Goal: Task Accomplishment & Management: Complete application form

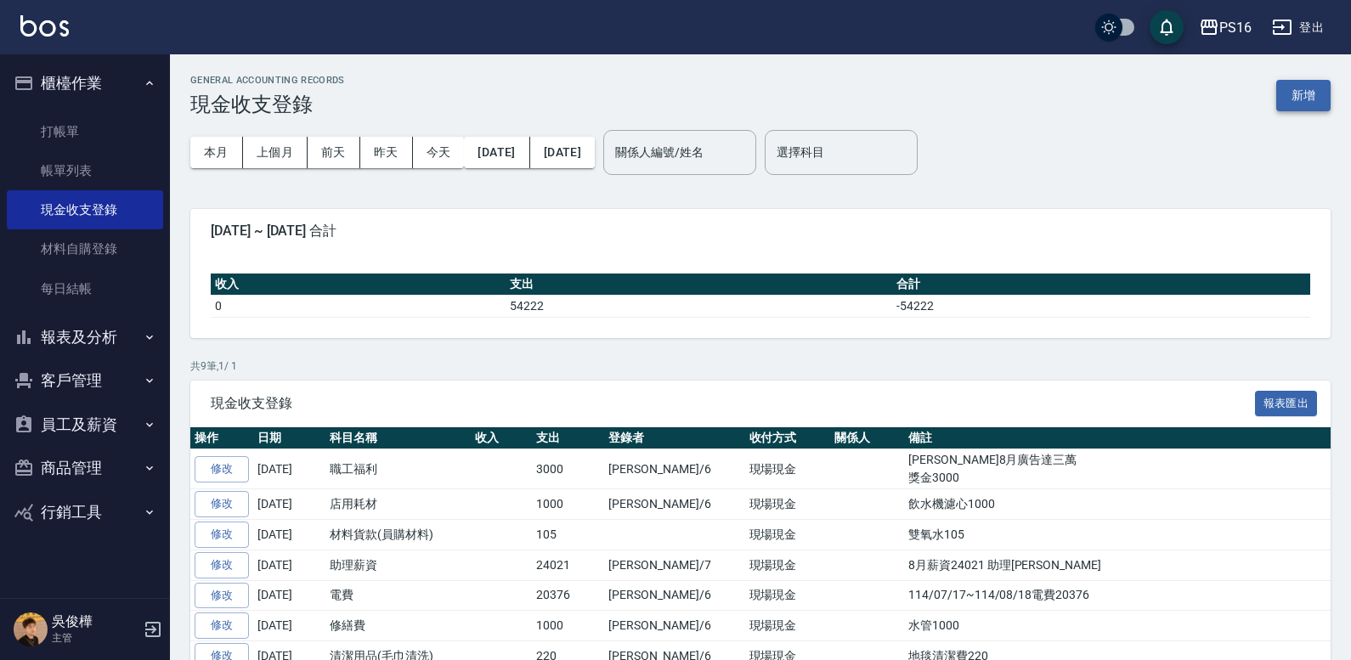
click at [1290, 101] on button "新增" at bounding box center [1303, 95] width 54 height 31
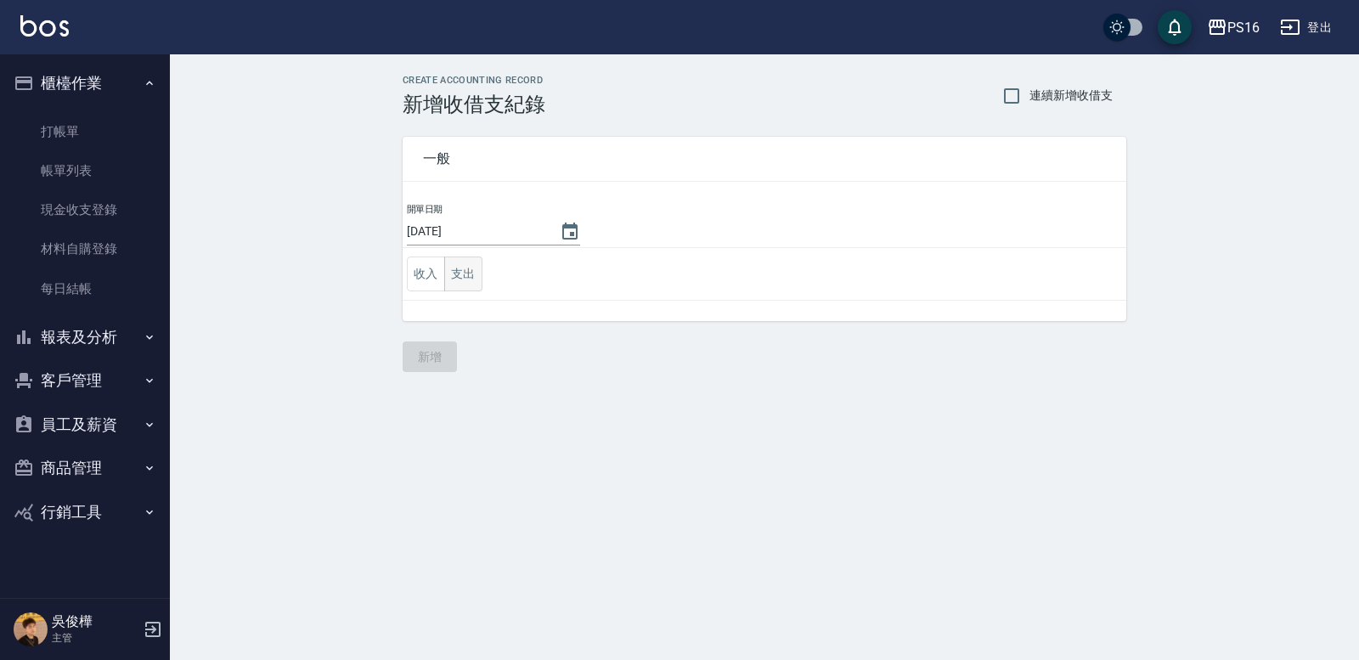
click at [458, 268] on button "支出" at bounding box center [463, 274] width 38 height 35
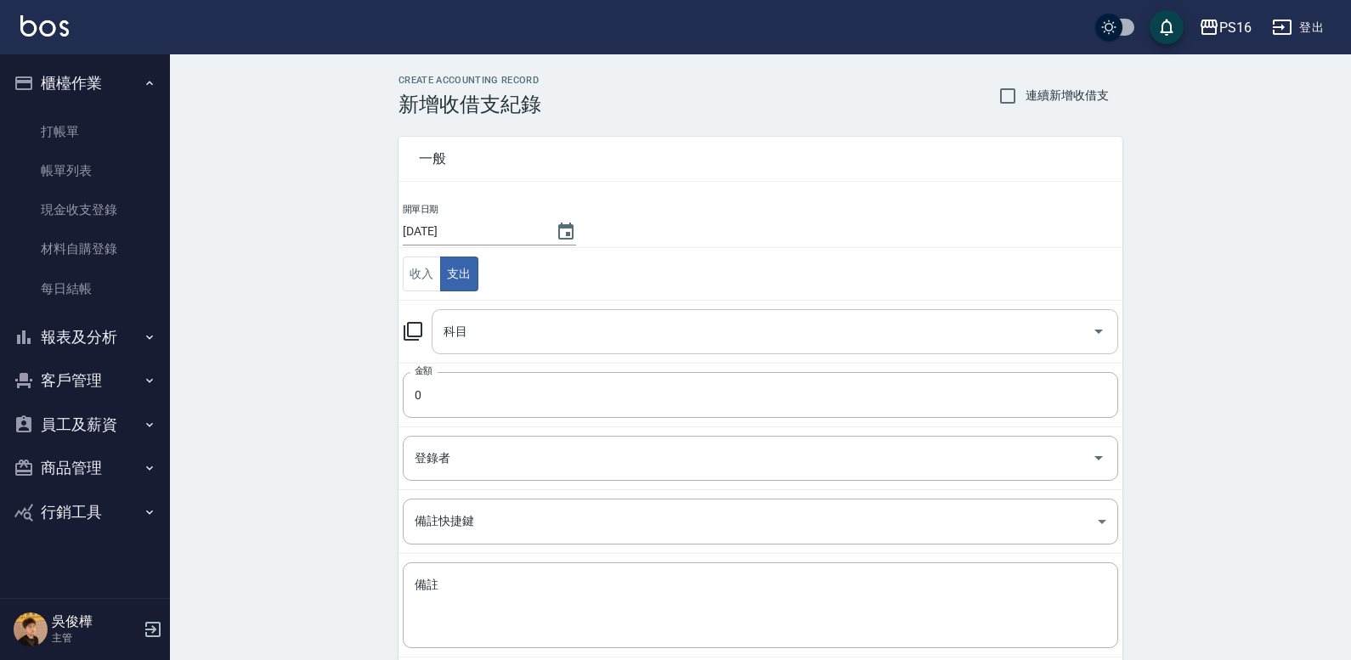
drag, startPoint x: 643, startPoint y: 346, endPoint x: 657, endPoint y: 343, distance: 14.7
click at [646, 345] on div "科目" at bounding box center [775, 331] width 686 height 45
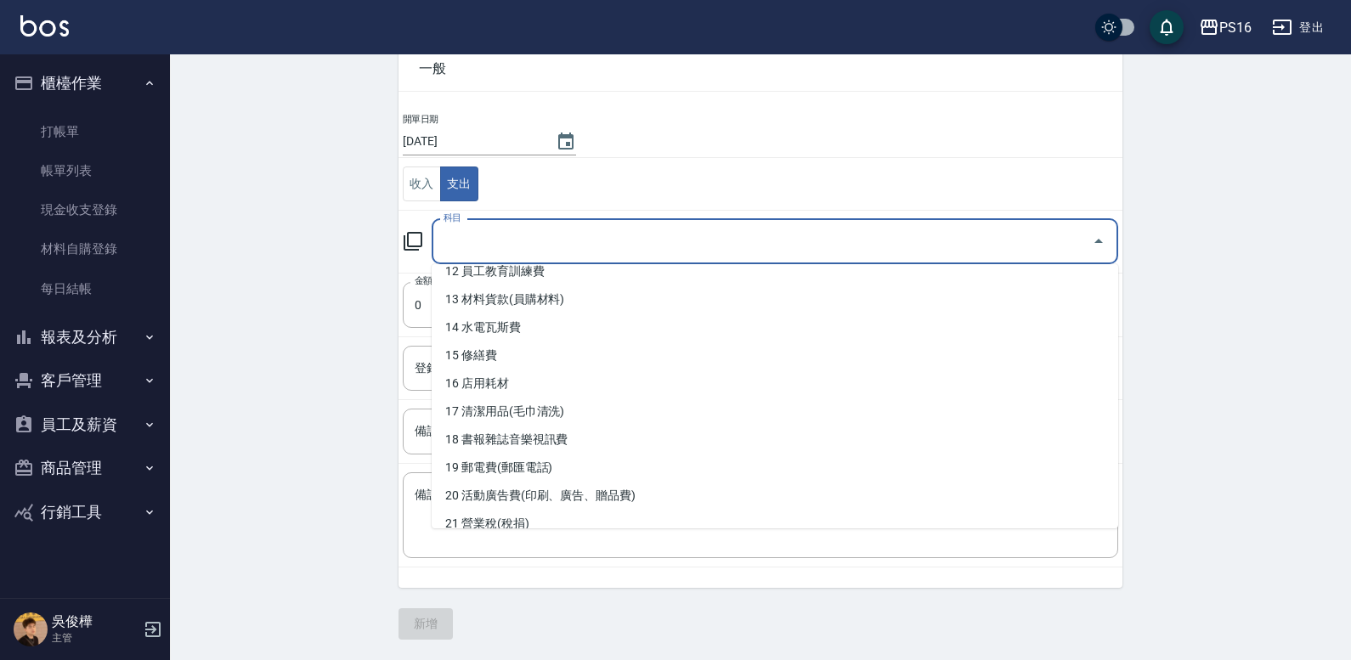
scroll to position [353, 0]
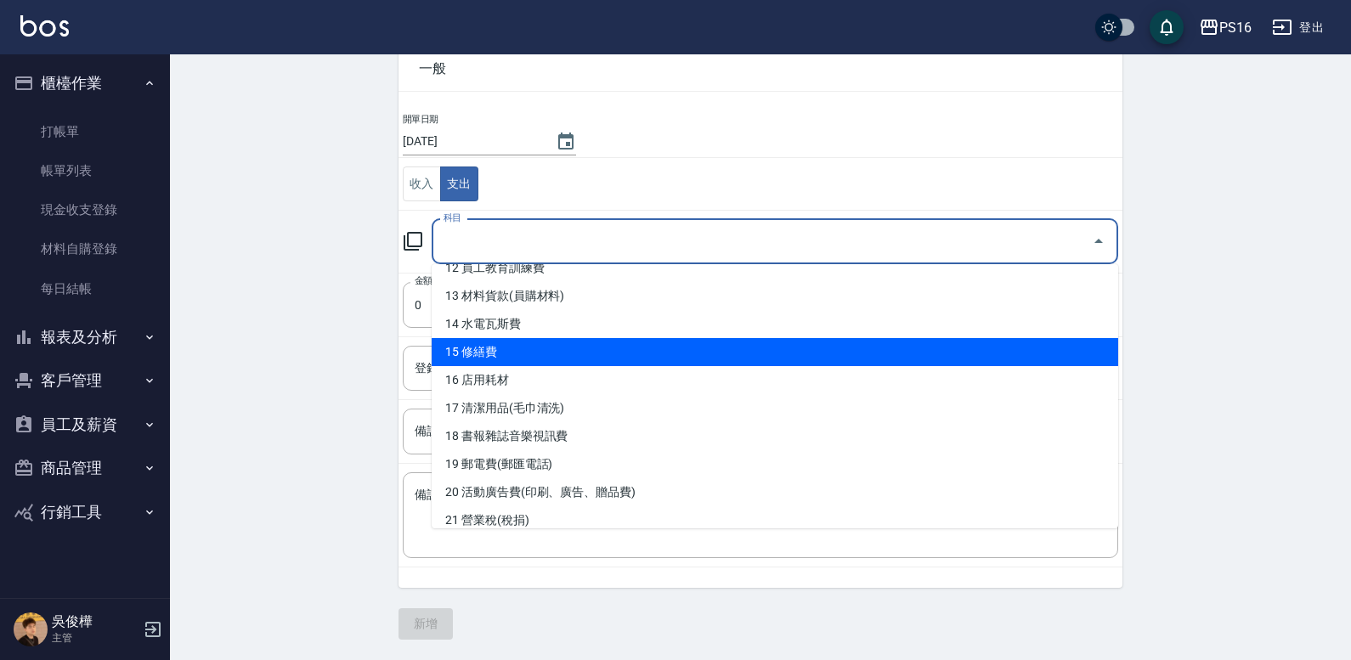
click at [1084, 346] on li "15 修繕費" at bounding box center [775, 352] width 686 height 28
type input "15 修繕費"
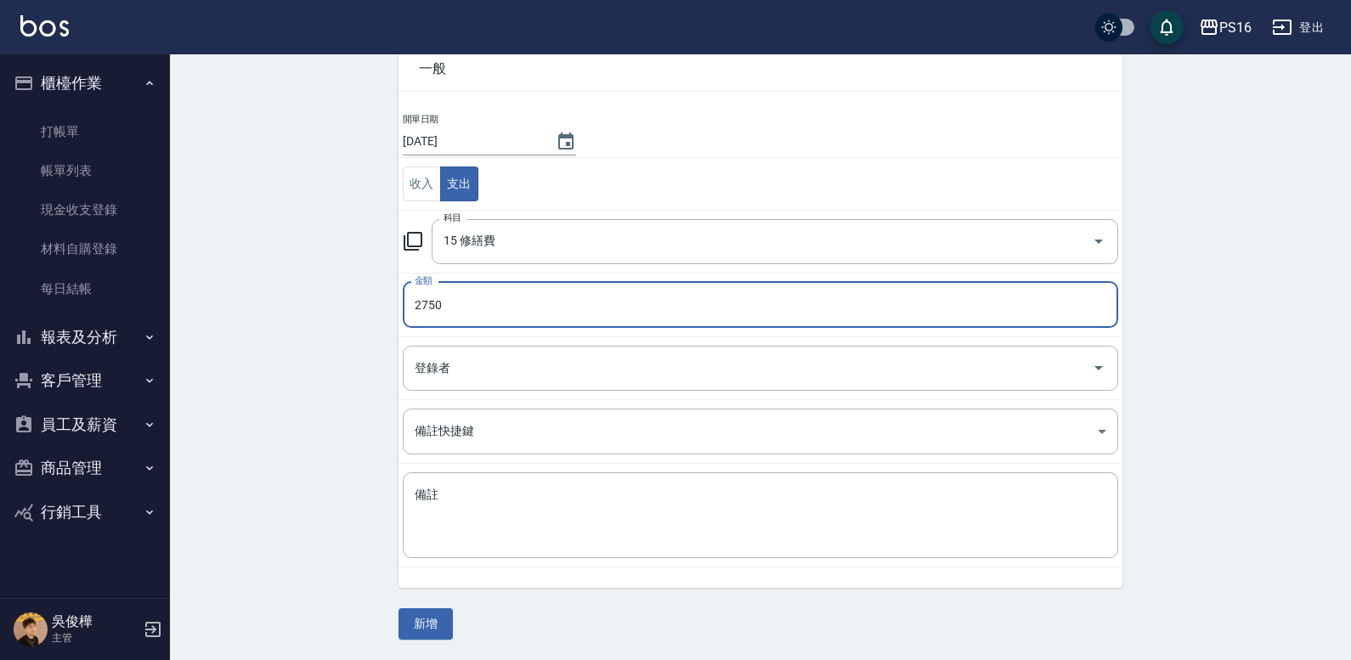
type input "2750"
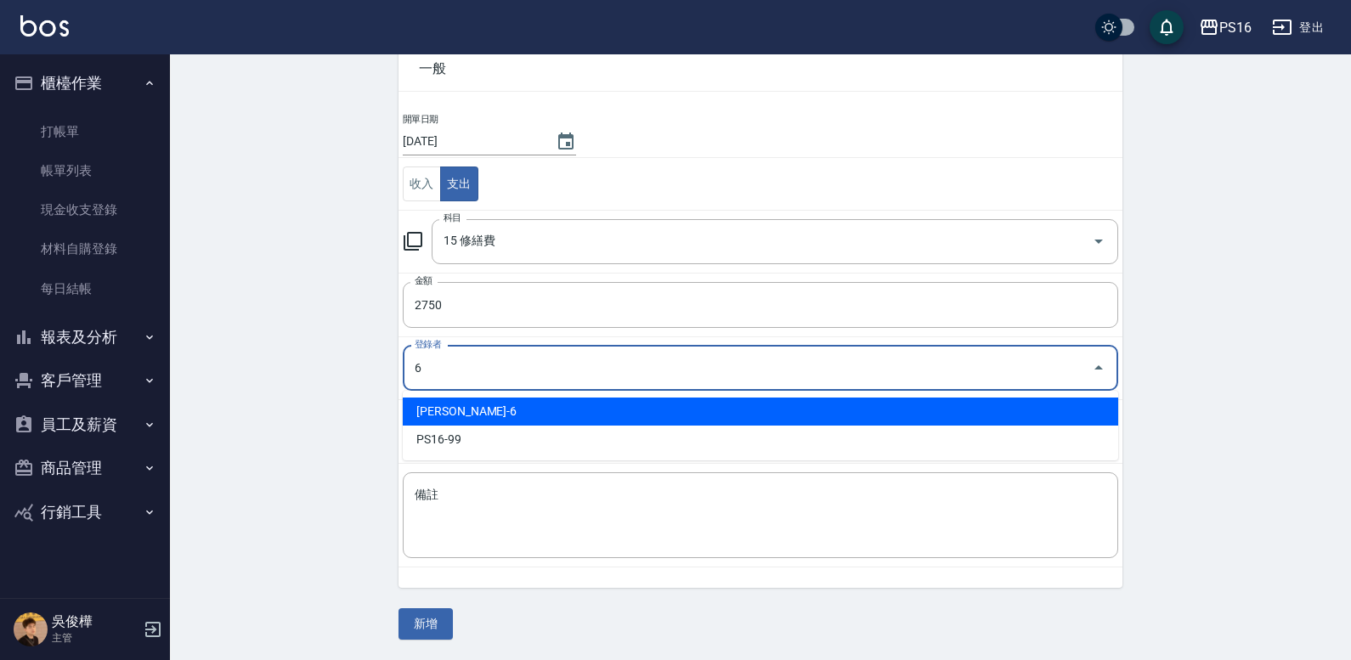
type input "[PERSON_NAME]-6"
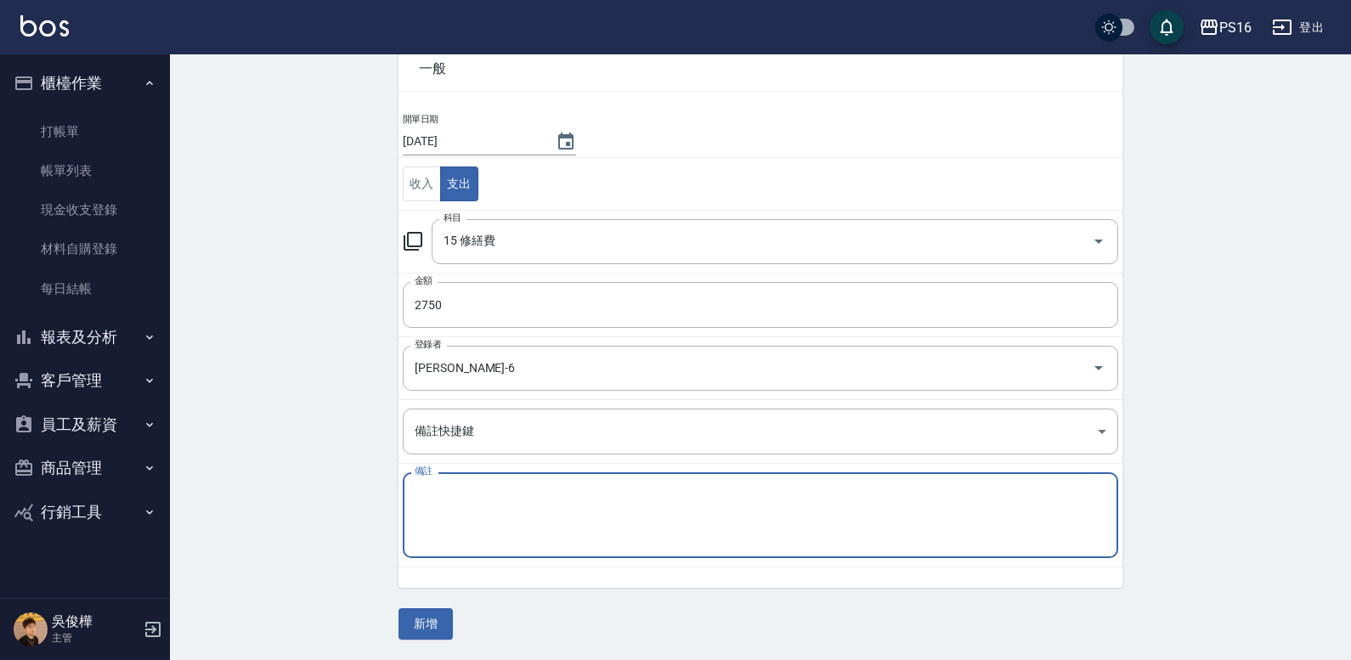
type textarea "g"
type textarea "ㄕ"
type textarea "蒸汽機水管350 ET面板2400"
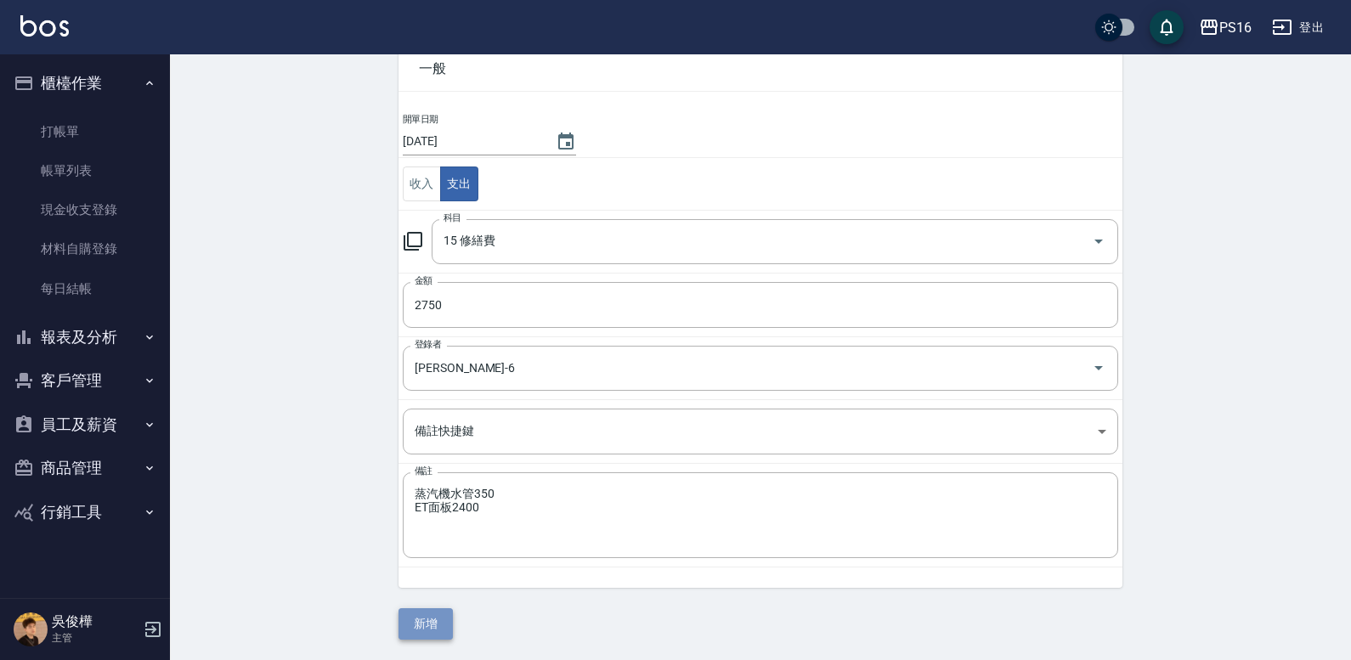
click at [414, 623] on button "新增" at bounding box center [425, 623] width 54 height 31
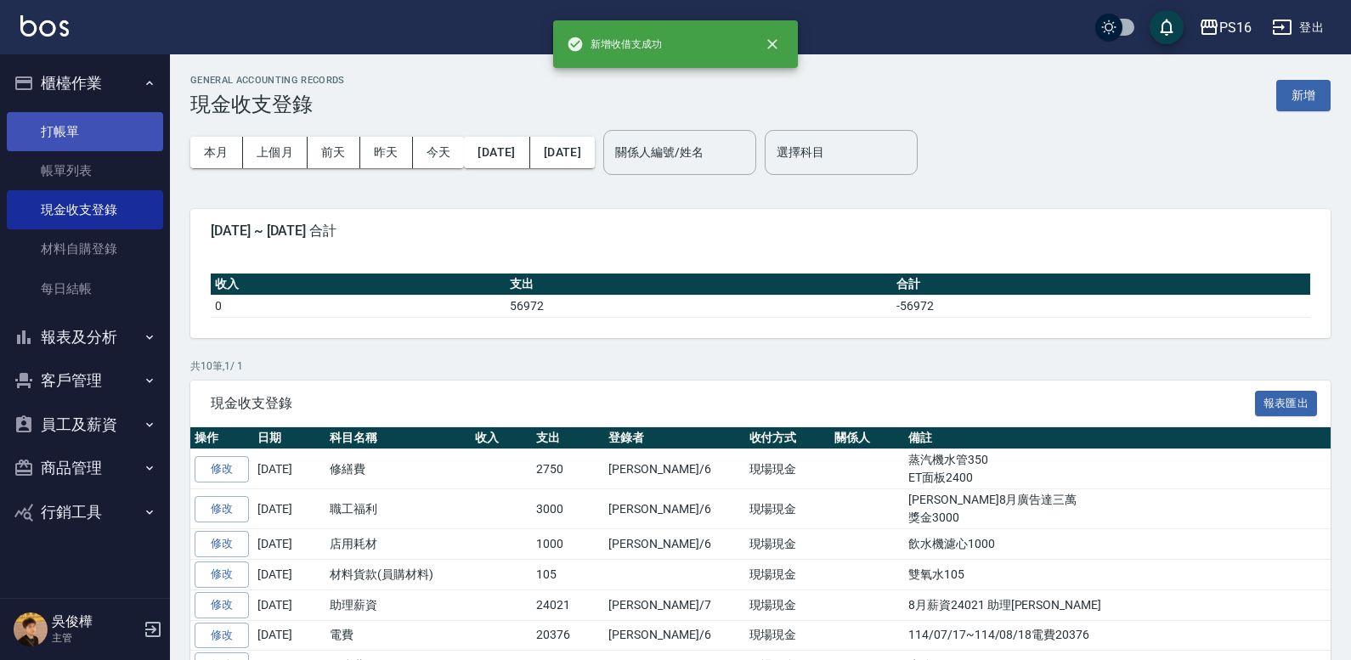
click at [63, 120] on link "打帳單" at bounding box center [85, 131] width 156 height 39
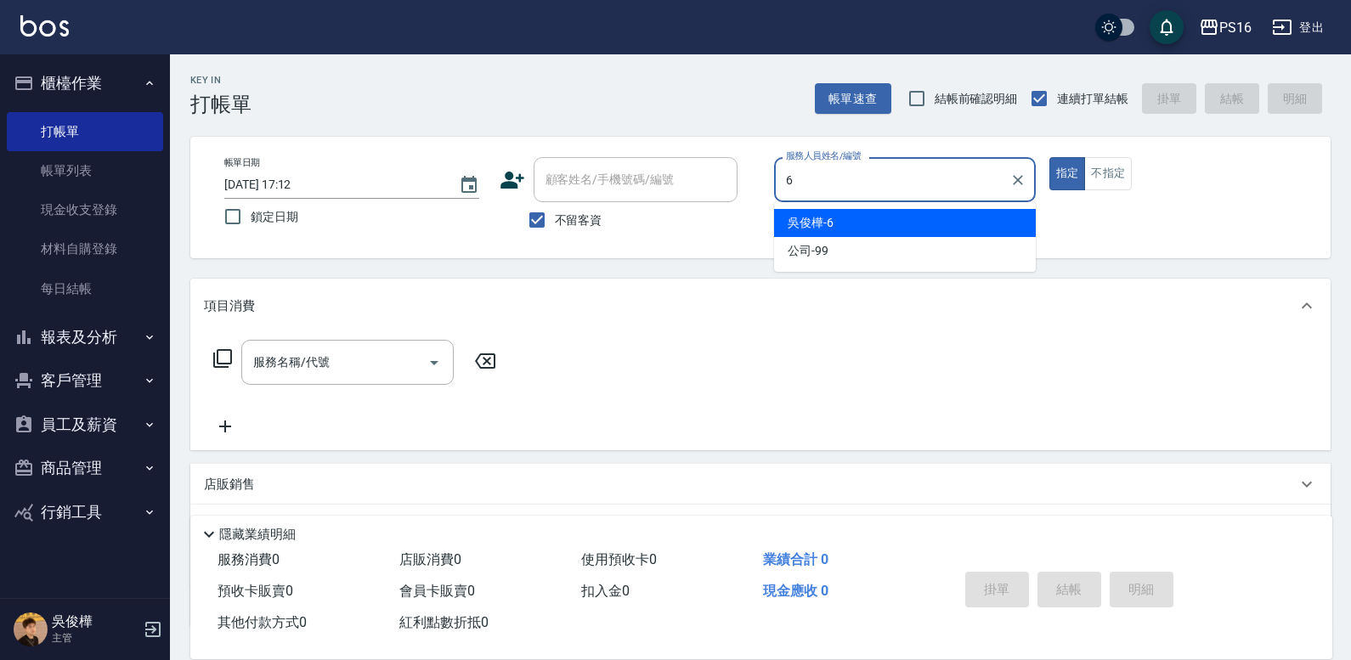
type input "[PERSON_NAME]-6"
type button "true"
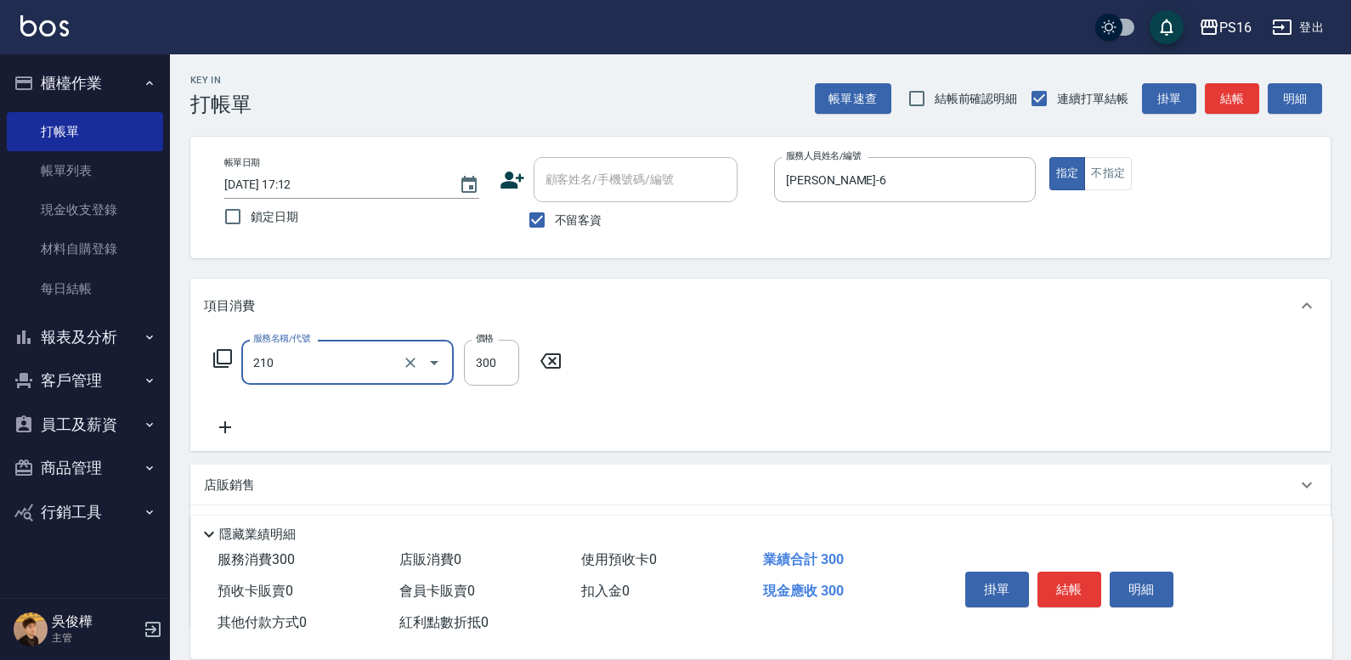
type input "[PERSON_NAME]洗髮精(210)"
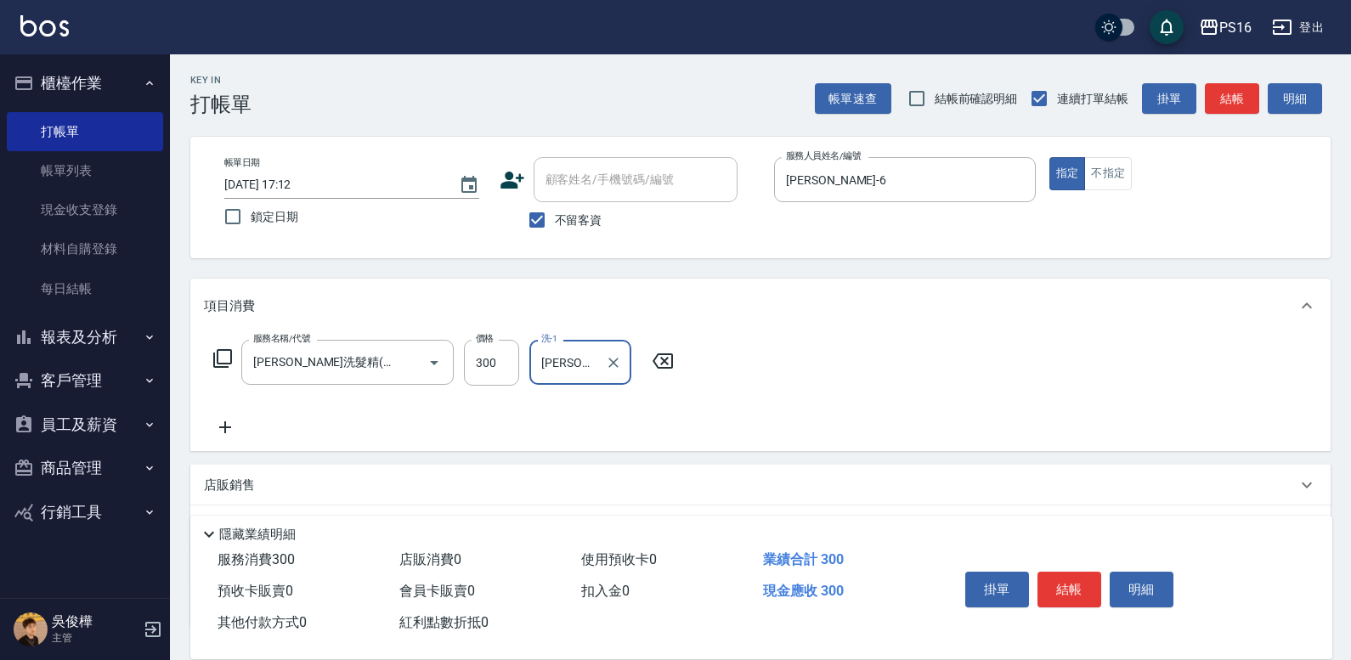
type input "[PERSON_NAME]-24"
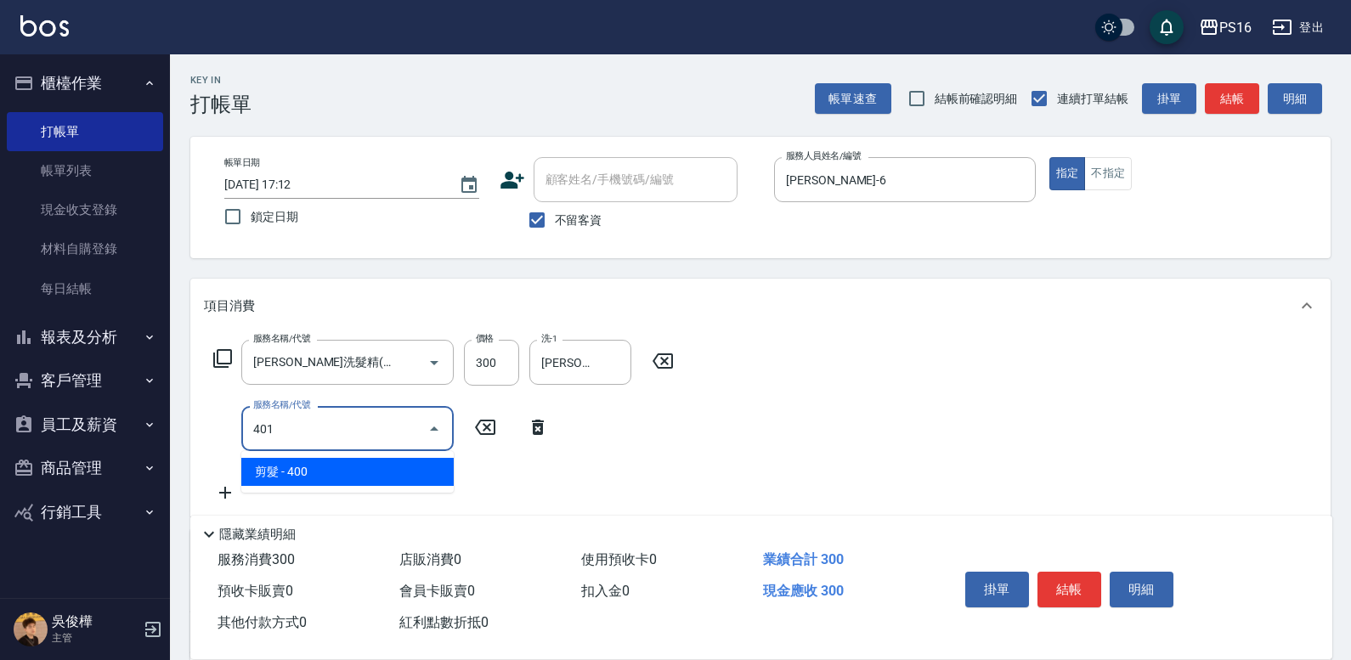
type input "剪髮(401)"
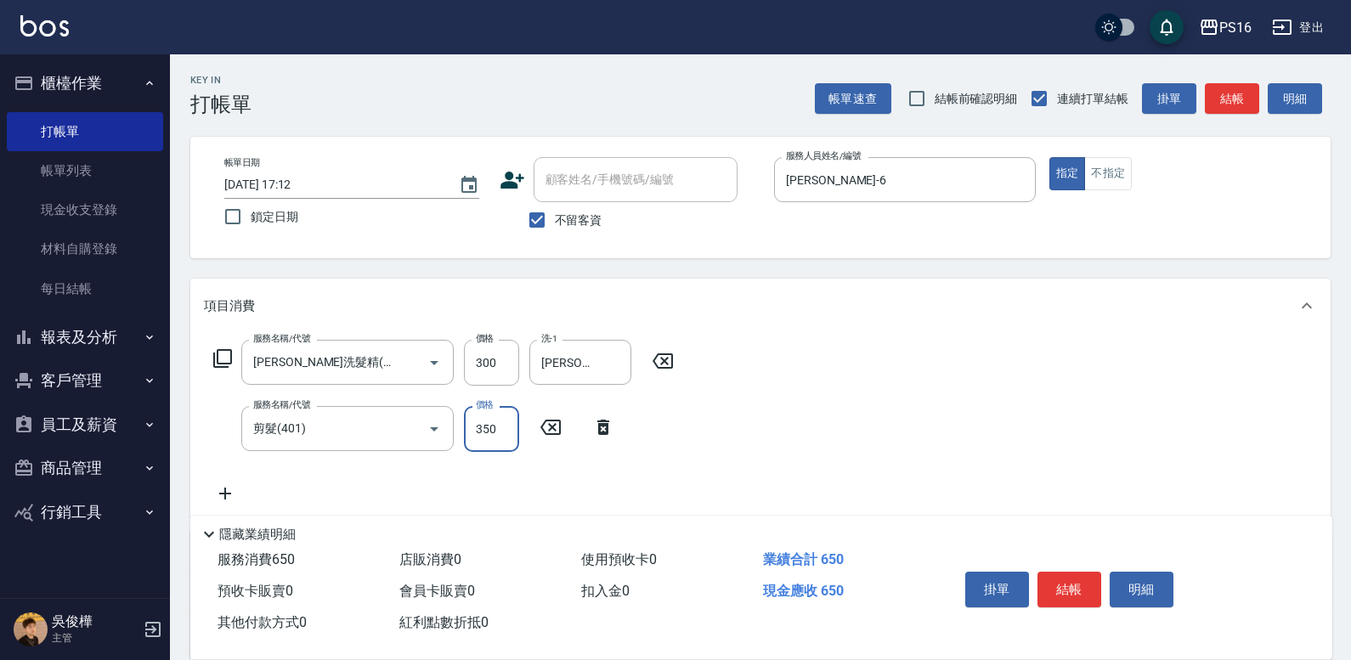
type input "350"
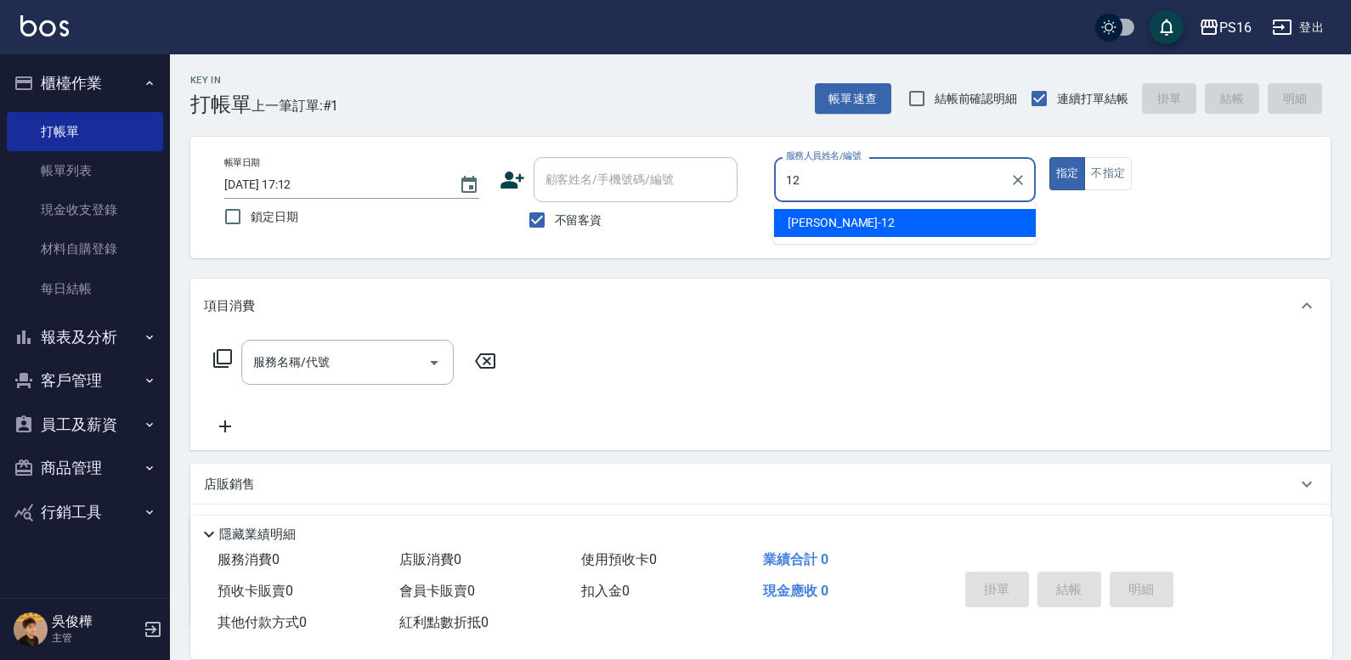
type input "[PERSON_NAME]-12"
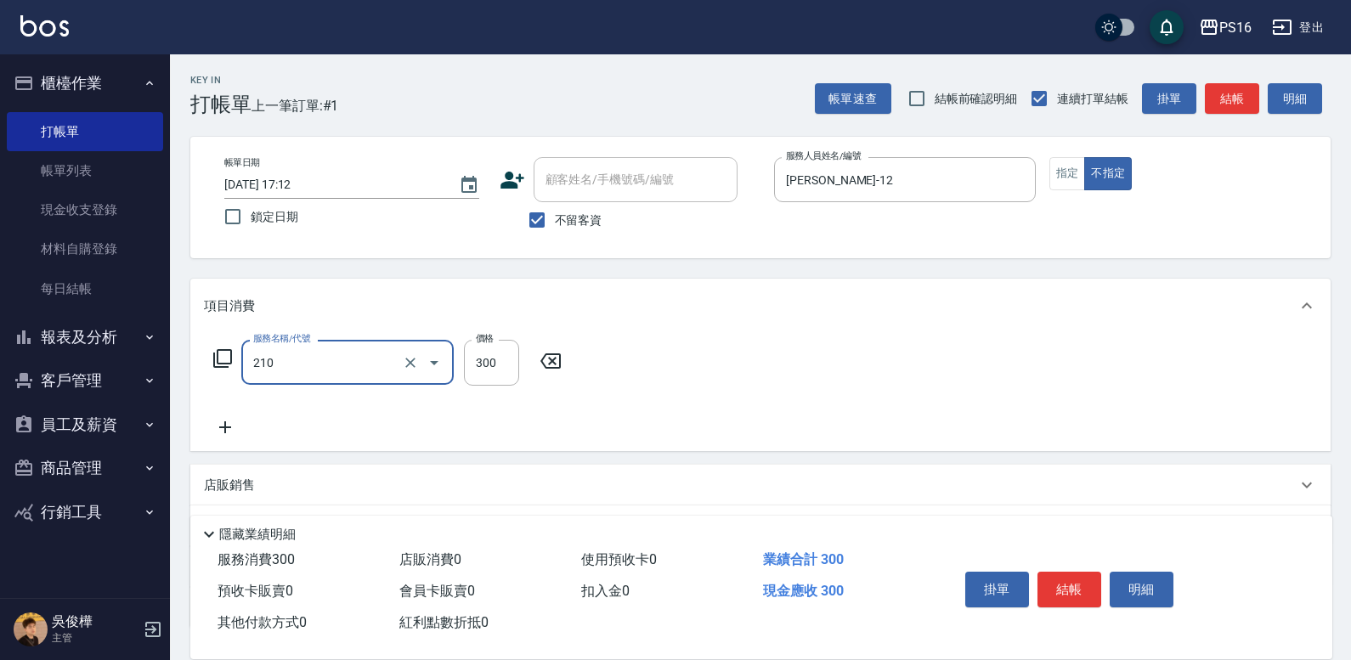
type input "[PERSON_NAME]洗髮精(210)"
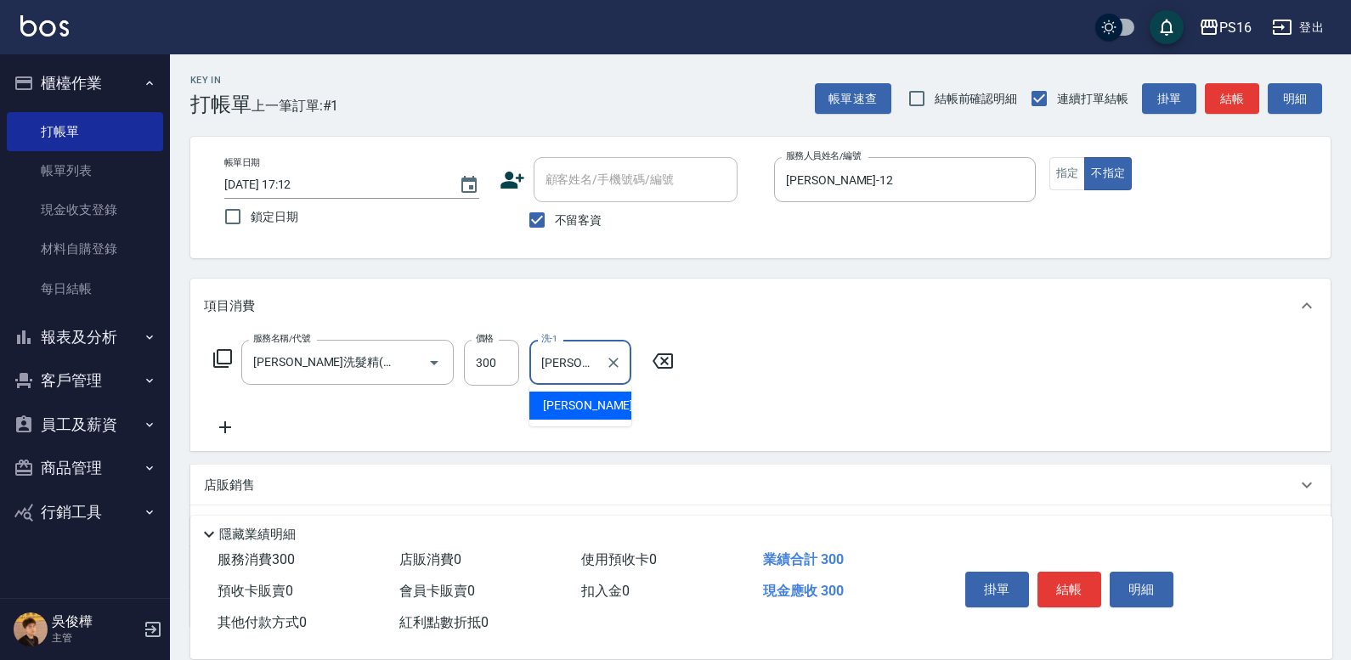
type input "[PERSON_NAME]-12"
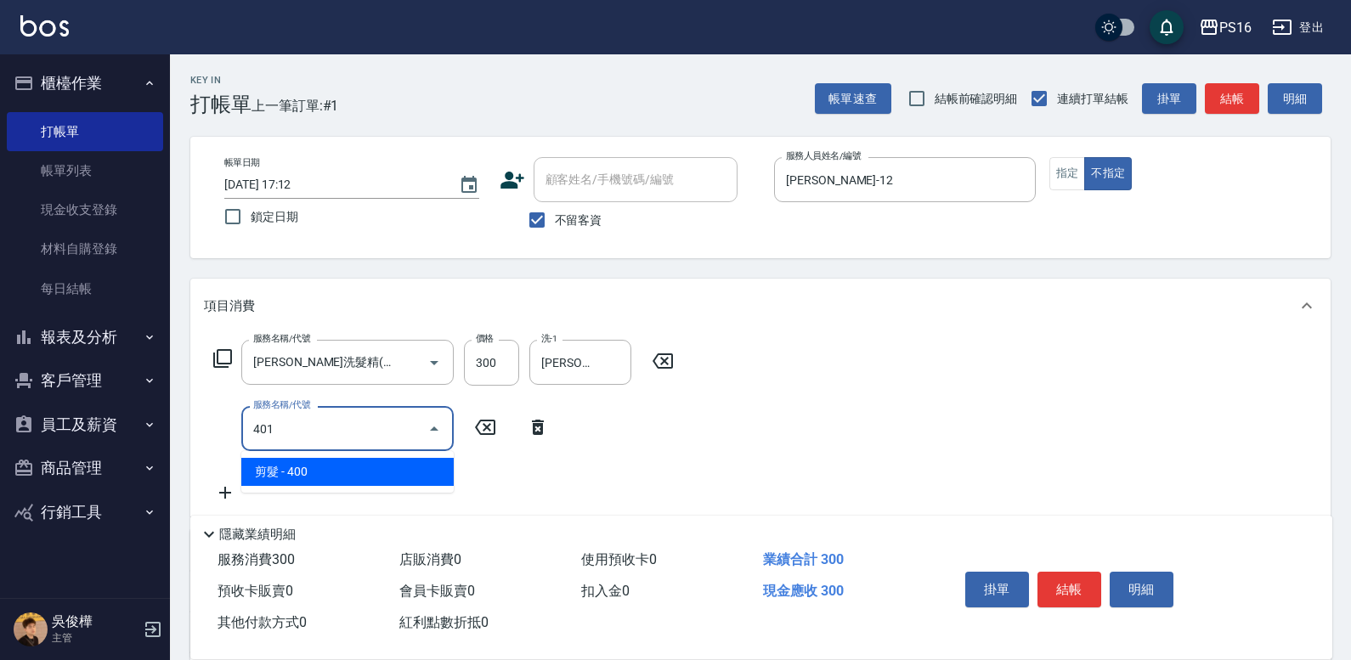
type input "剪髮(401)"
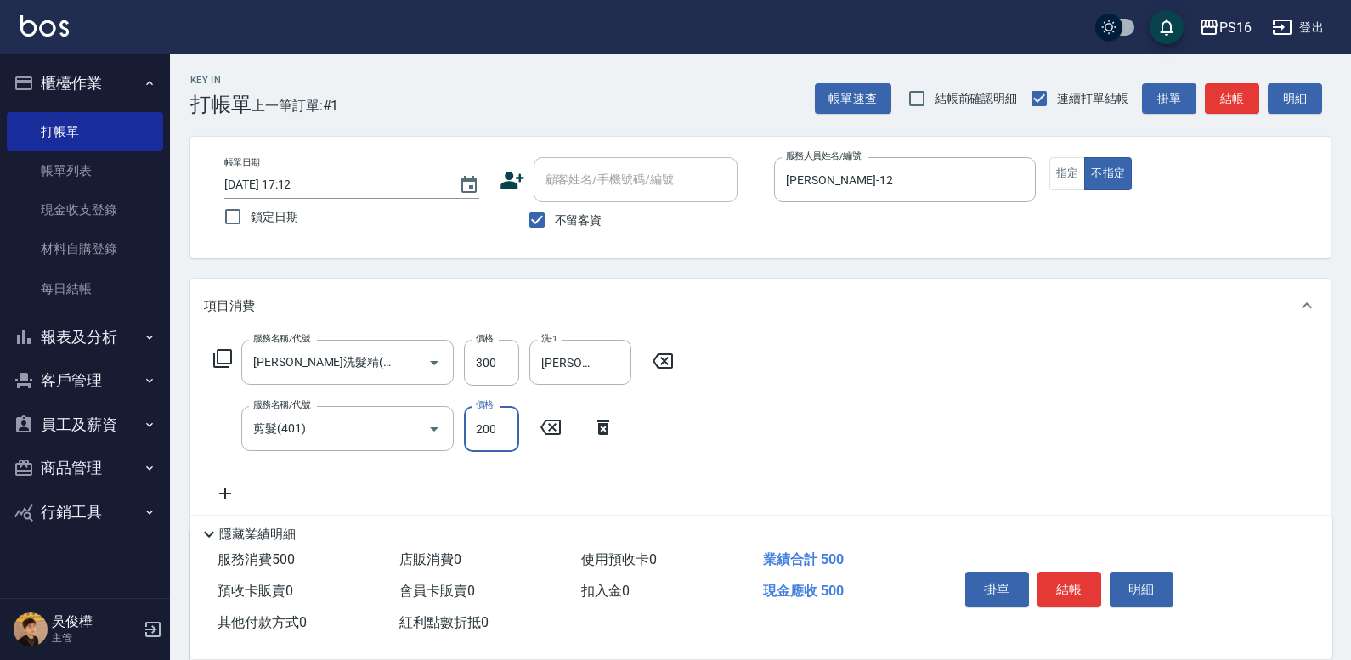
type input "200"
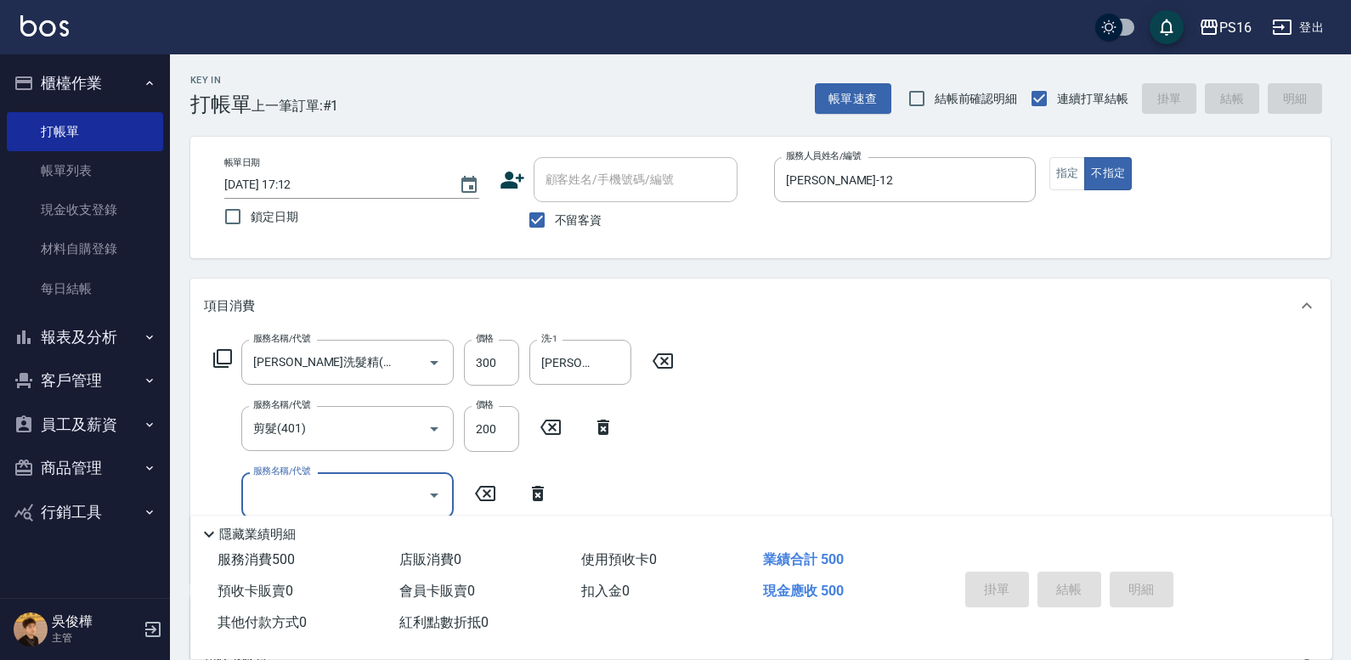
type input "[DATE] 17:13"
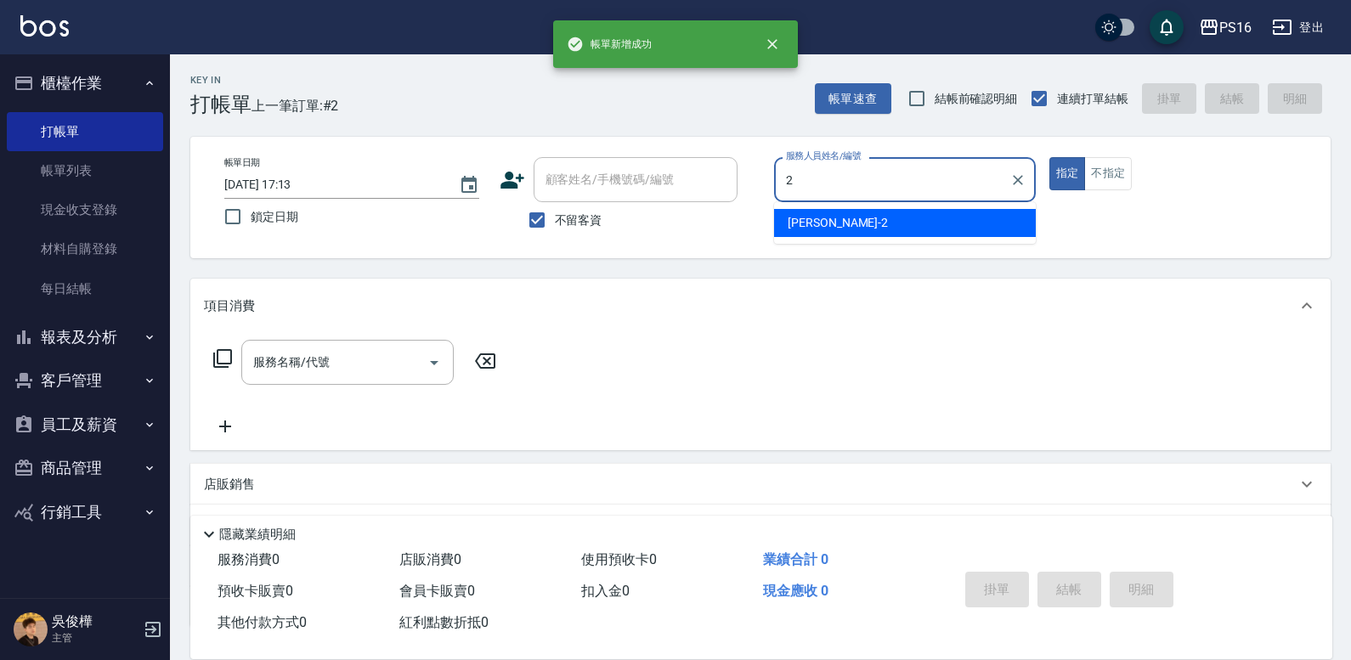
type input "[PERSON_NAME]-2"
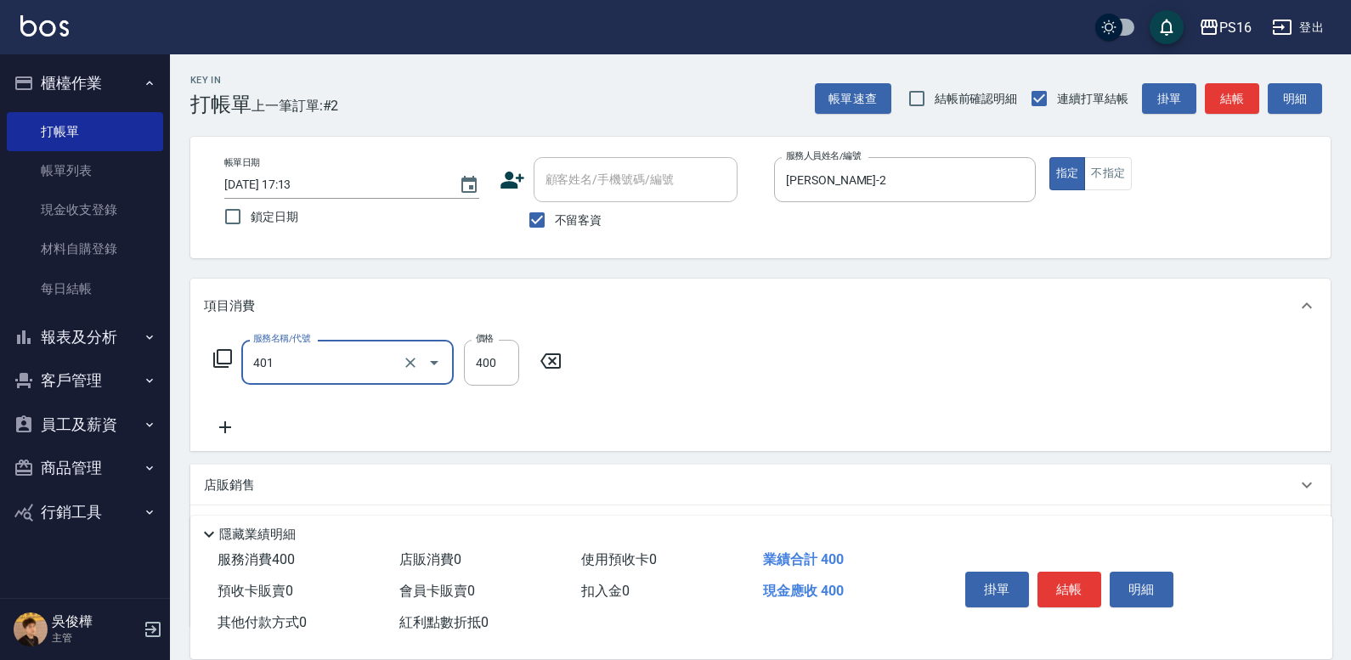
type input "剪髮(401)"
type input "250"
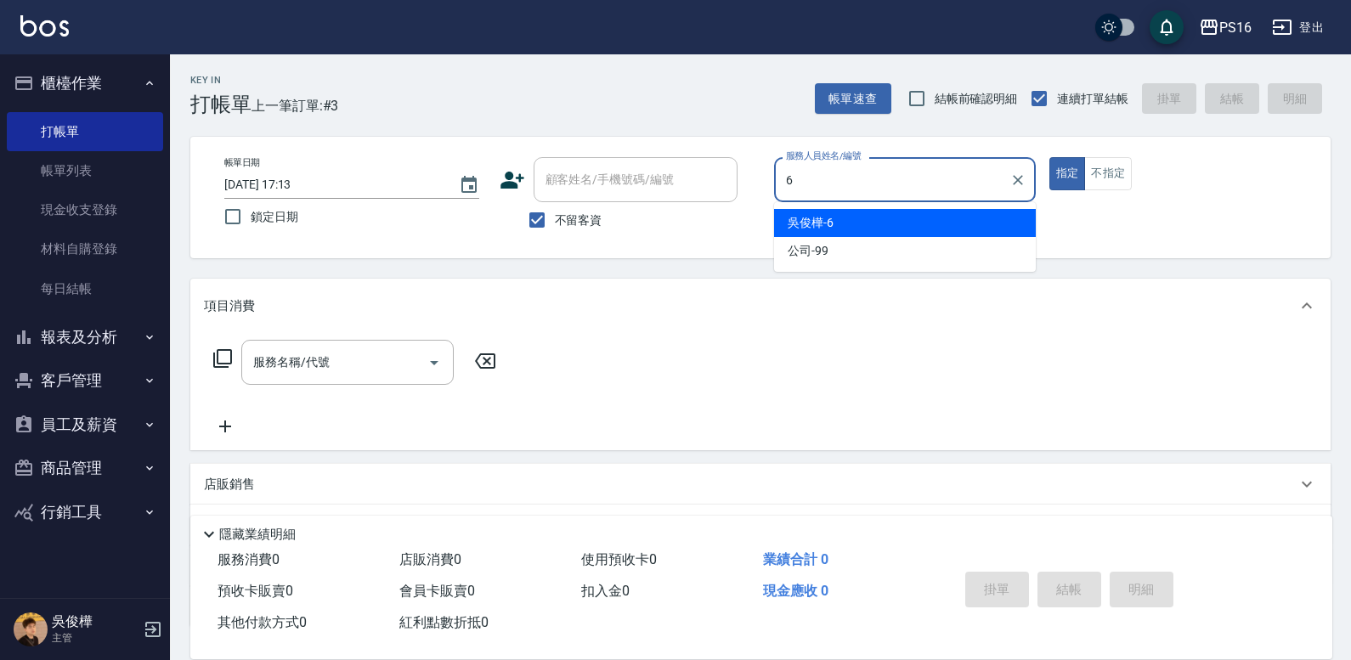
type input "[PERSON_NAME]-6"
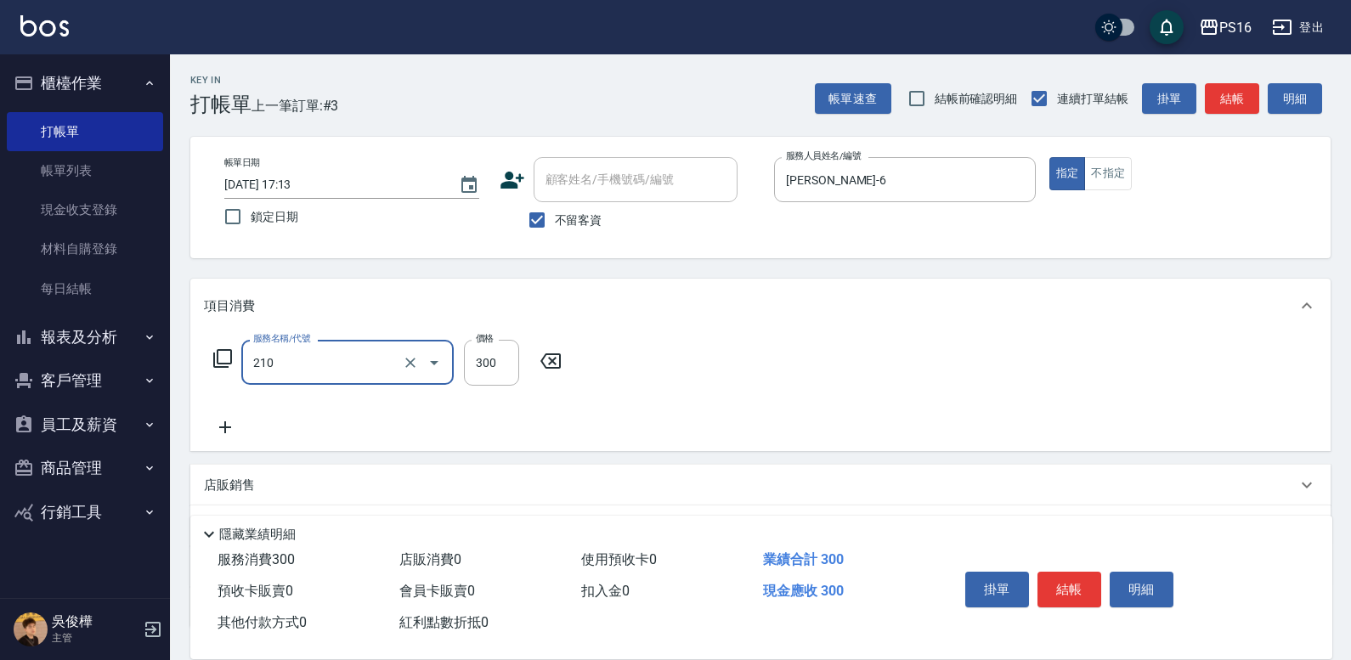
type input "[PERSON_NAME]洗髮精(210)"
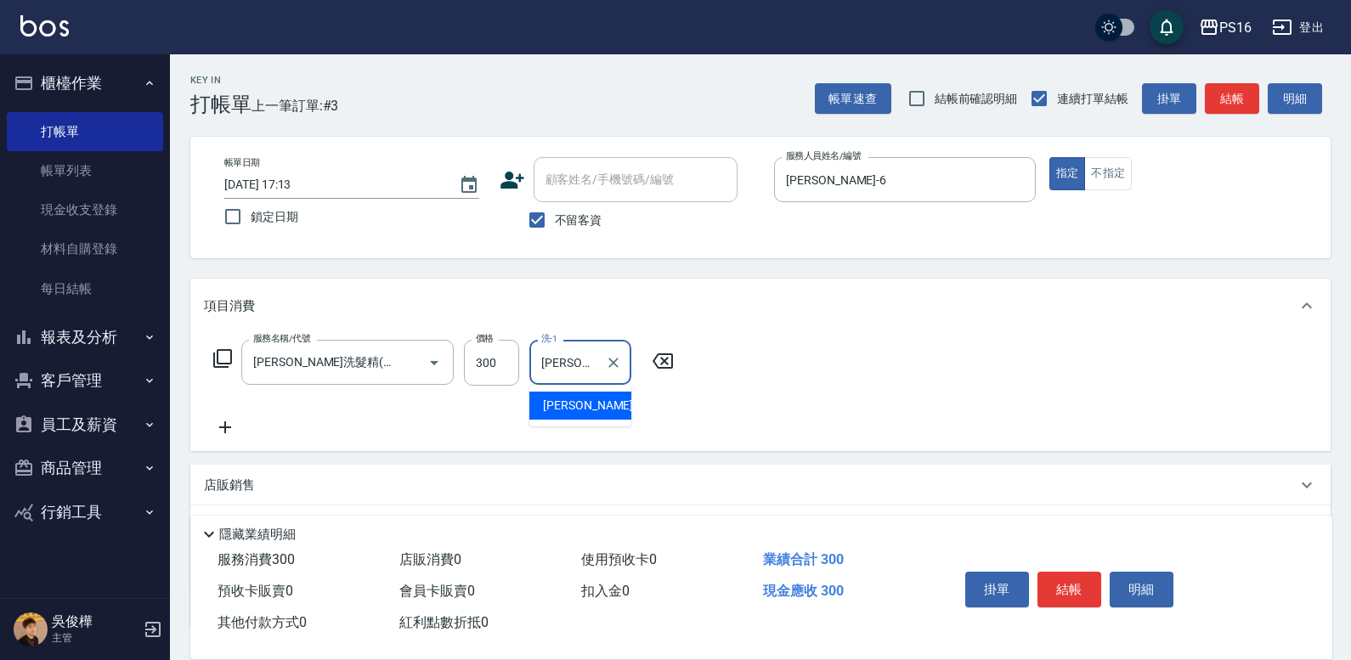
type input "[PERSON_NAME]-20"
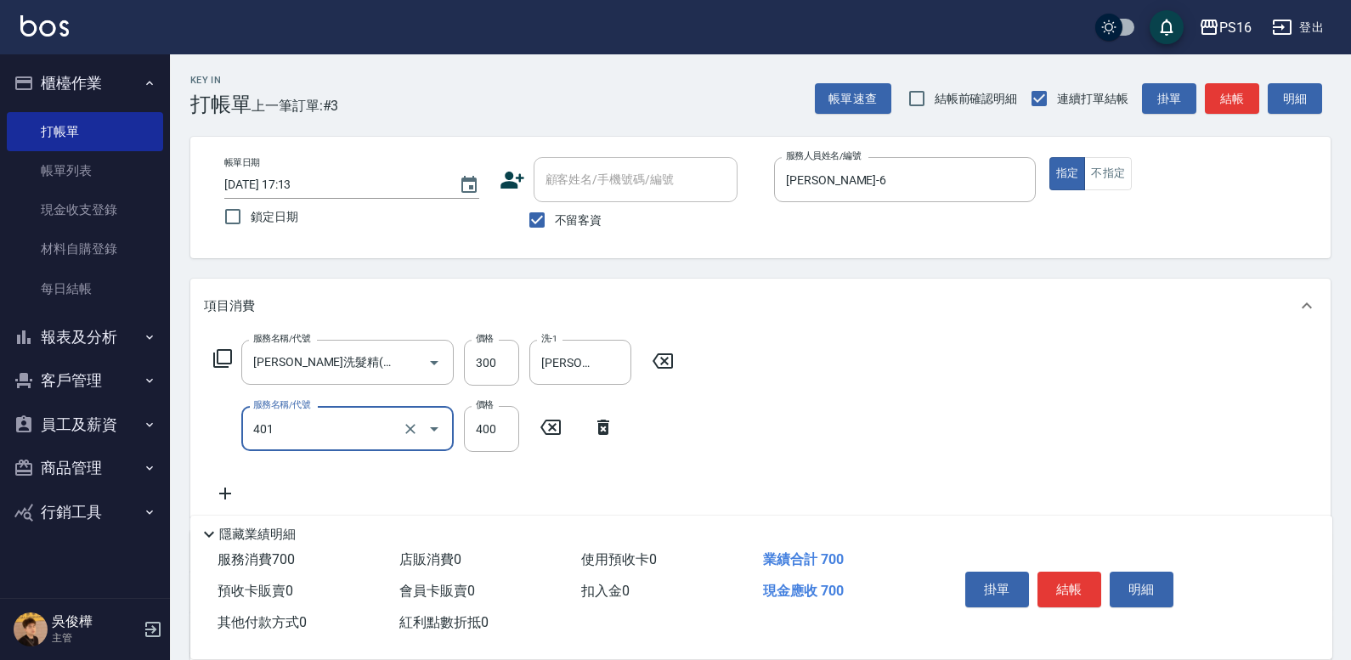
type input "剪髮(401)"
type input "350"
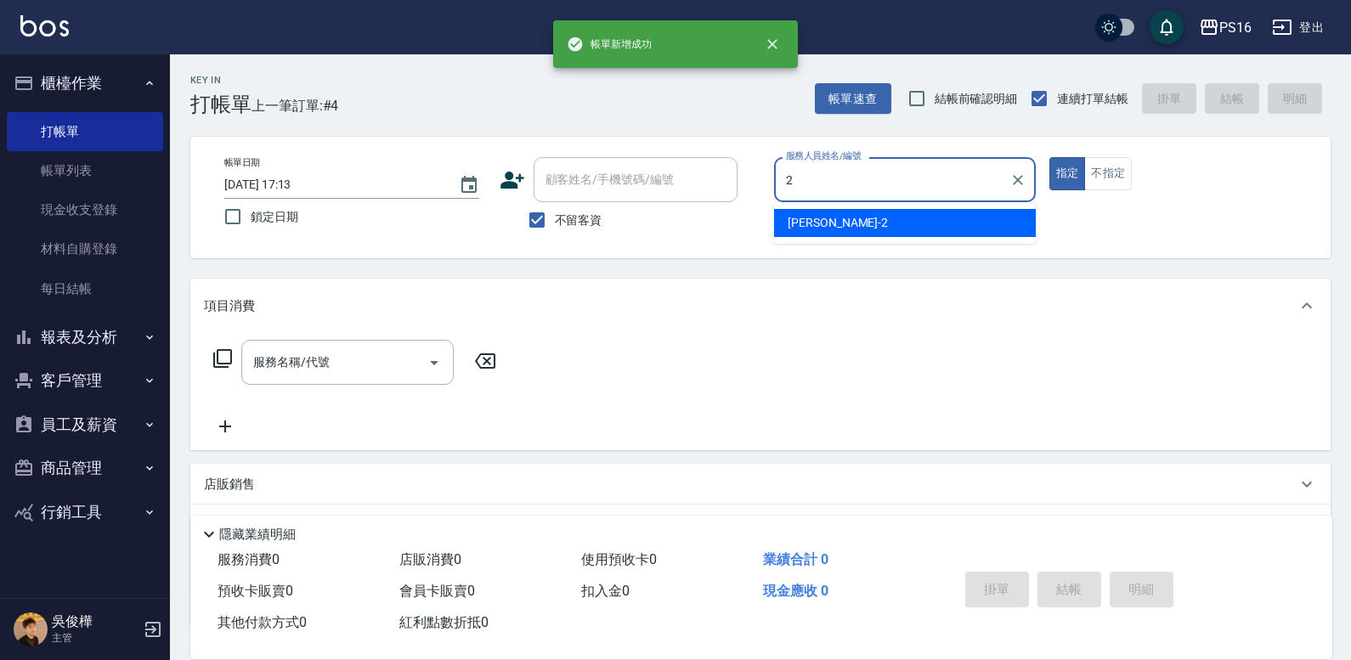
type input "[PERSON_NAME]-2"
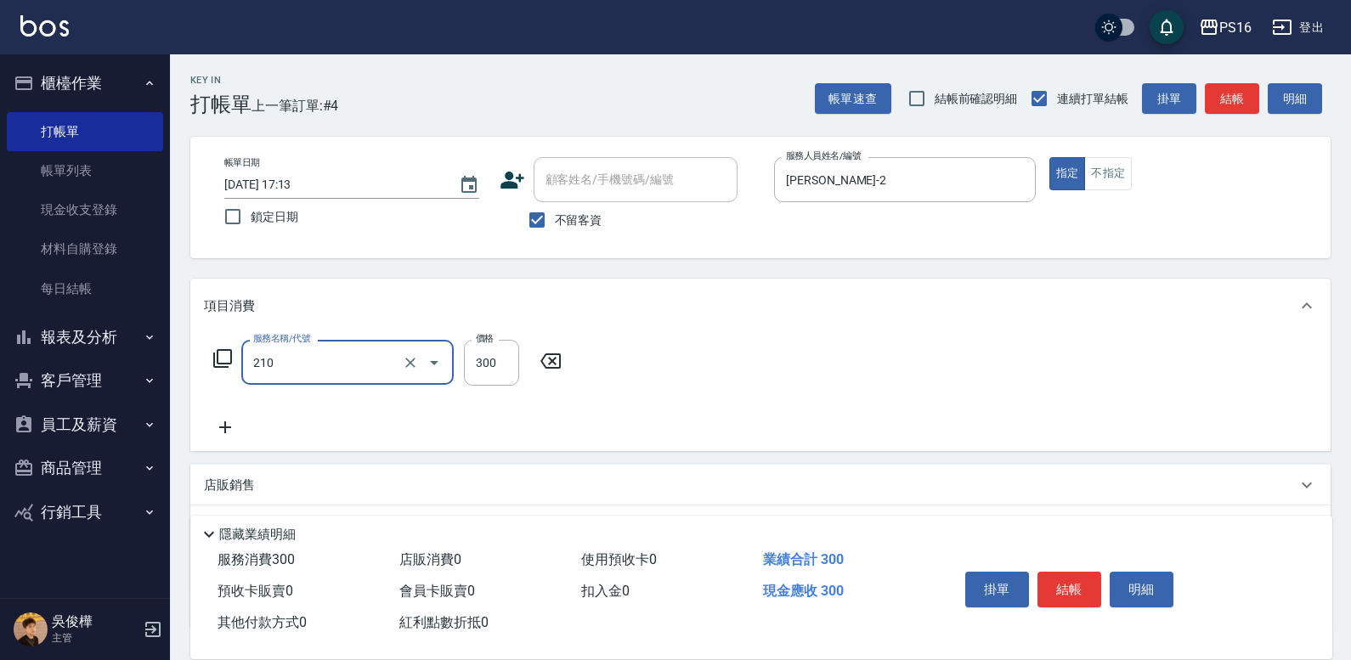
type input "[PERSON_NAME]洗髮精(210)"
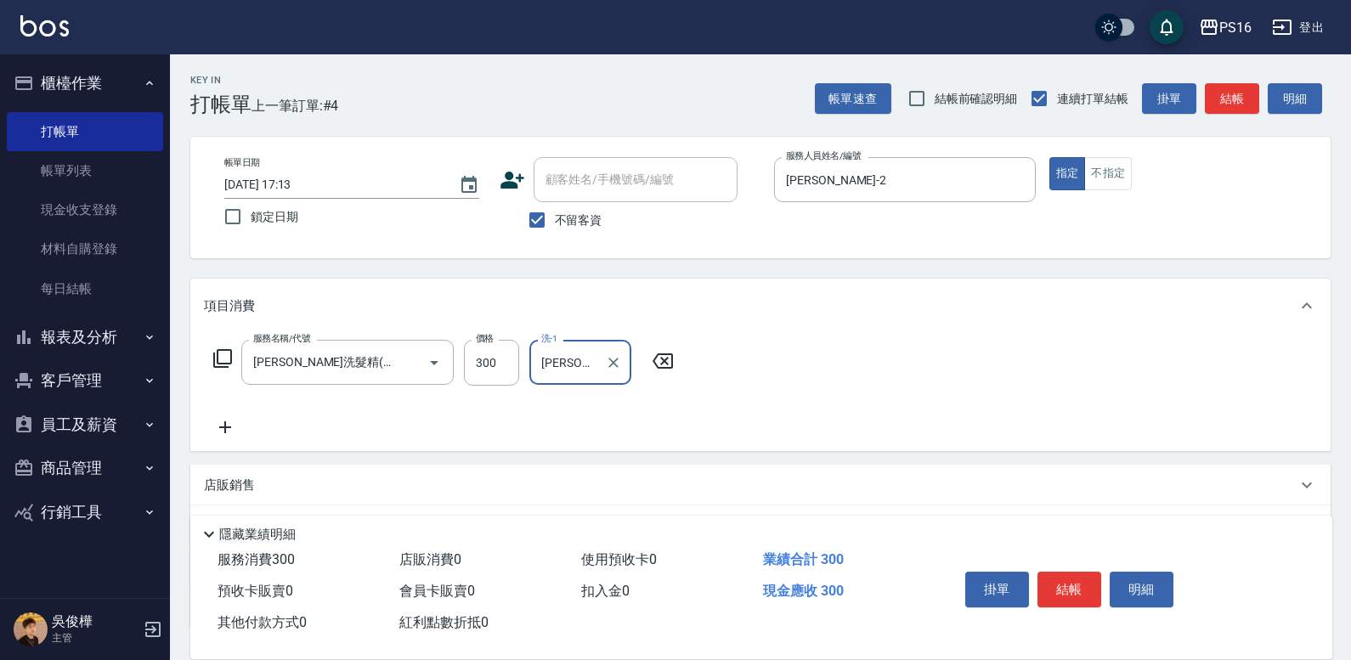
scroll to position [0, 5]
type input "[PERSON_NAME]-28"
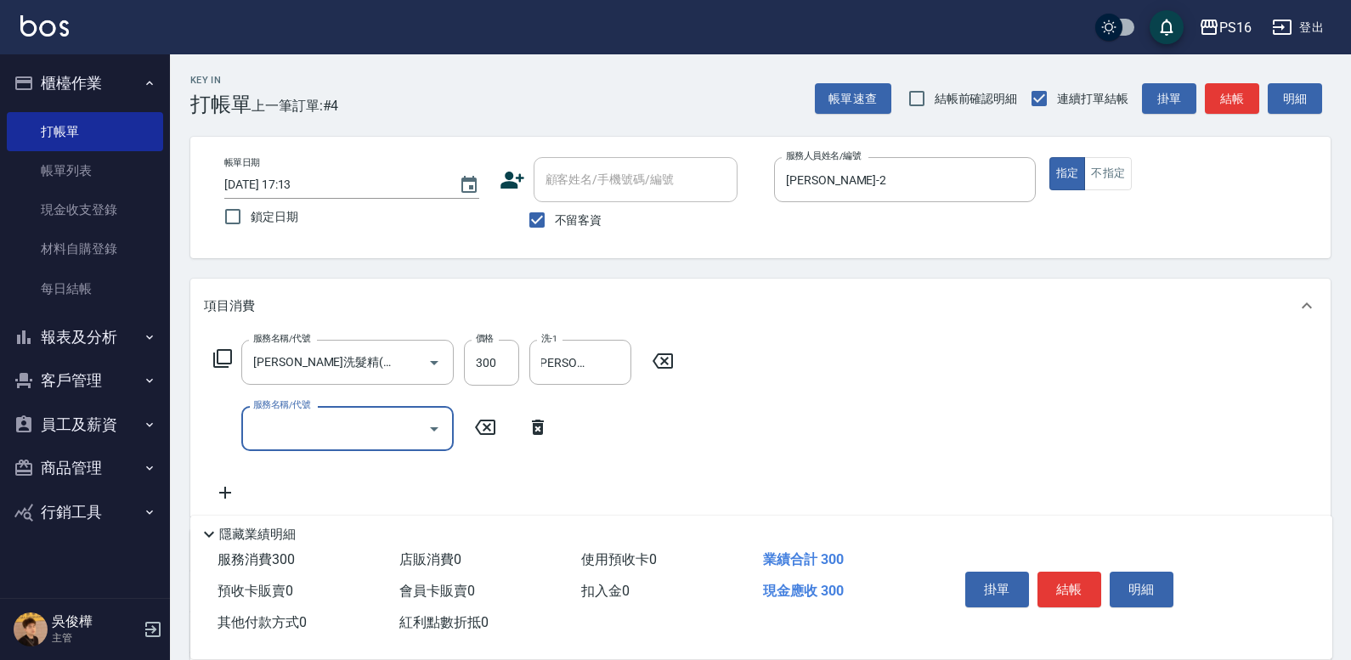
scroll to position [0, 0]
click at [614, 373] on button "Clear" at bounding box center [613, 363] width 24 height 24
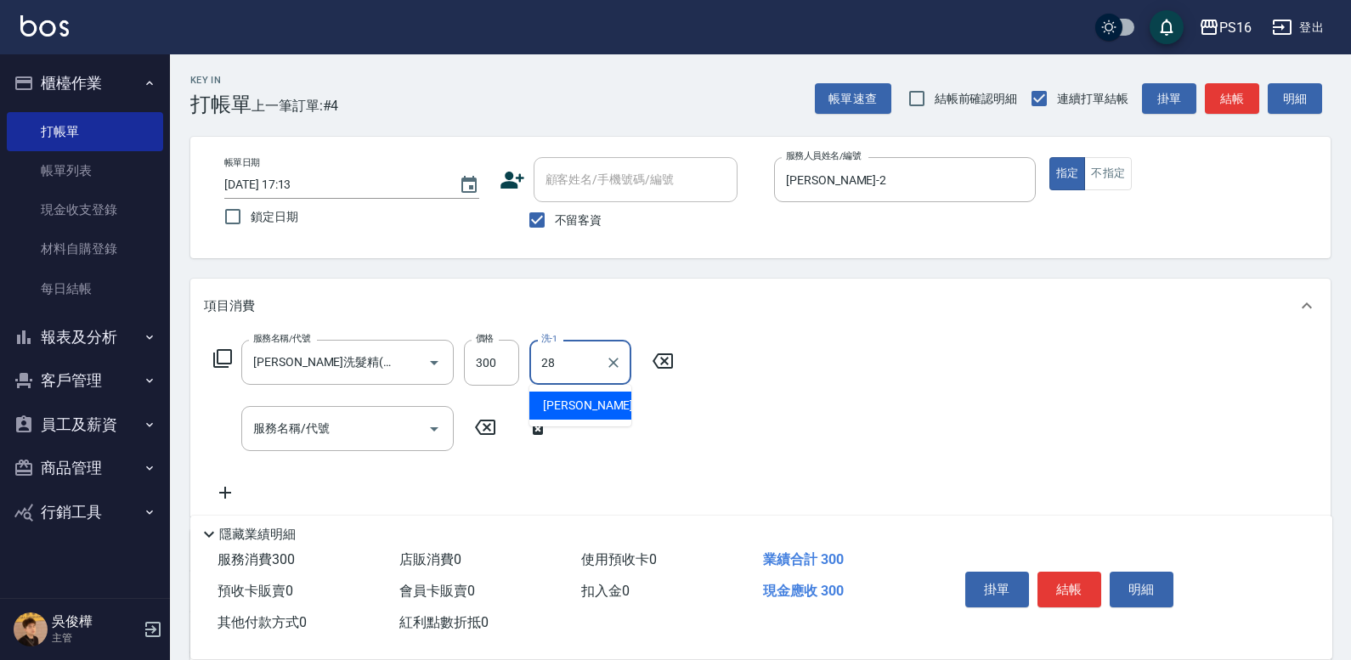
type input "[PERSON_NAME]-28"
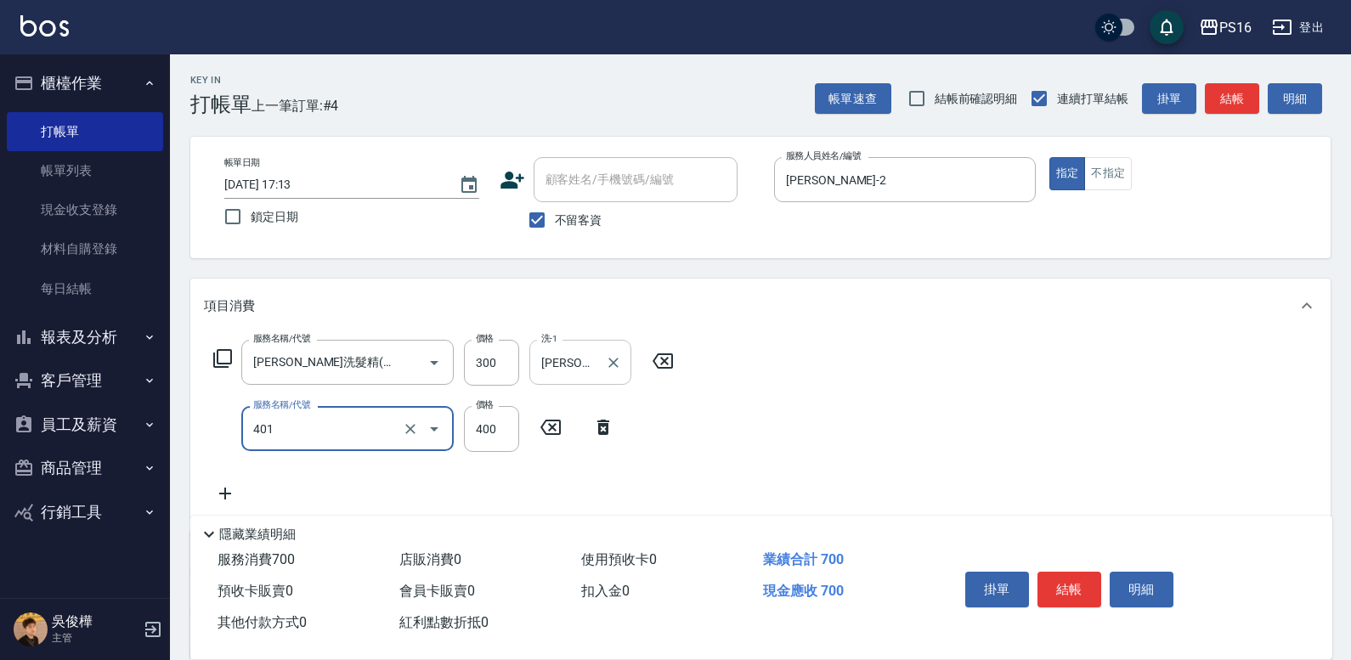
type input "剪髮(401)"
type input "150"
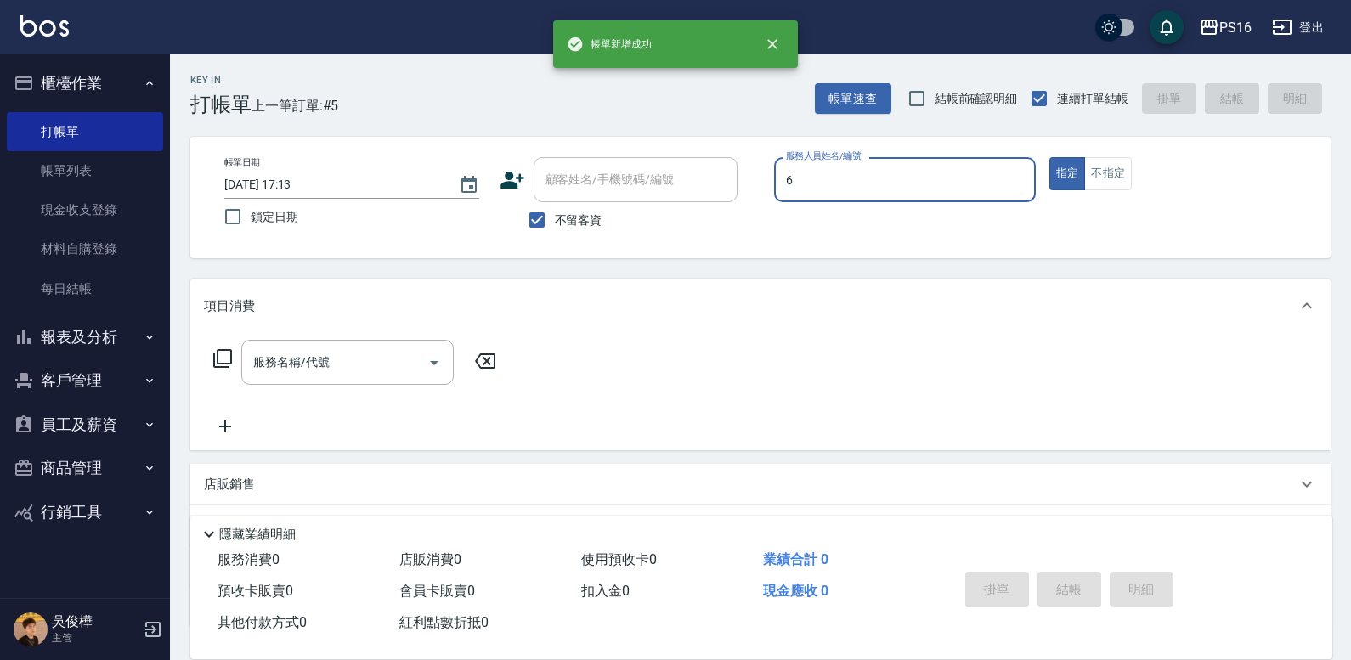
type input "[PERSON_NAME]-6"
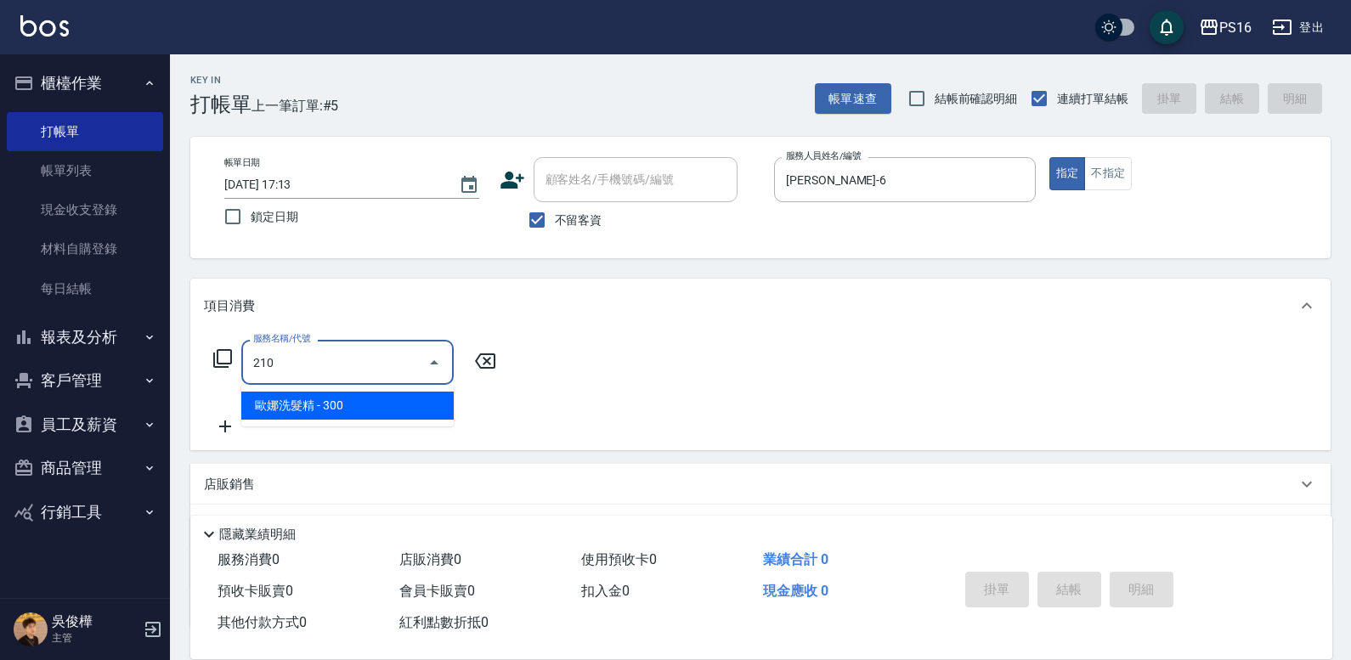
type input "[PERSON_NAME]洗髮精(210)"
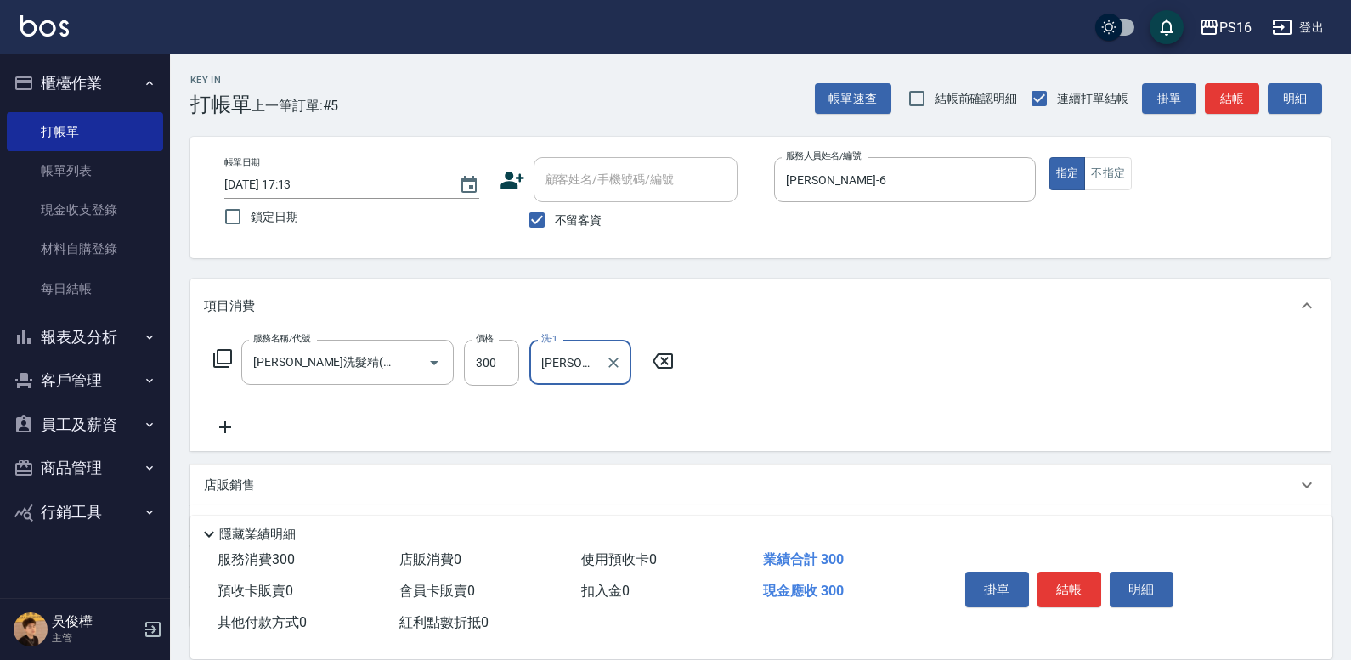
type input "[PERSON_NAME]-28"
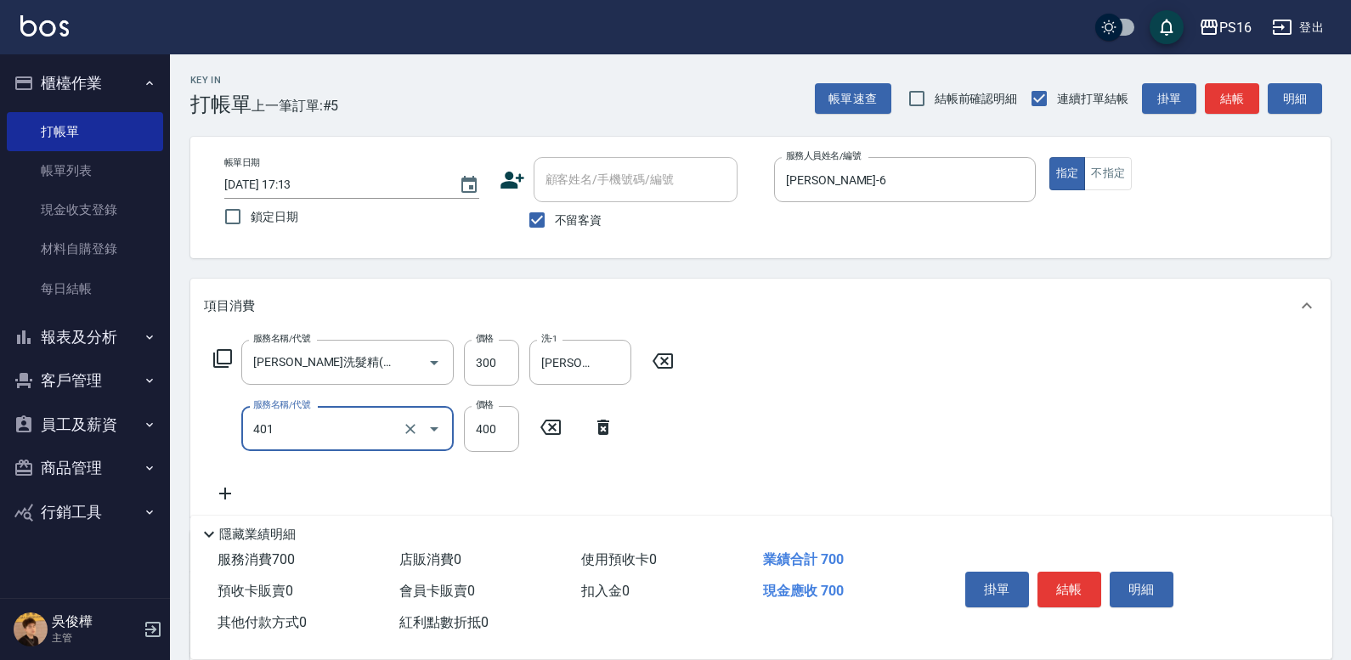
type input "剪髮(401)"
type input "350"
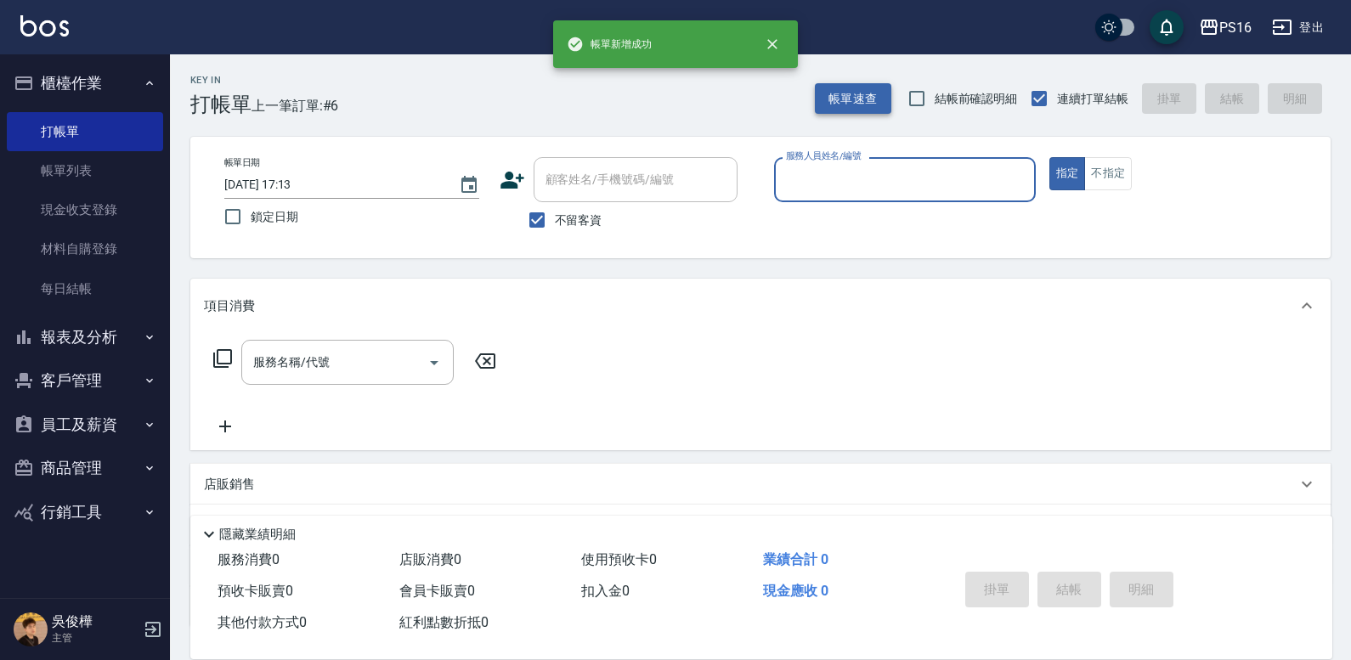
click at [858, 100] on button "帳單速查" at bounding box center [853, 98] width 76 height 31
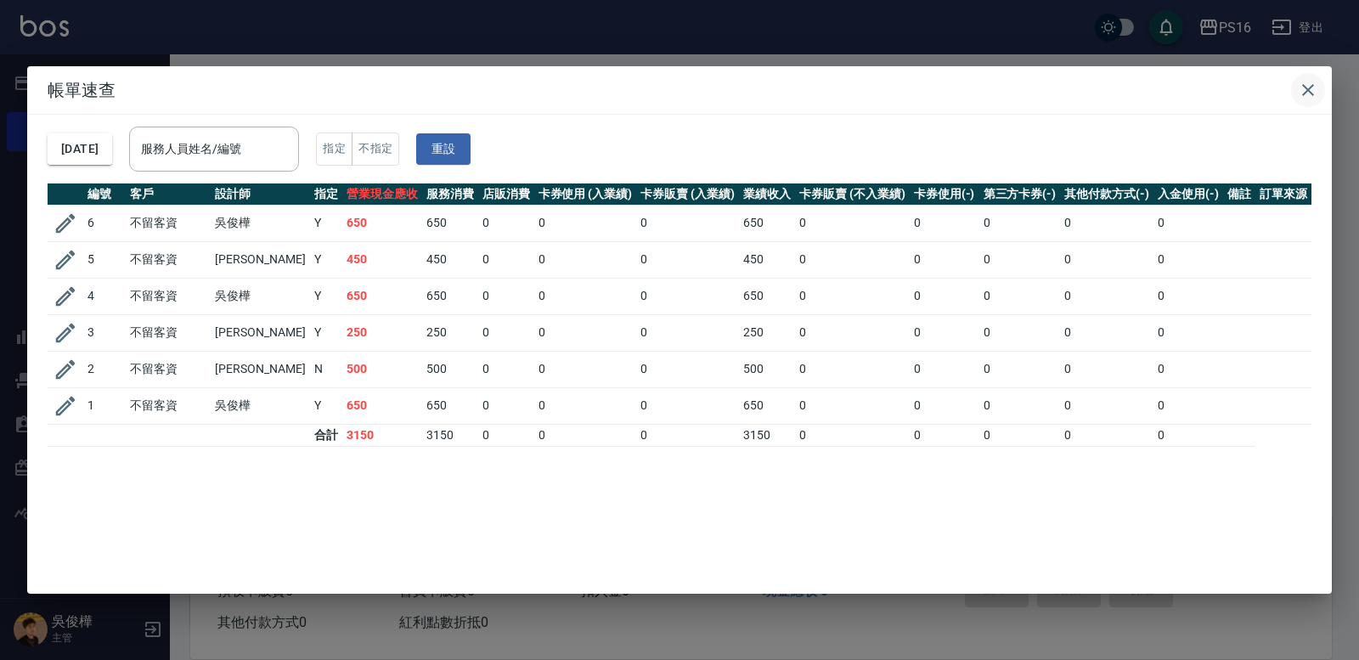
click at [1312, 97] on icon "button" at bounding box center [1308, 90] width 20 height 20
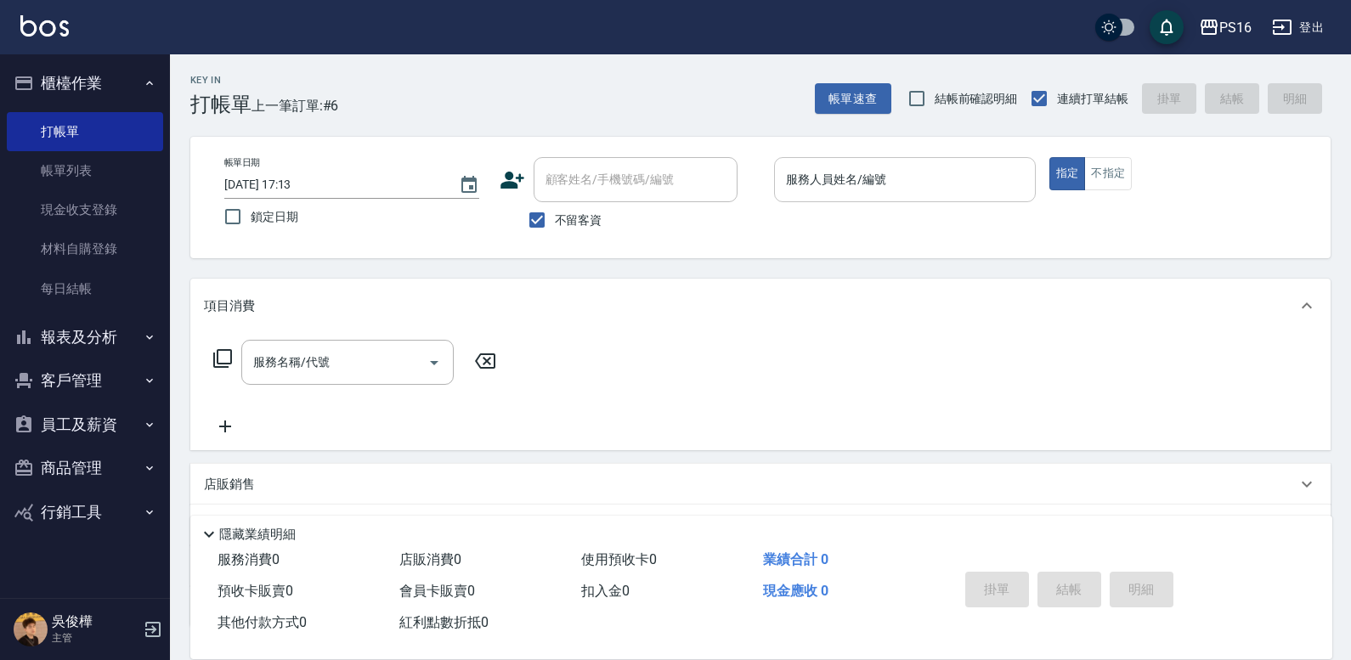
click at [933, 187] on input "服務人員姓名/編號" at bounding box center [905, 180] width 246 height 30
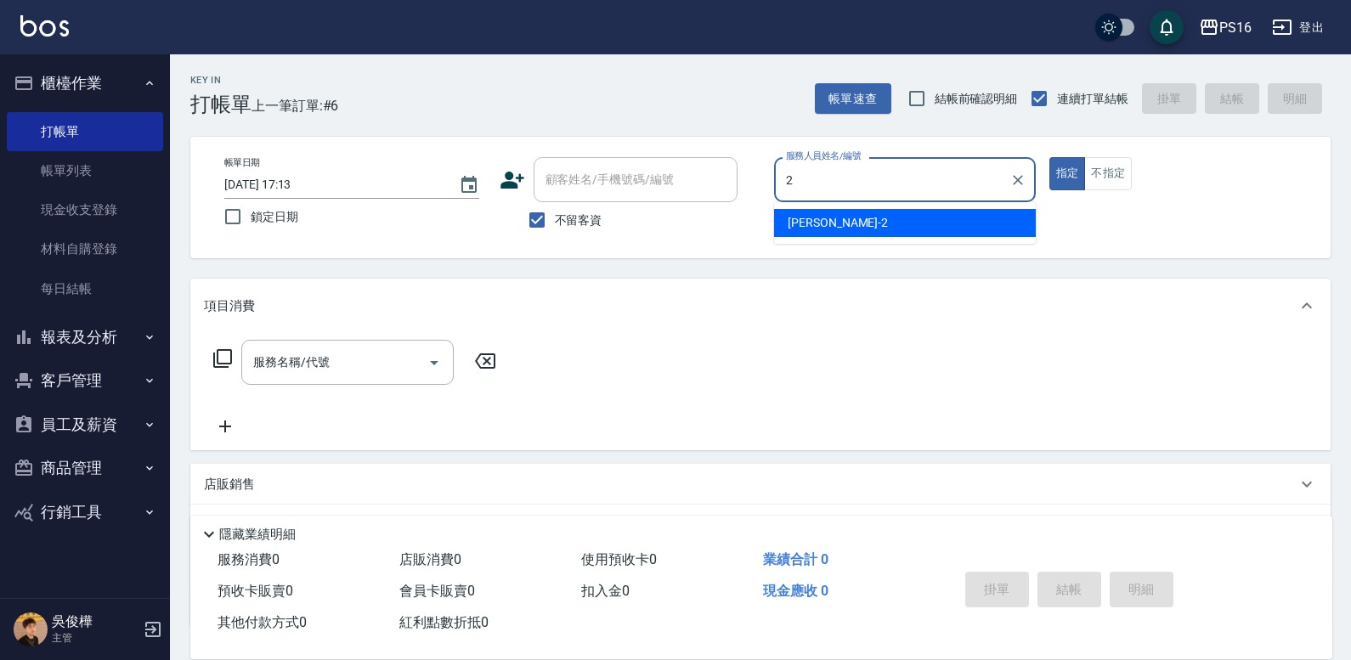
type input "[PERSON_NAME]-2"
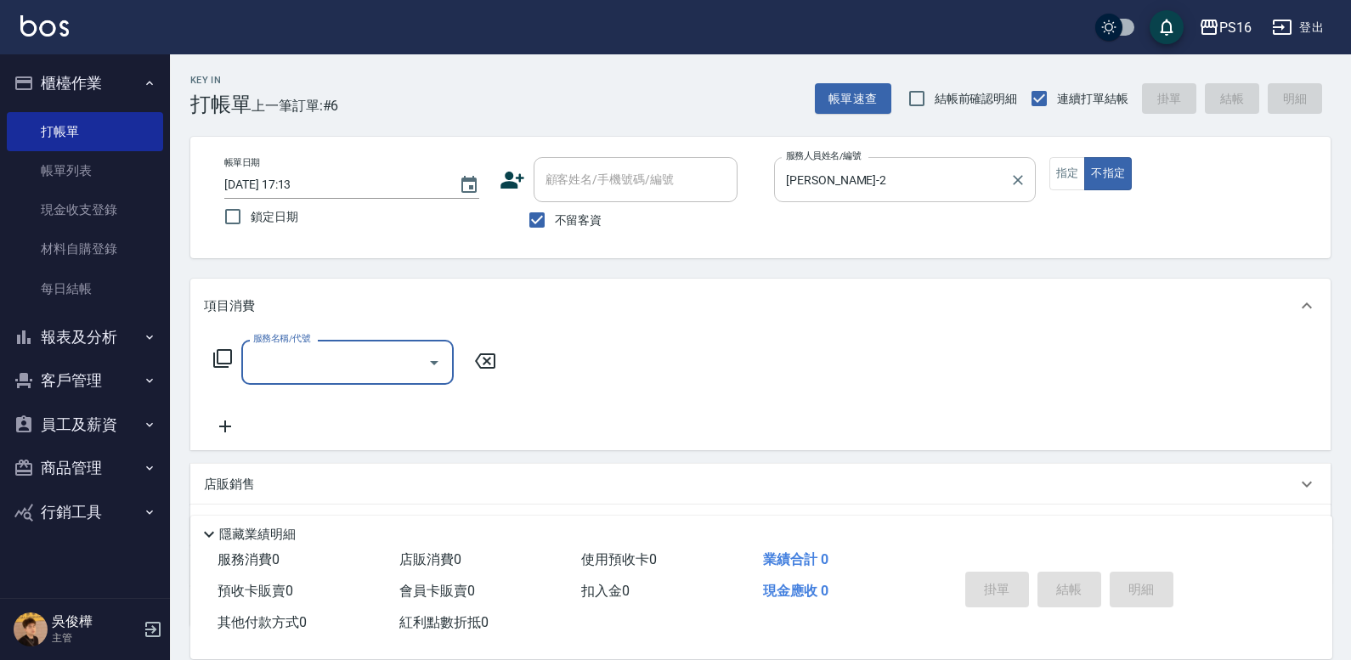
type input "1"
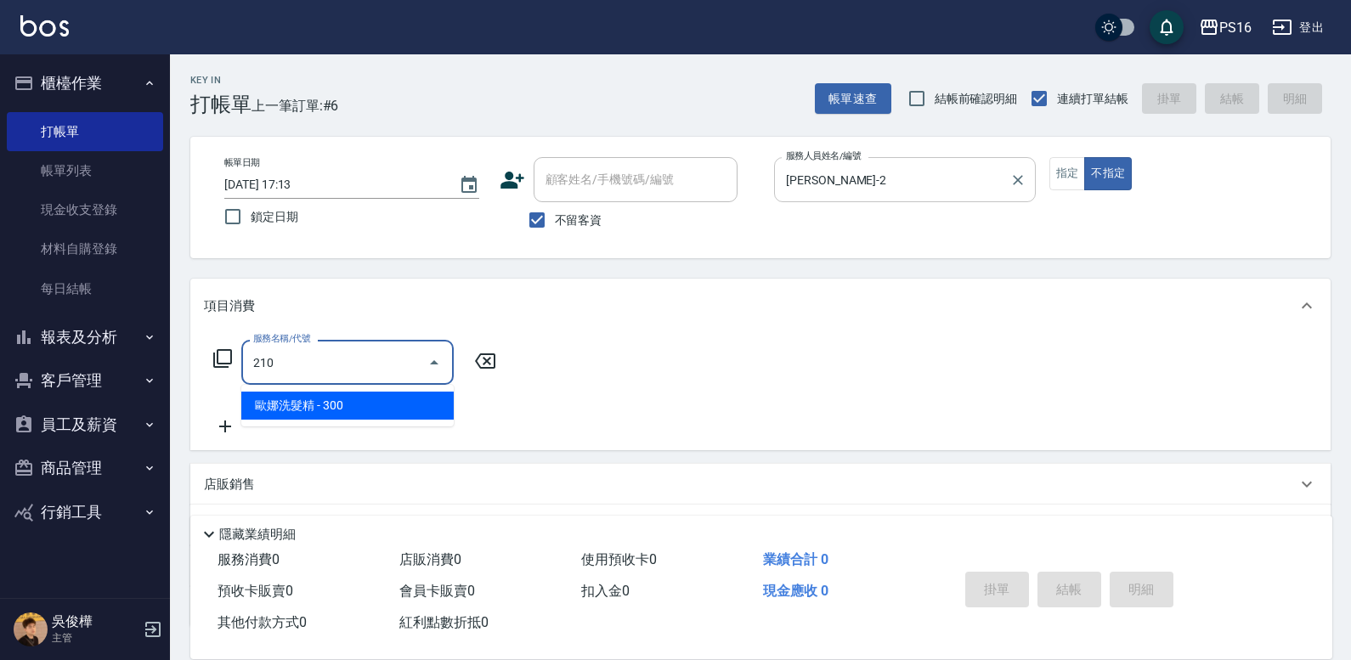
type input "[PERSON_NAME]洗髮精(210)"
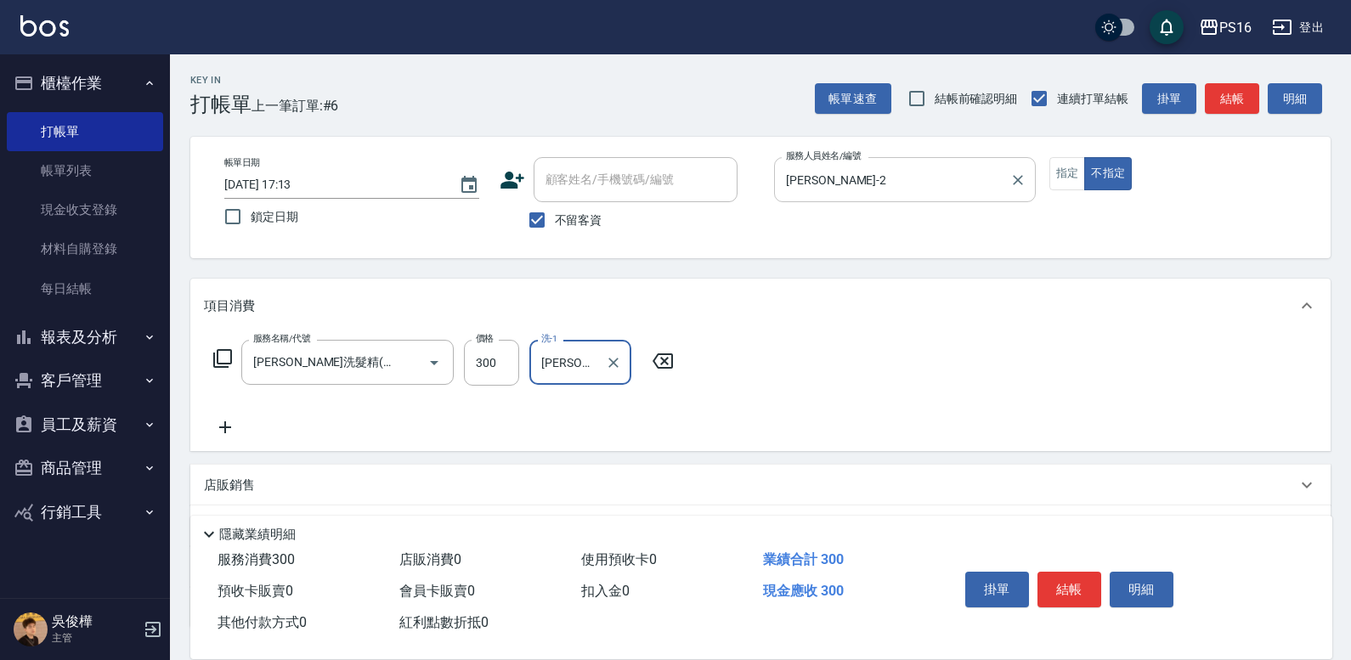
type input "[PERSON_NAME]-20"
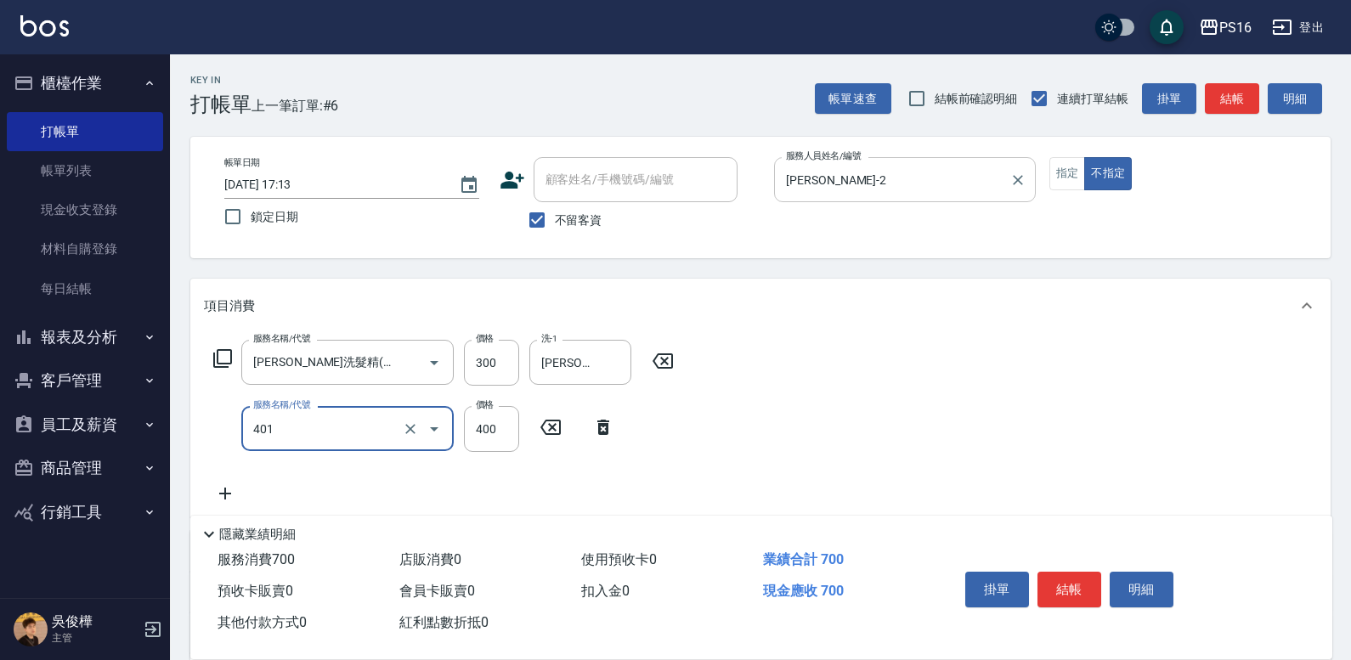
type input "剪髮(401)"
type input "200"
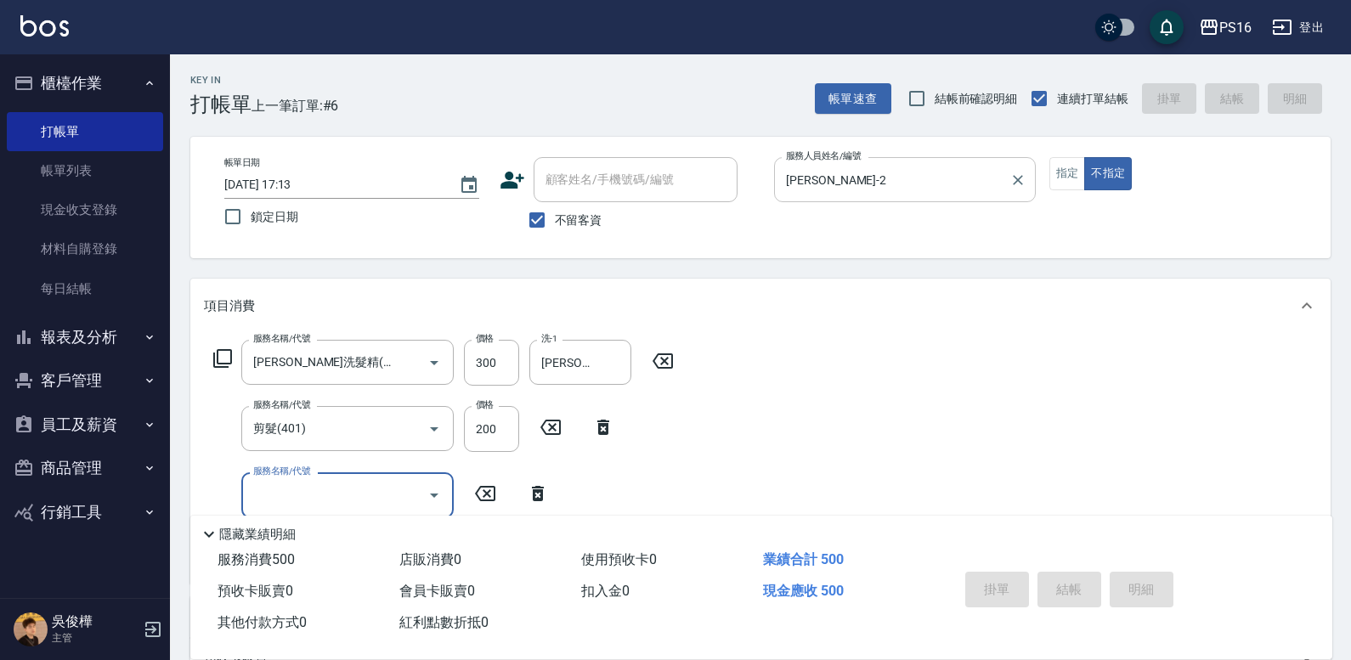
type input "[DATE] 17:14"
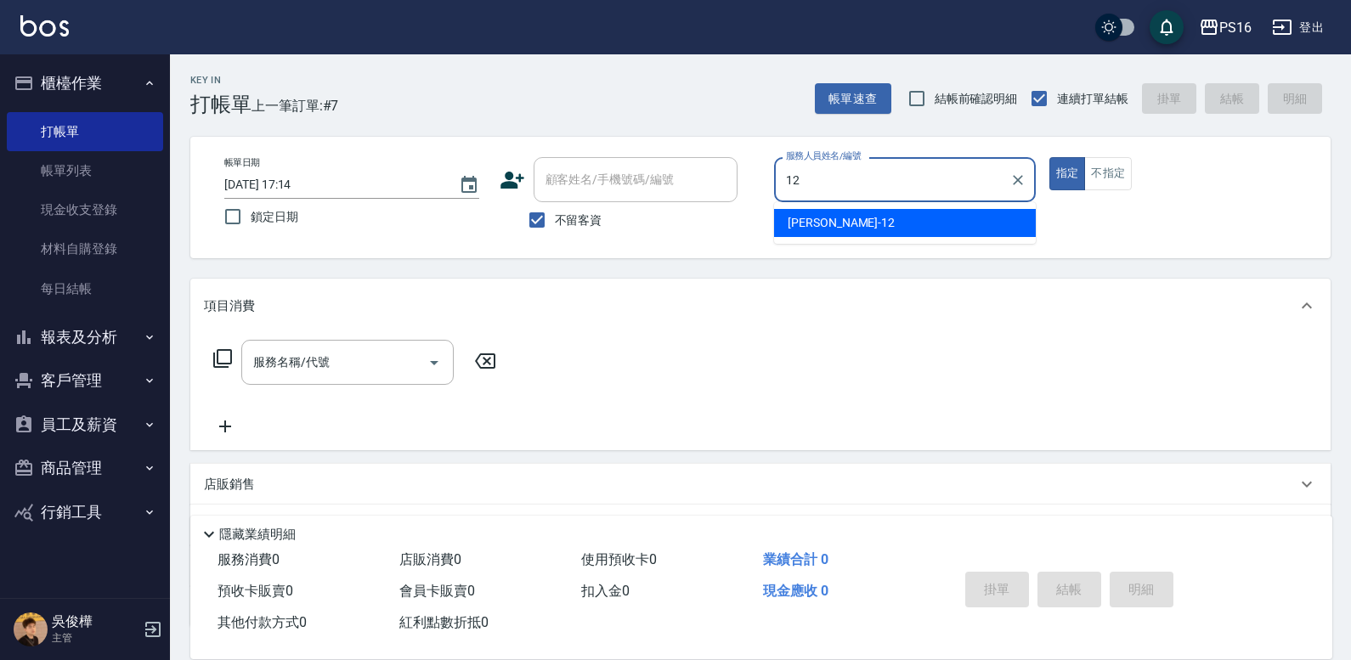
type input "[PERSON_NAME]-12"
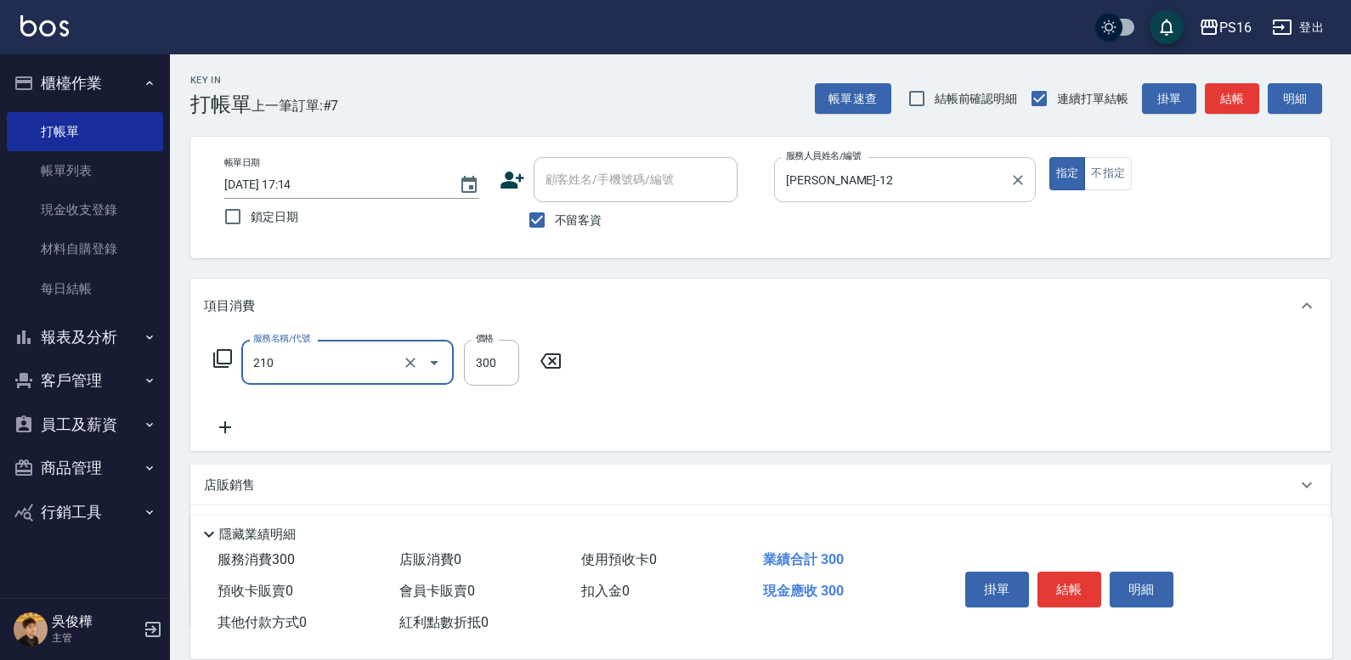
type input "[PERSON_NAME]洗髮精(210)"
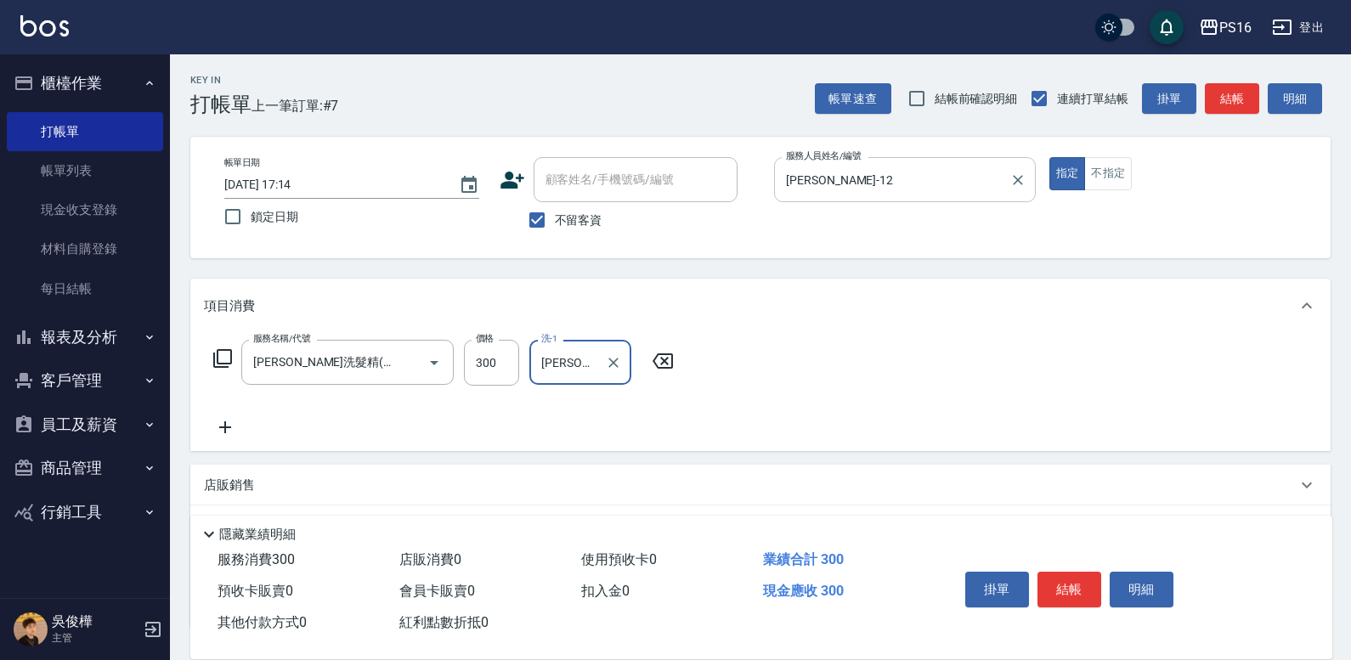
type input "[PERSON_NAME]-24"
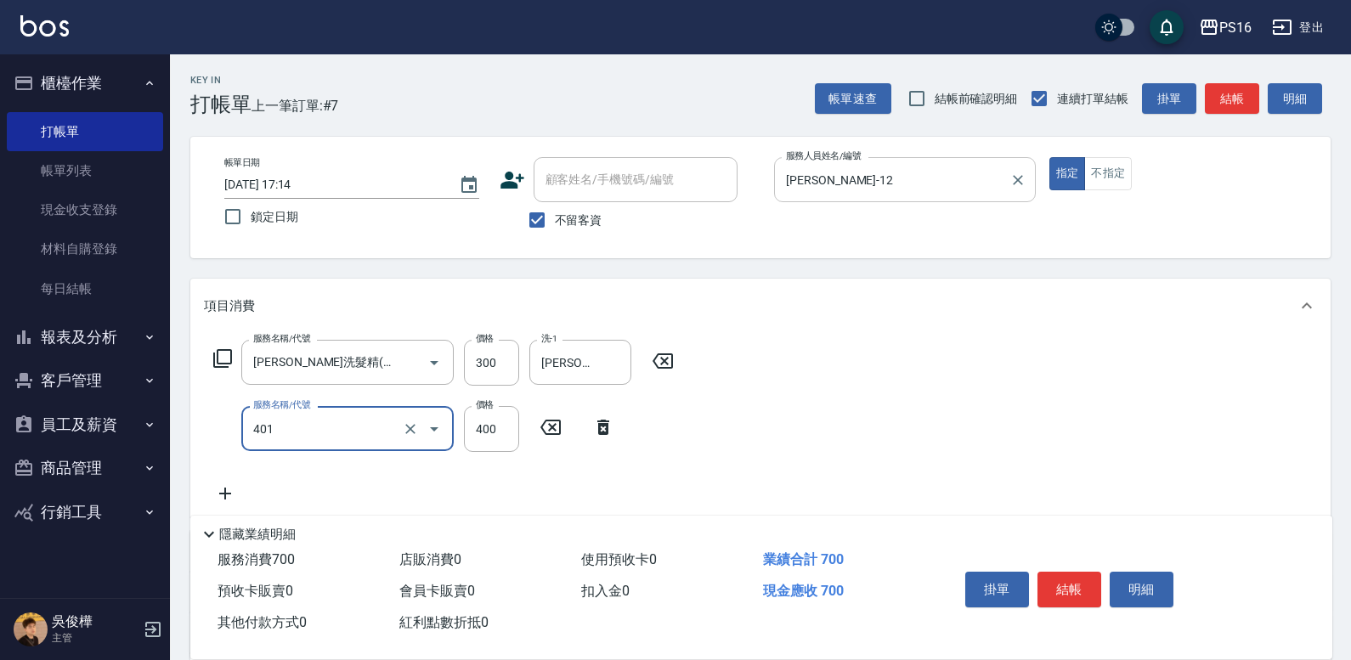
type input "剪髮(401)"
type input "200"
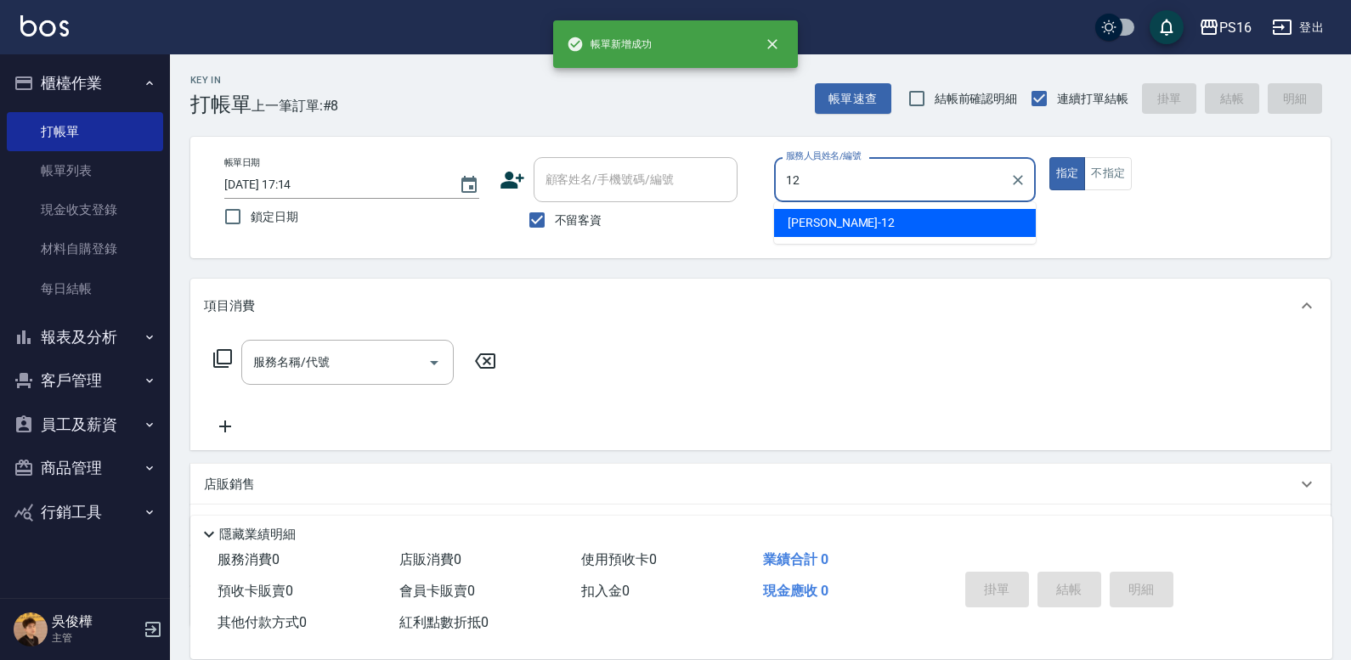
type input "[PERSON_NAME]-12"
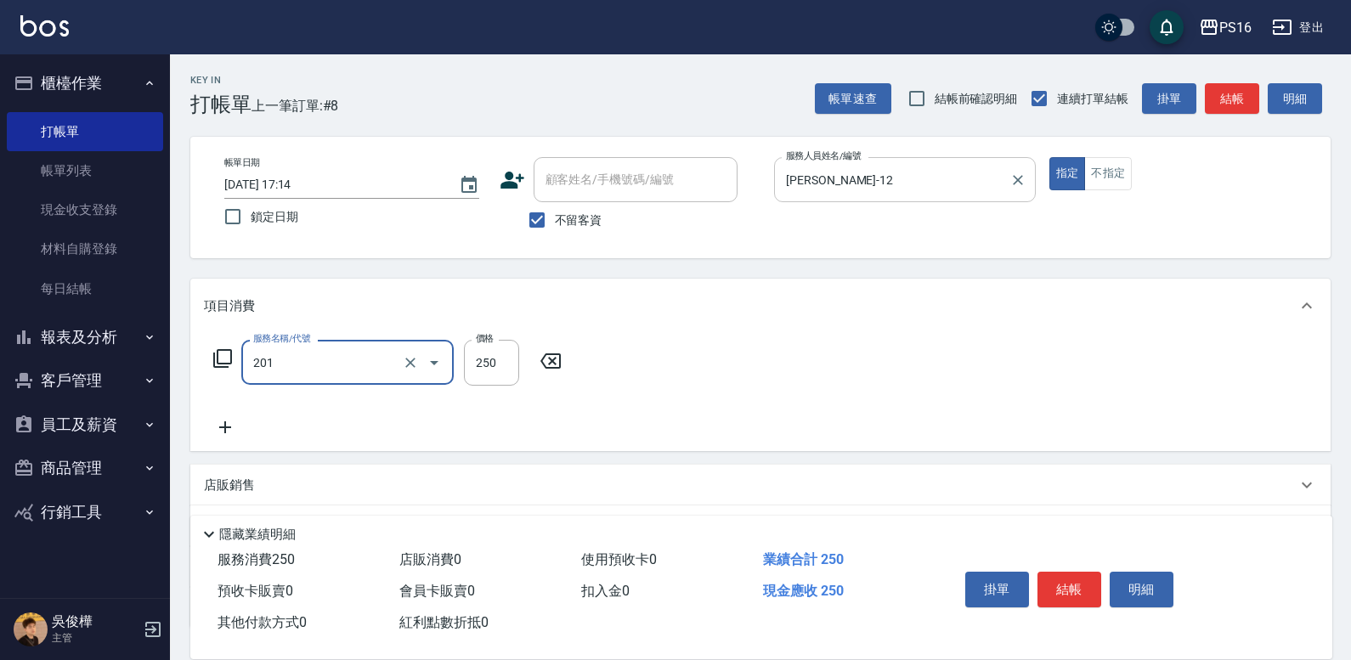
type input "洗髮(201)"
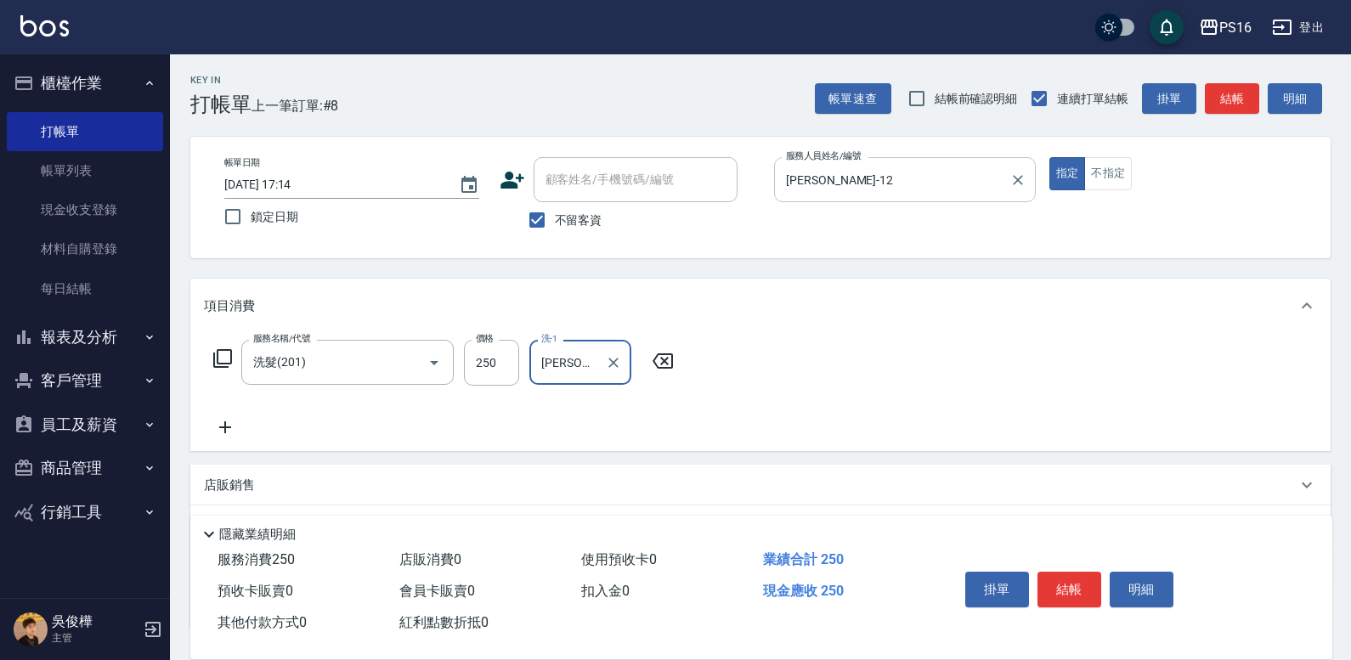
type input "[PERSON_NAME]-12"
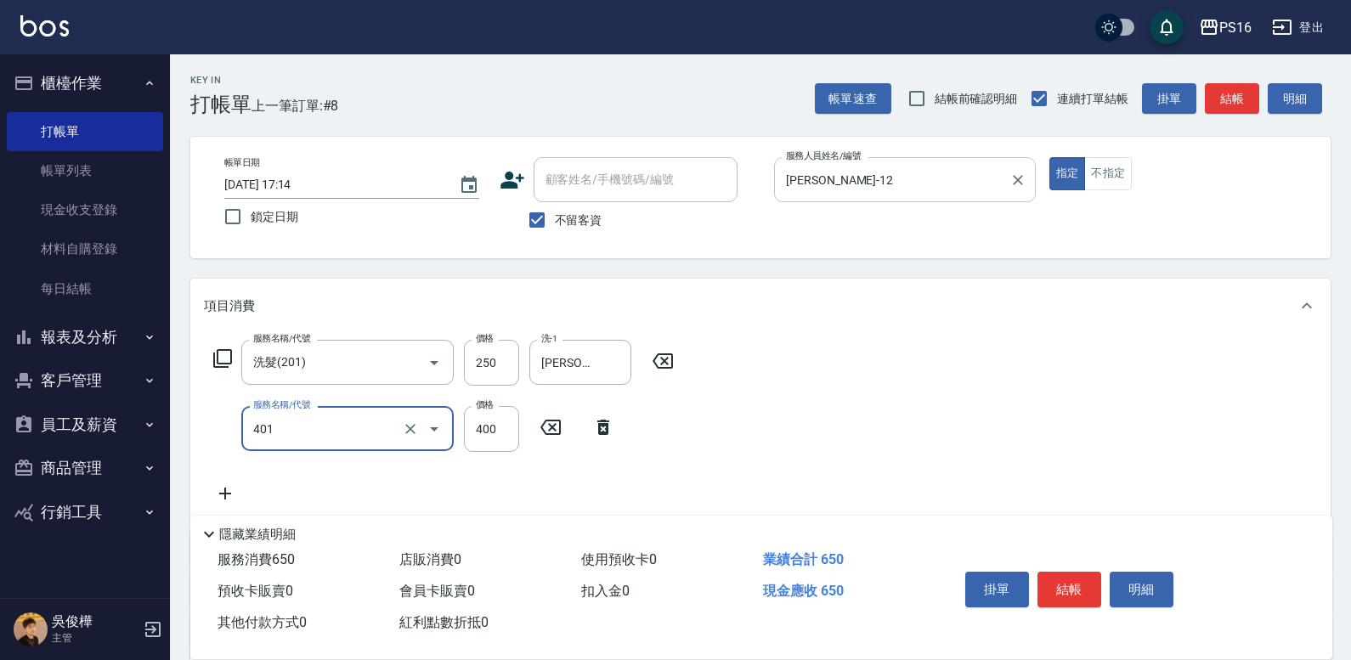
type input "剪髮(401)"
type input "200"
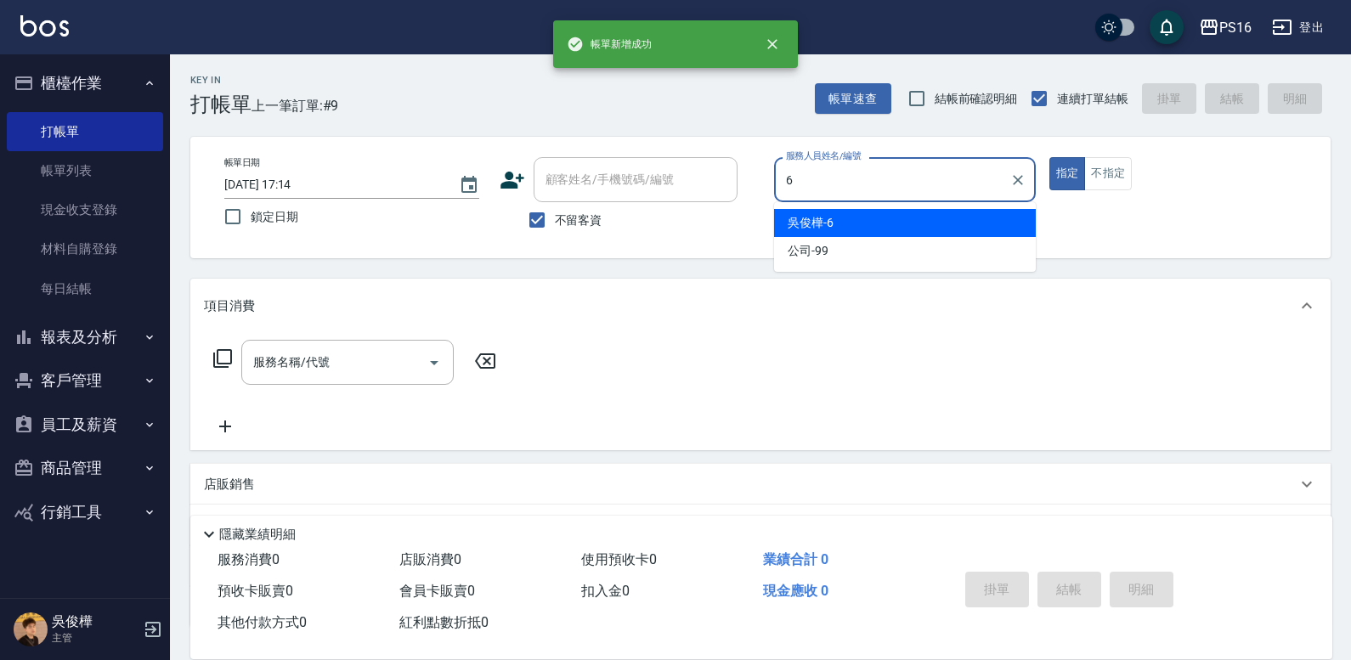
type input "[PERSON_NAME]-6"
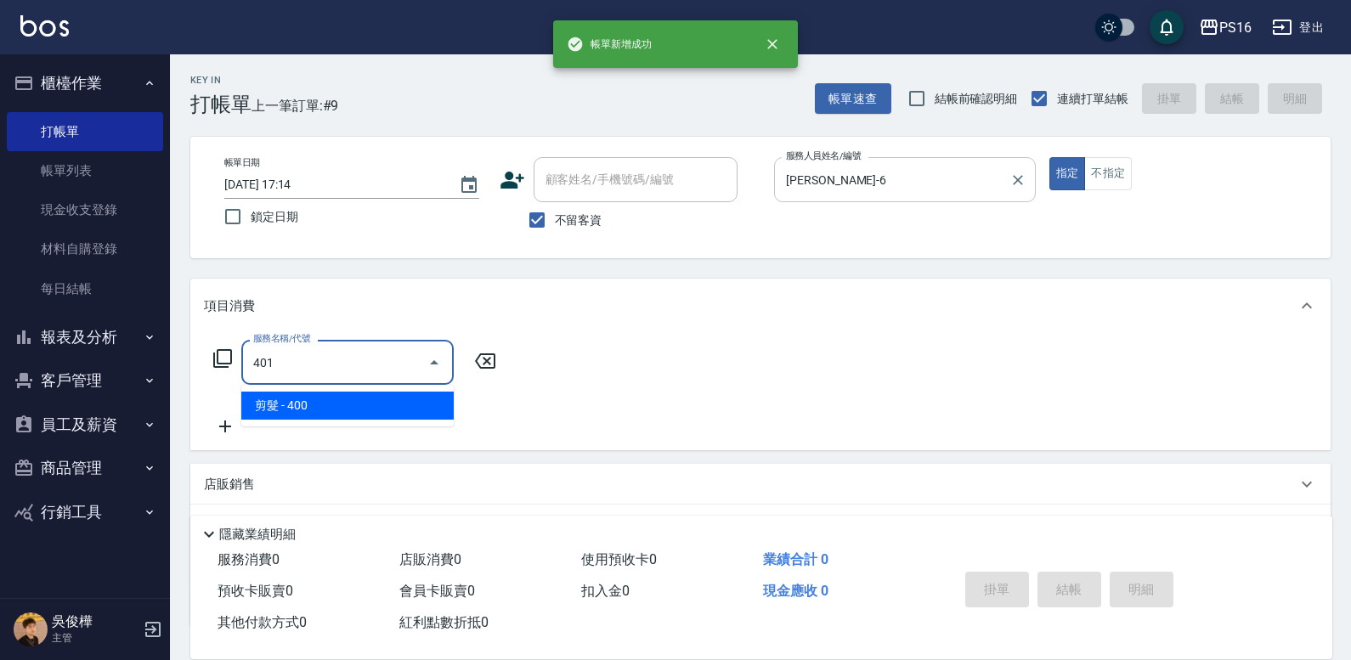
type input "剪髮(401)"
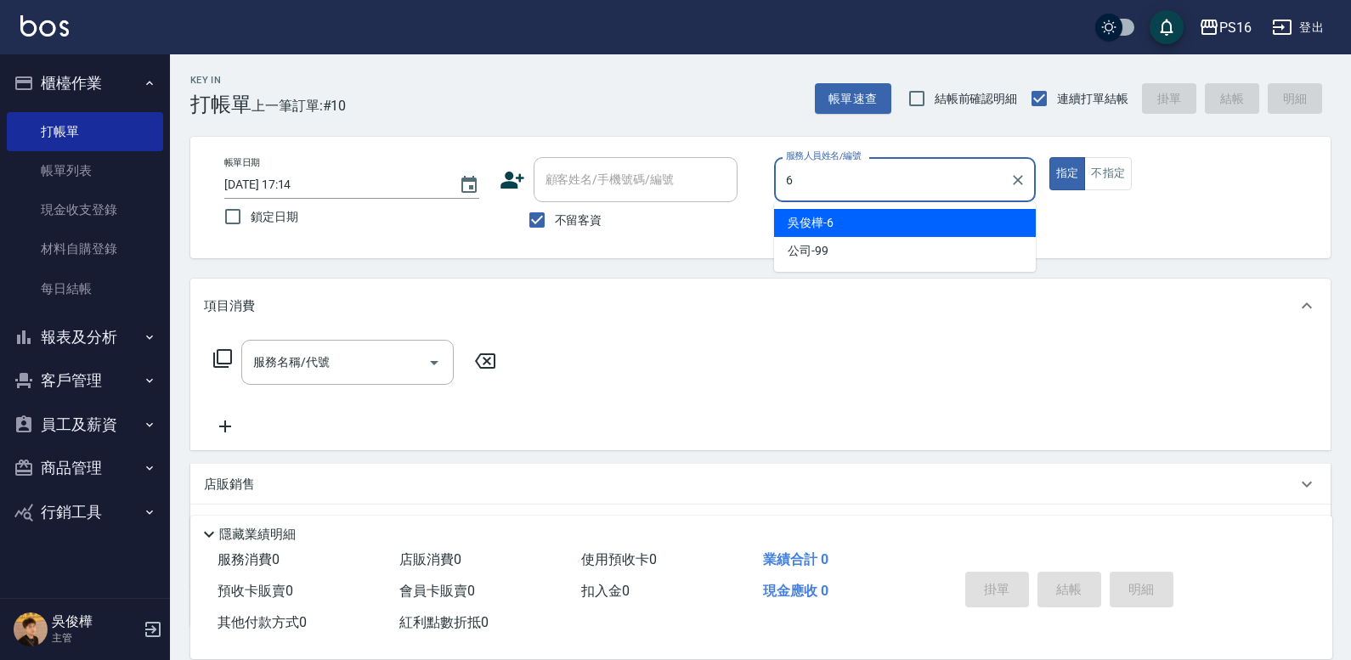
type input "[PERSON_NAME]-6"
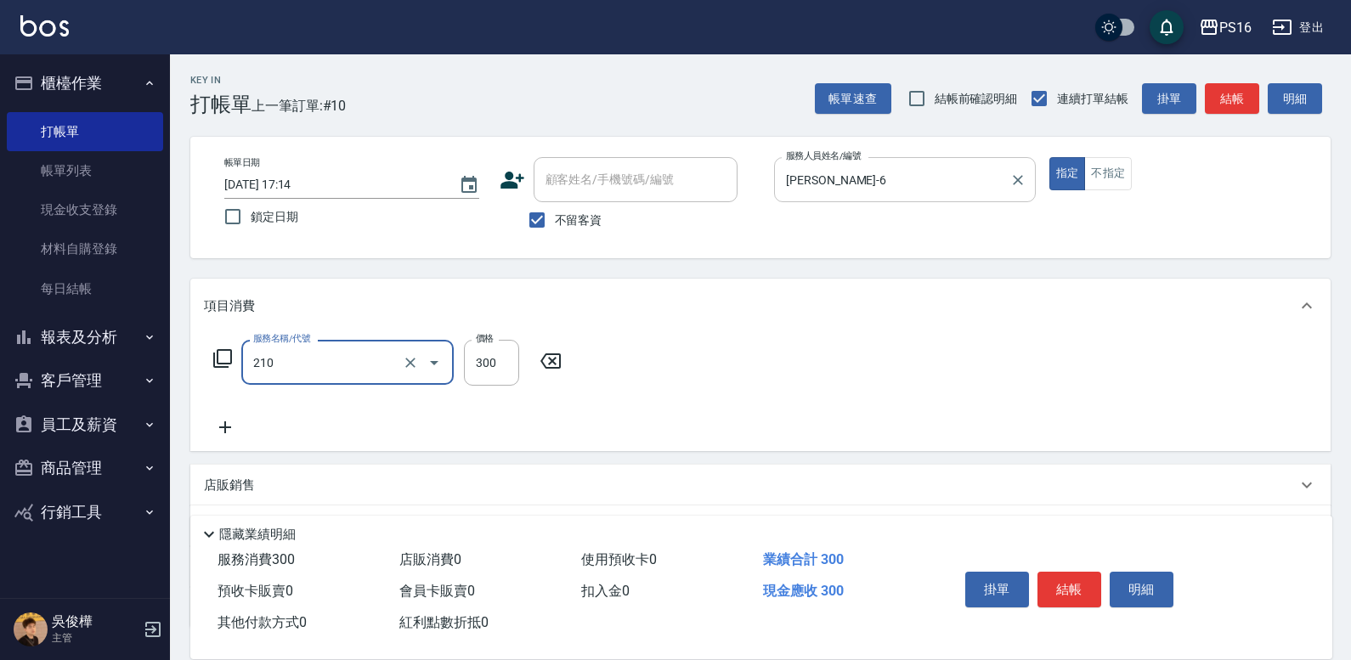
type input "[PERSON_NAME]洗髮精(210)"
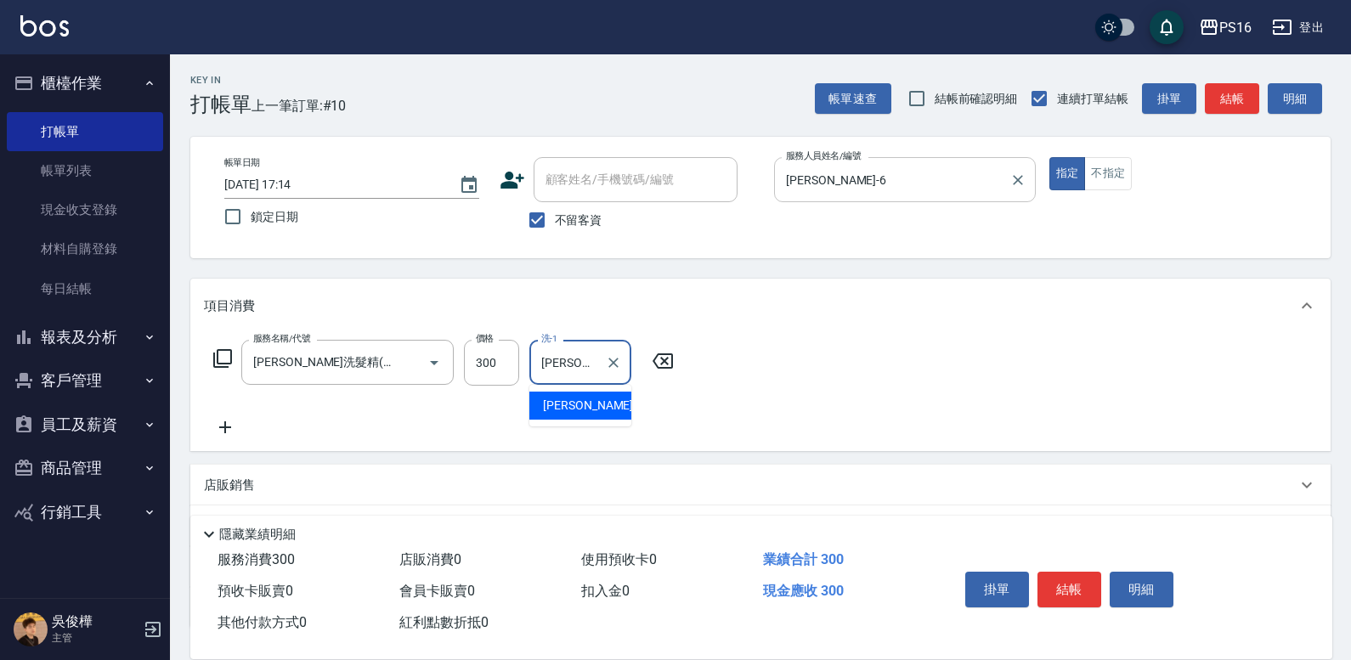
type input "[PERSON_NAME]-28"
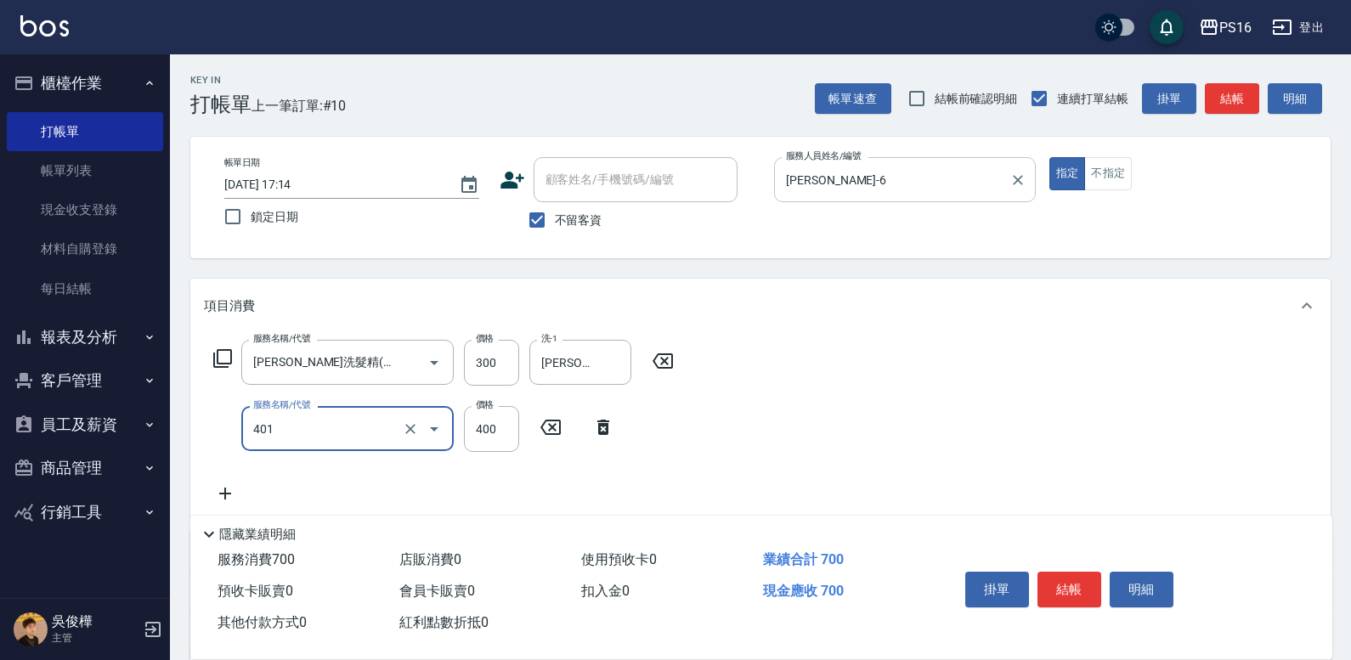
type input "剪髮(401)"
type input "450"
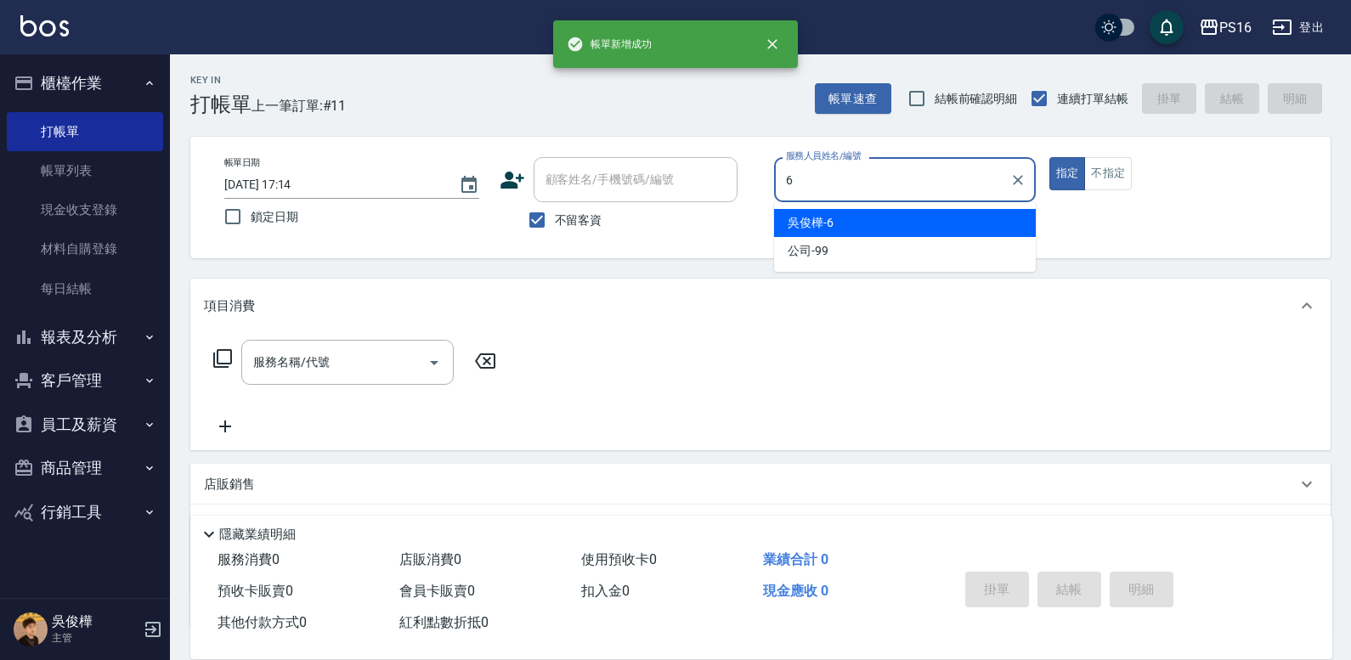
type input "[PERSON_NAME]-6"
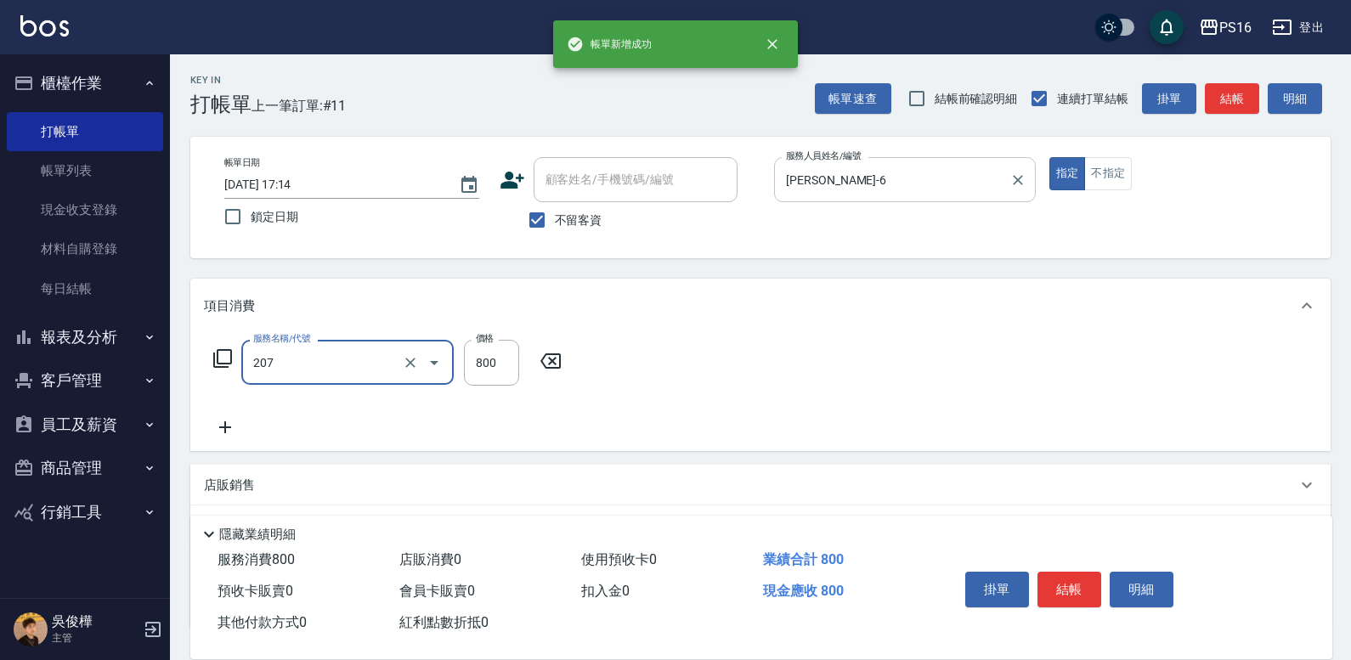
type input "清潔洗(207)"
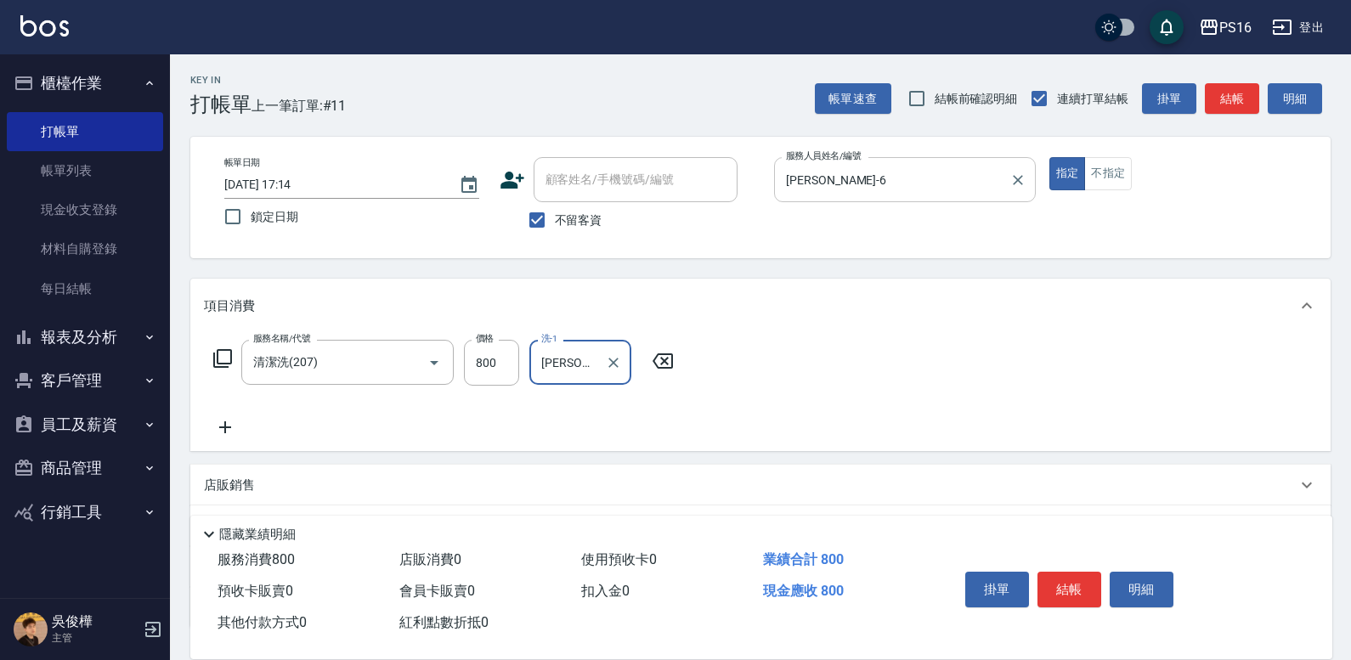
type input "[PERSON_NAME]-20"
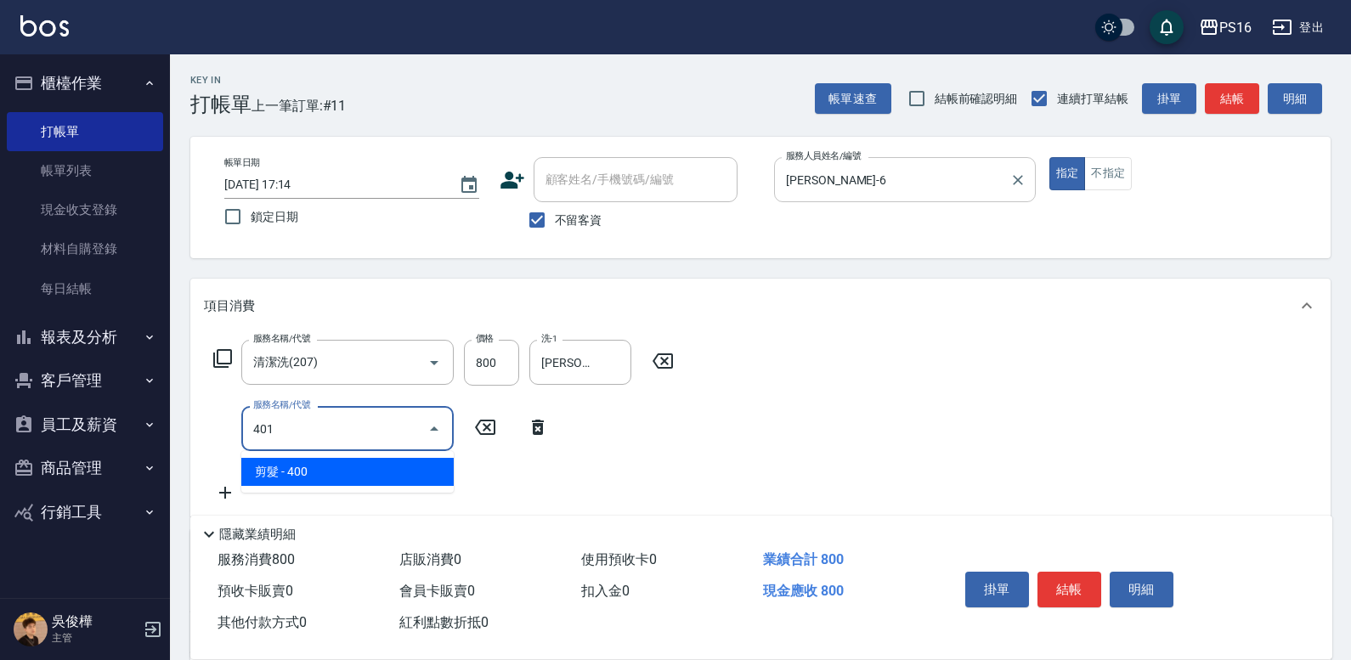
type input "剪髮(401)"
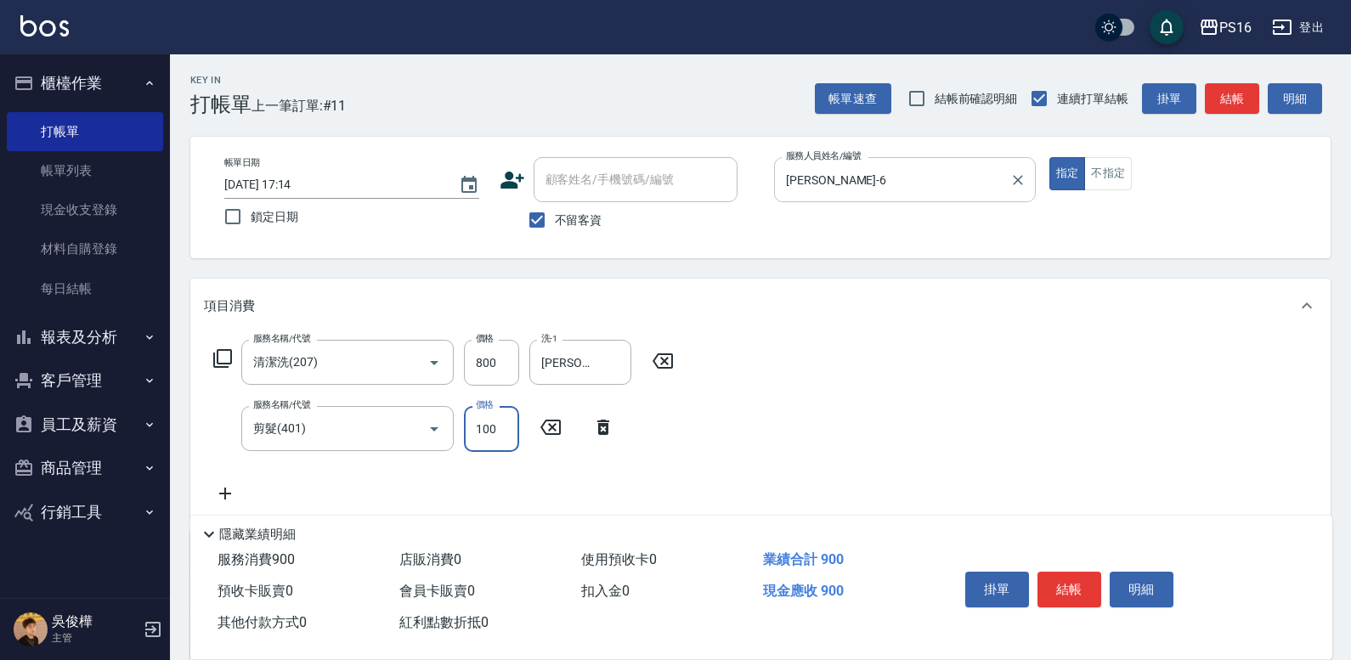
type input "100"
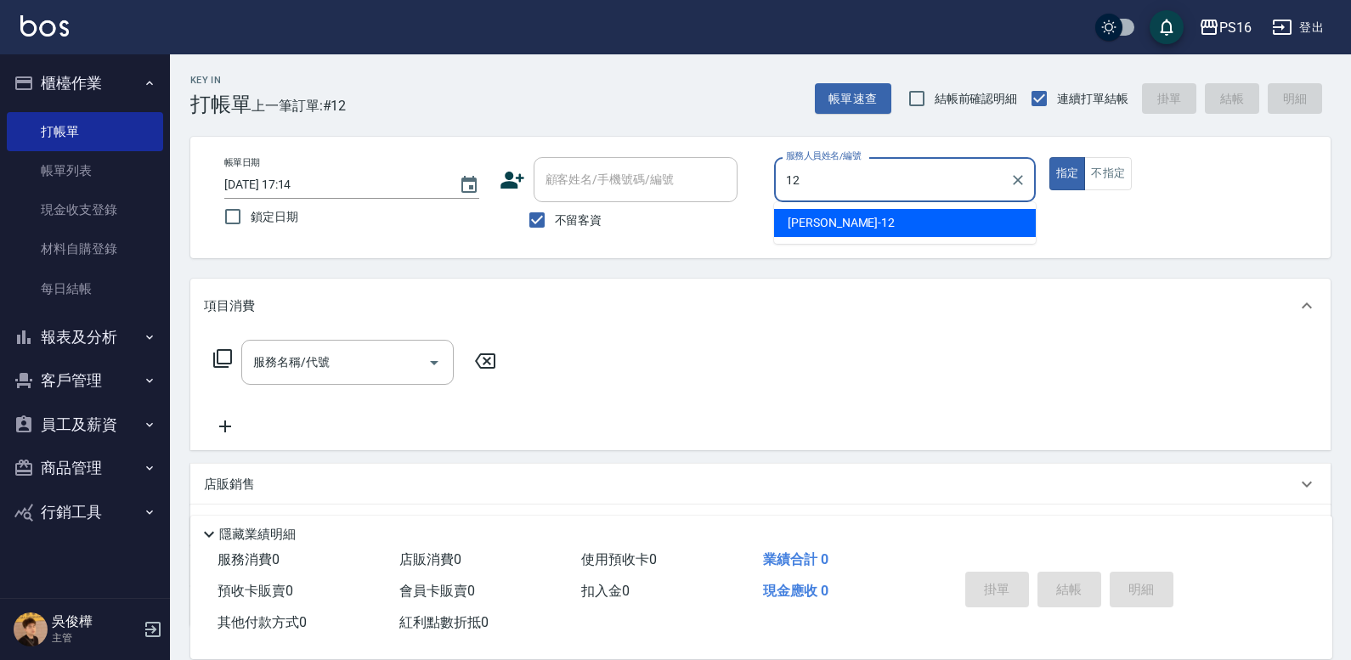
type input "[PERSON_NAME]-12"
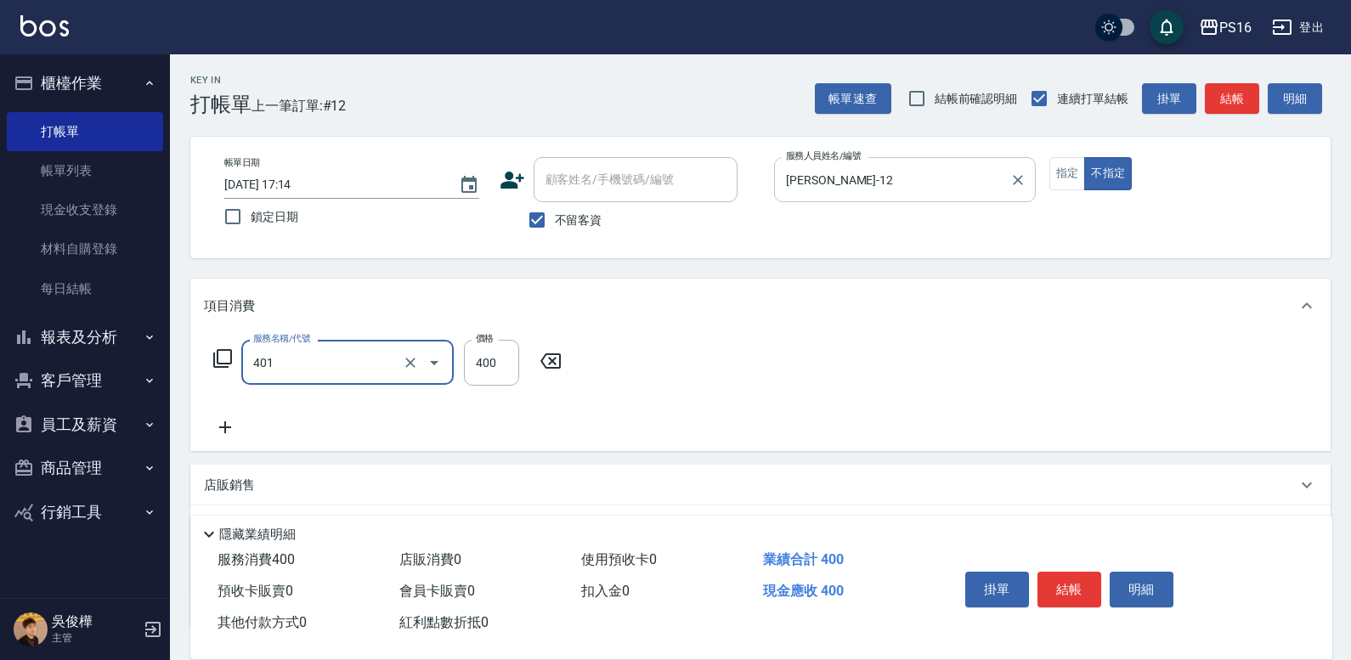
type input "剪髮(401)"
type input "150"
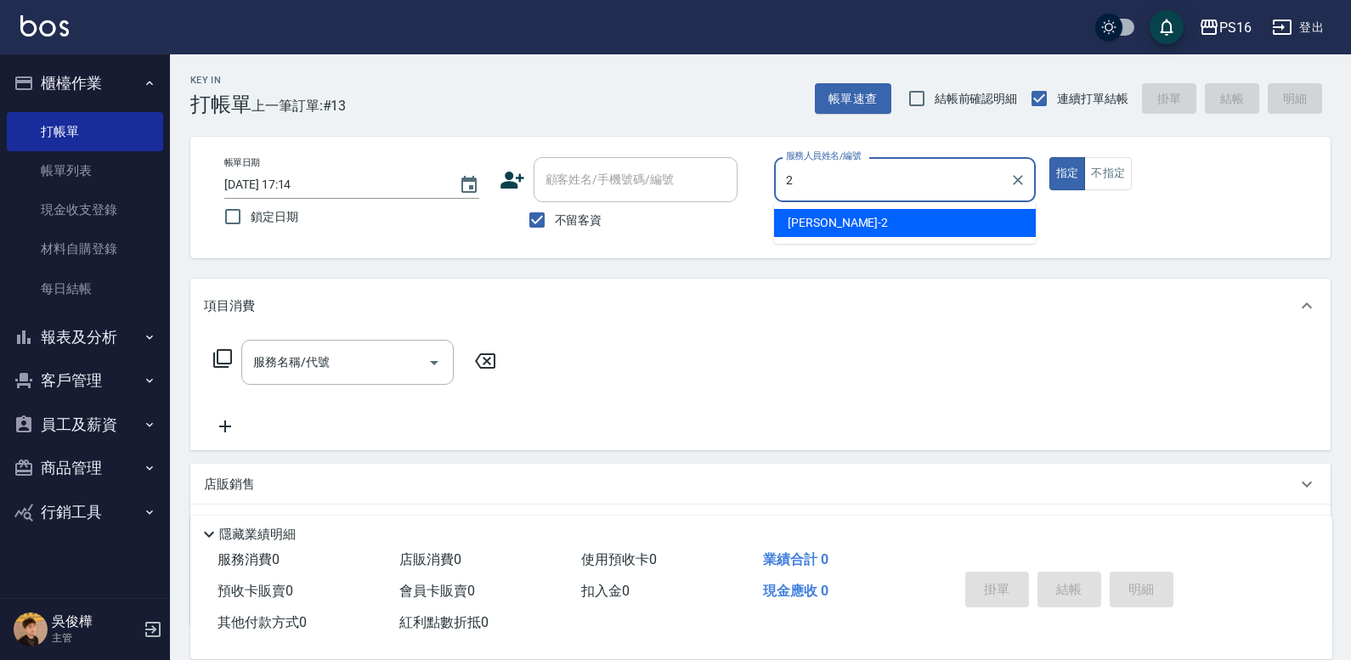
type input "[PERSON_NAME]-2"
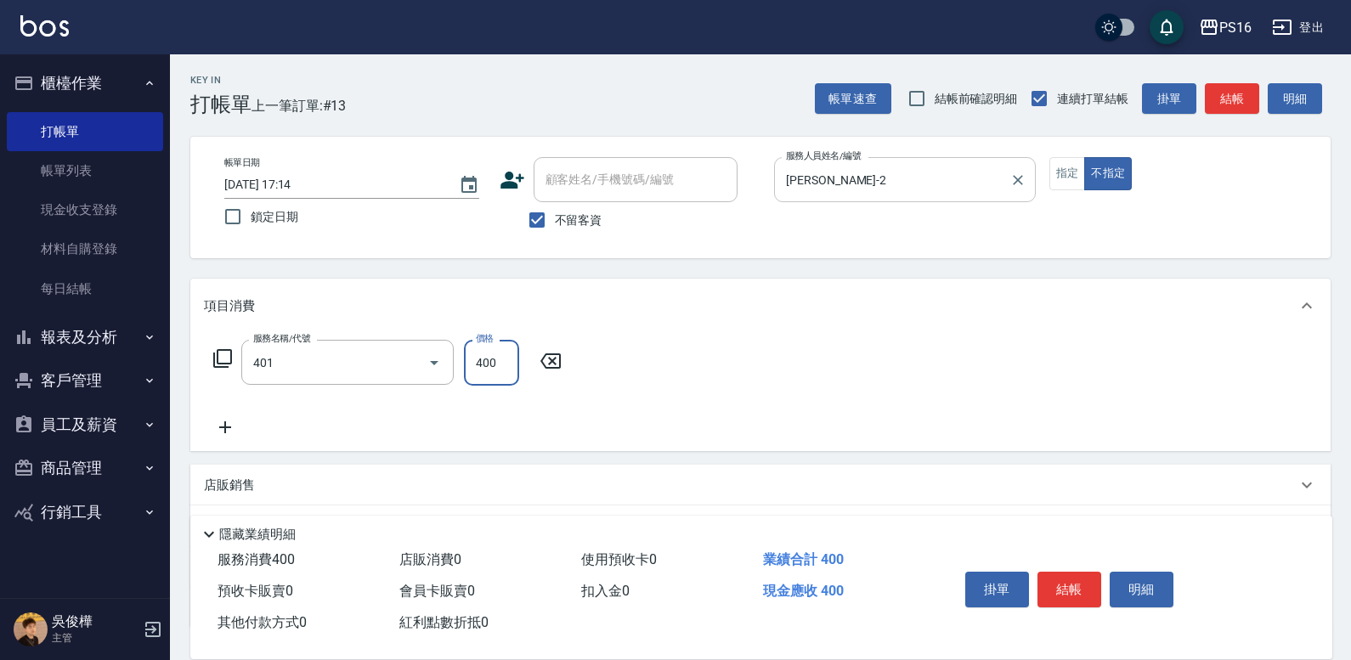
type input "剪髮(401)"
type input "150"
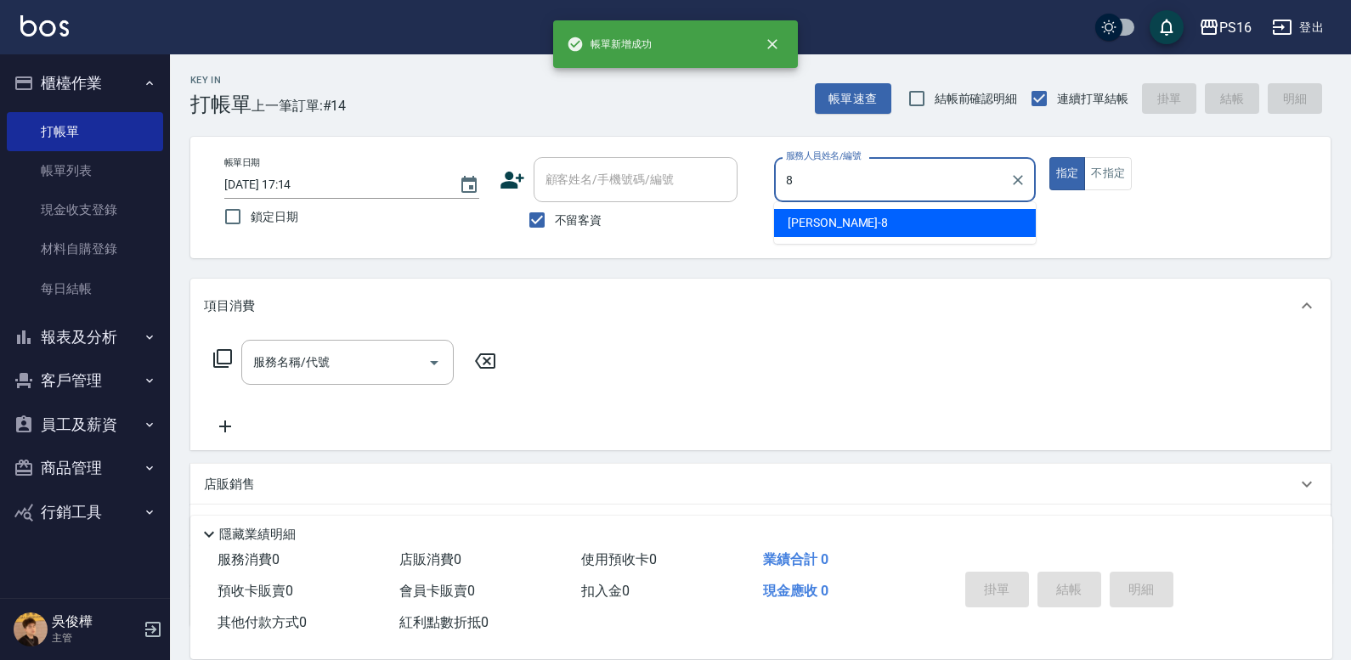
type input "[PERSON_NAME]-8"
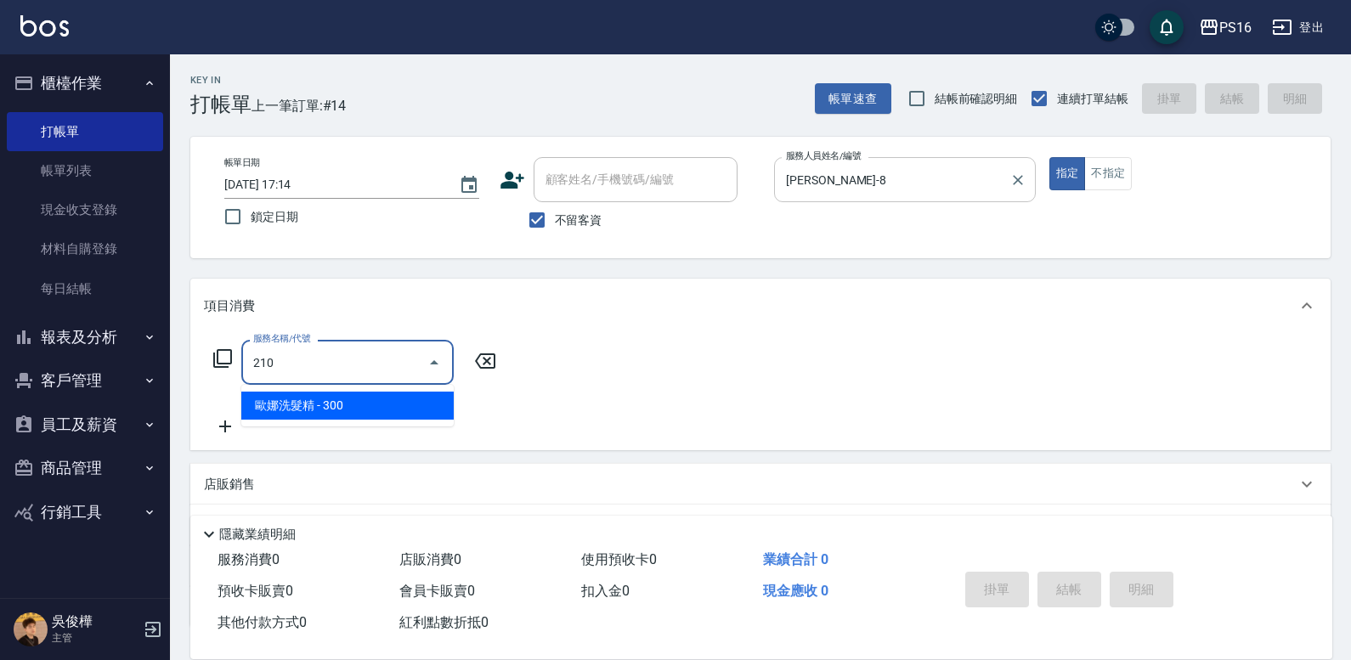
type input "[PERSON_NAME]洗髮精(210)"
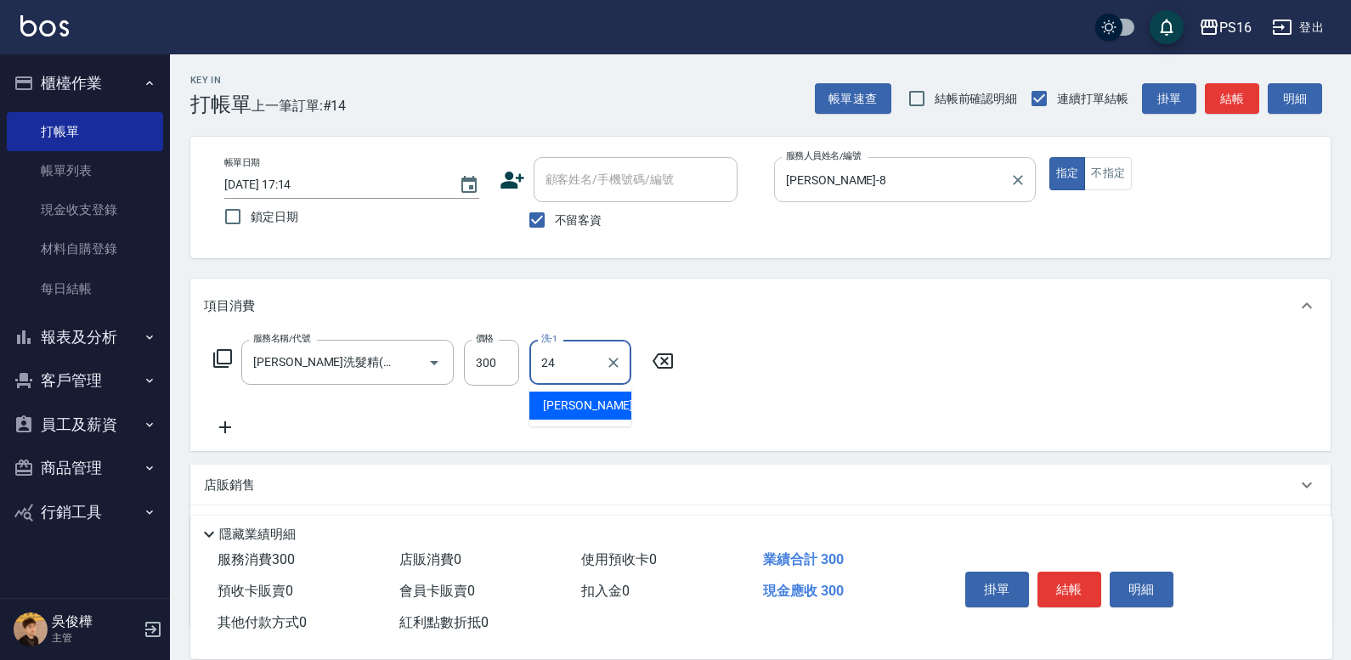
type input "[PERSON_NAME]-24"
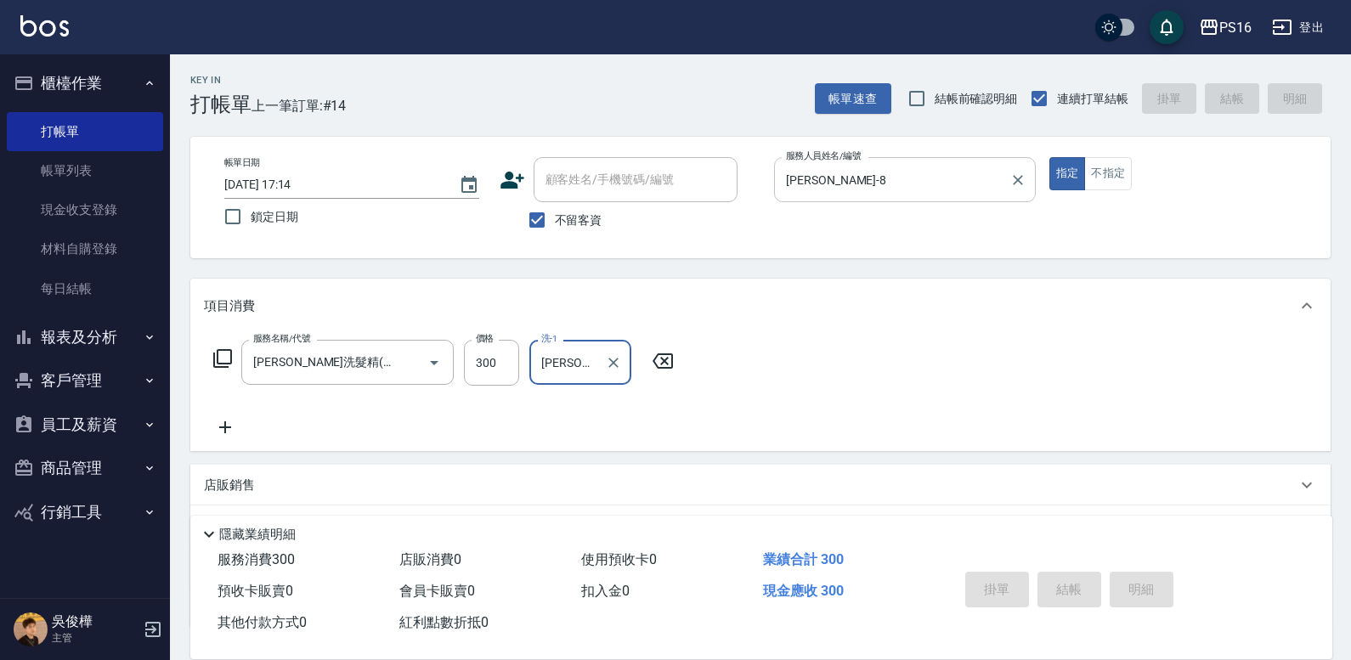
type input "[DATE] 17:15"
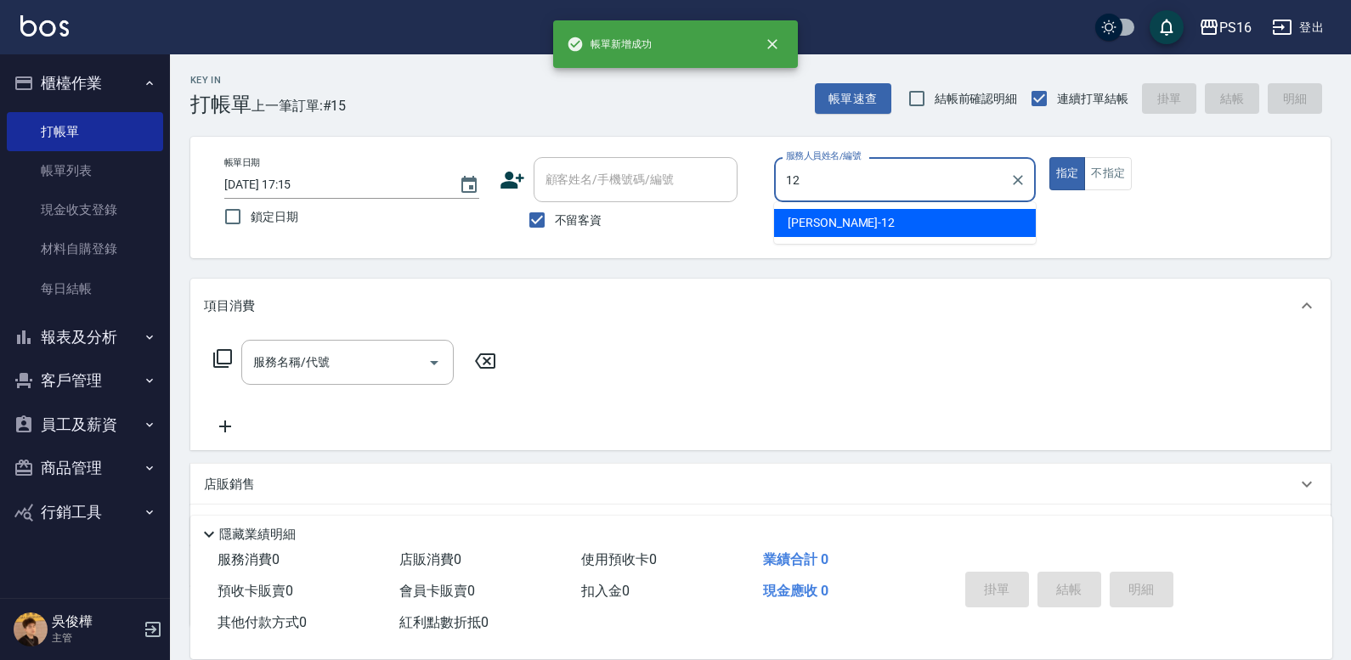
type input "[PERSON_NAME]-12"
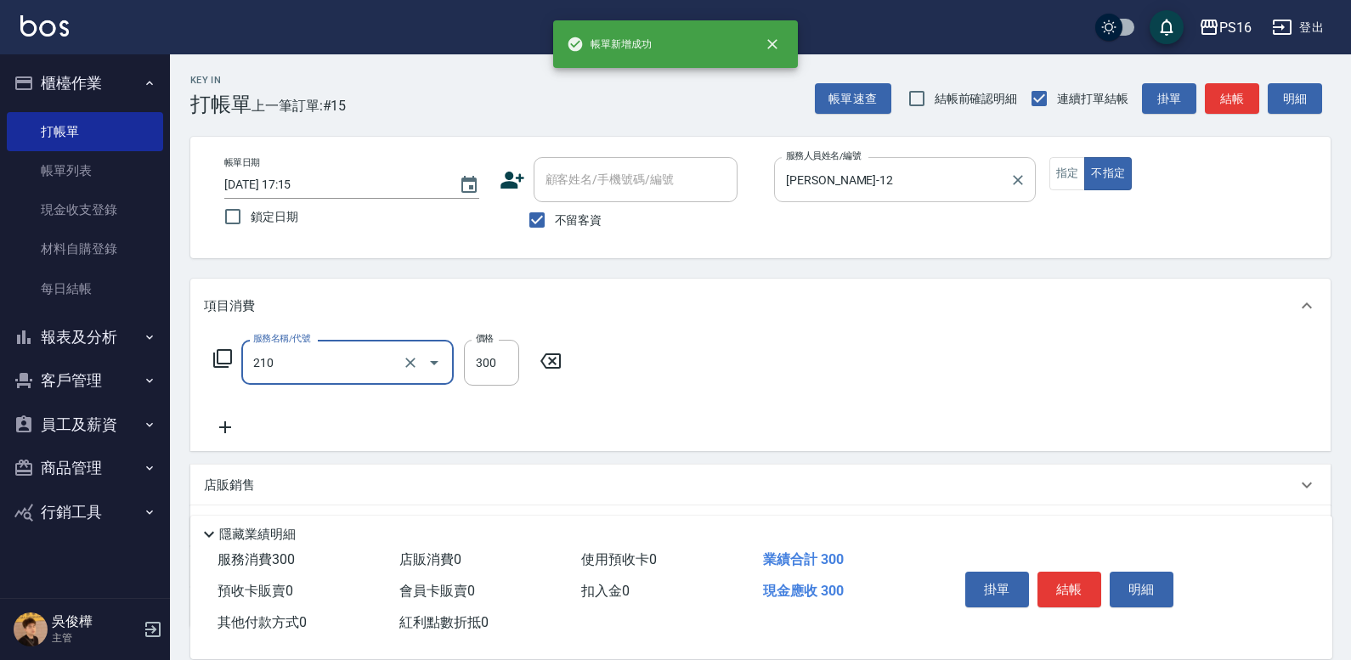
type input "[PERSON_NAME]洗髮精(210)"
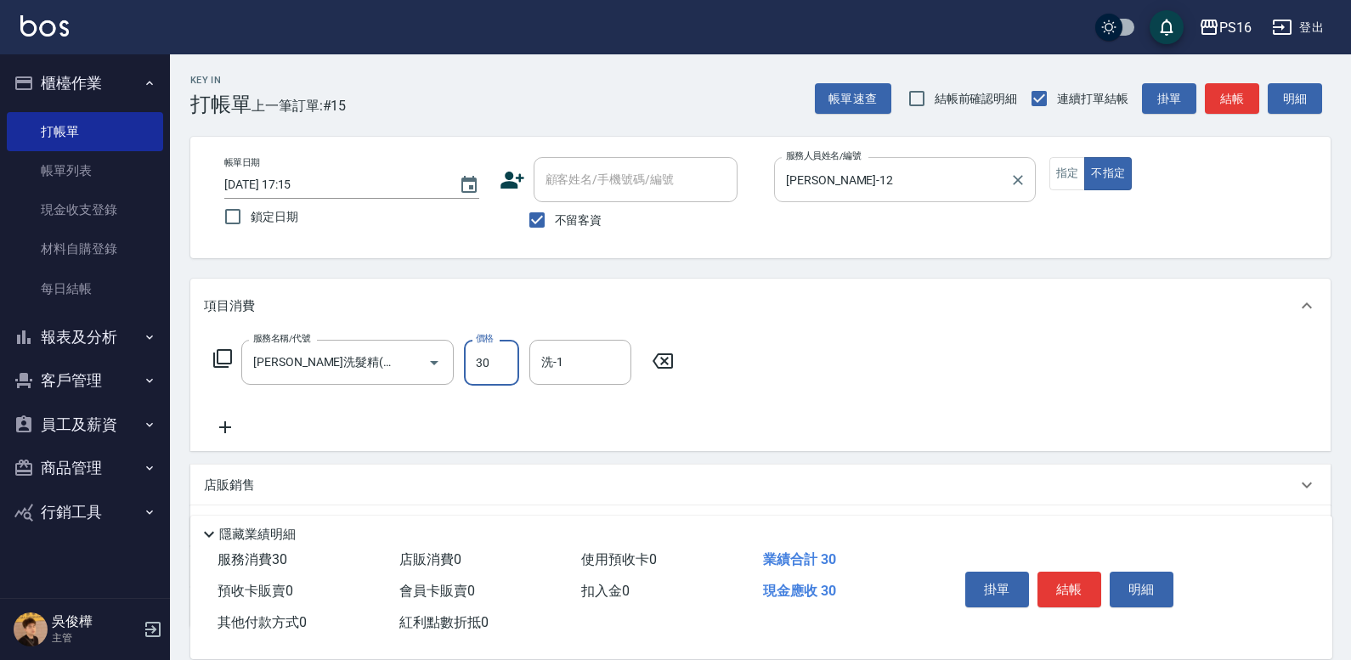
type input "300"
type input "[PERSON_NAME]-20"
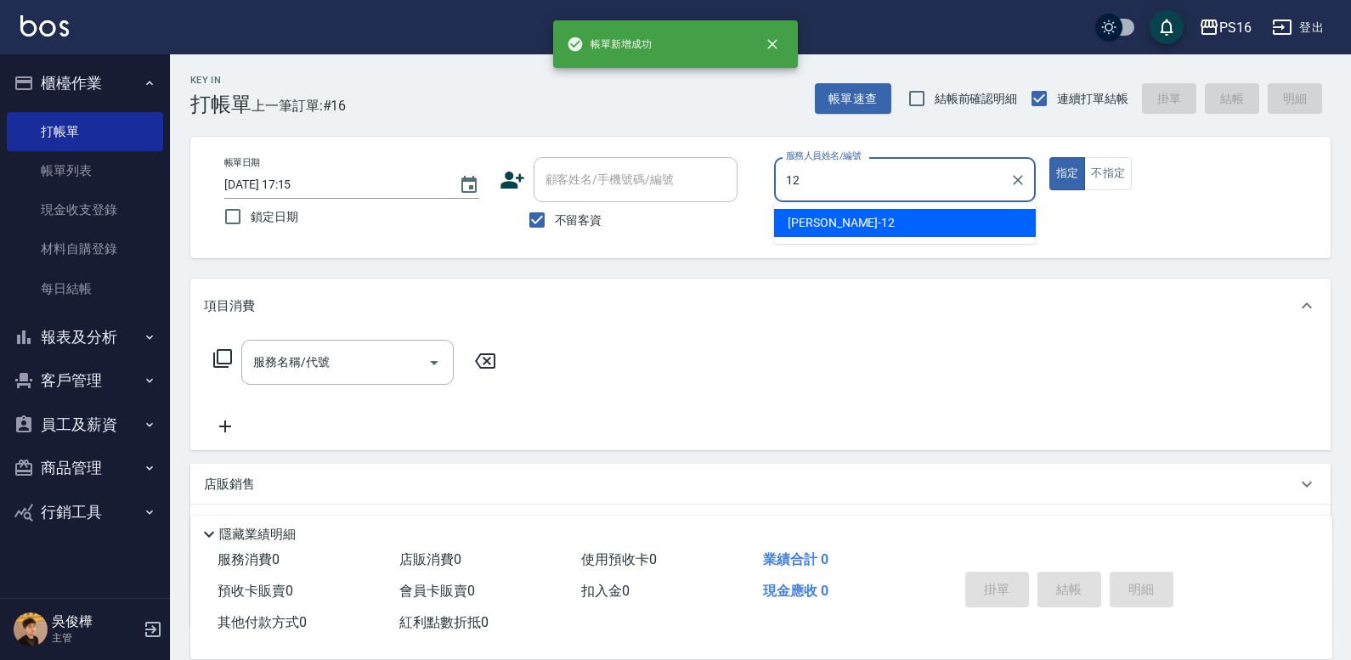
type input "[PERSON_NAME]-12"
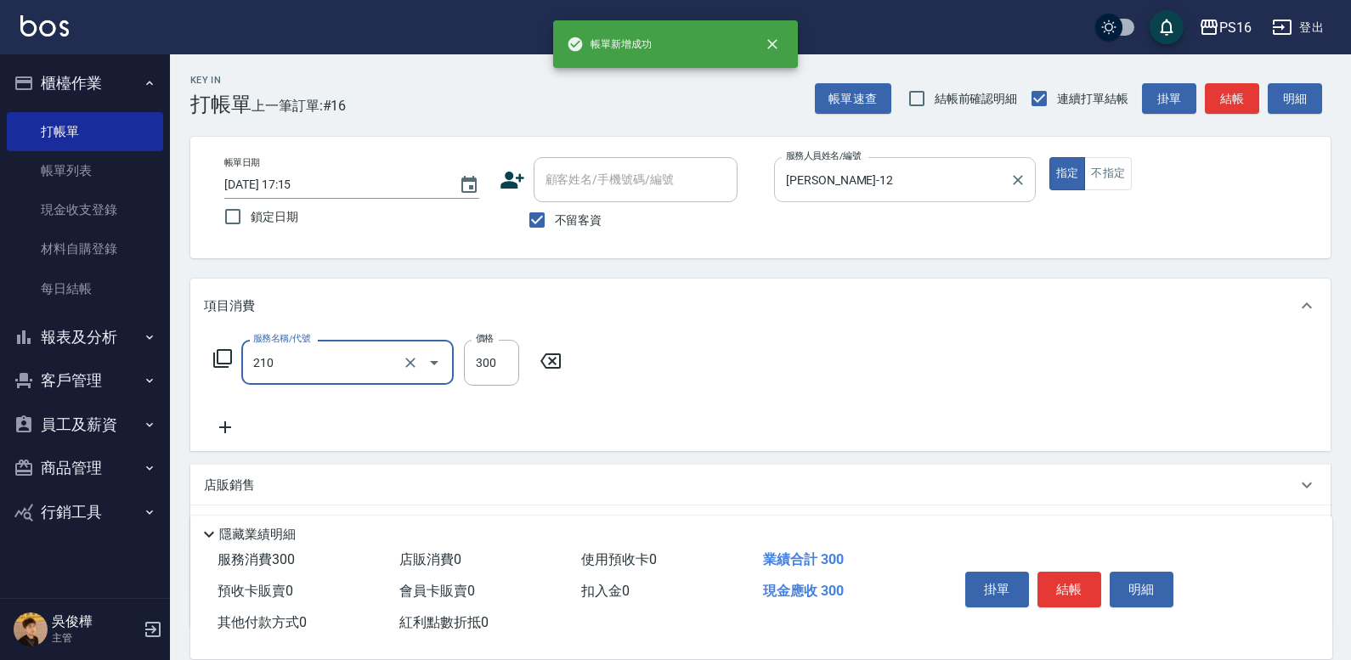
type input "[PERSON_NAME]洗髮精(210)"
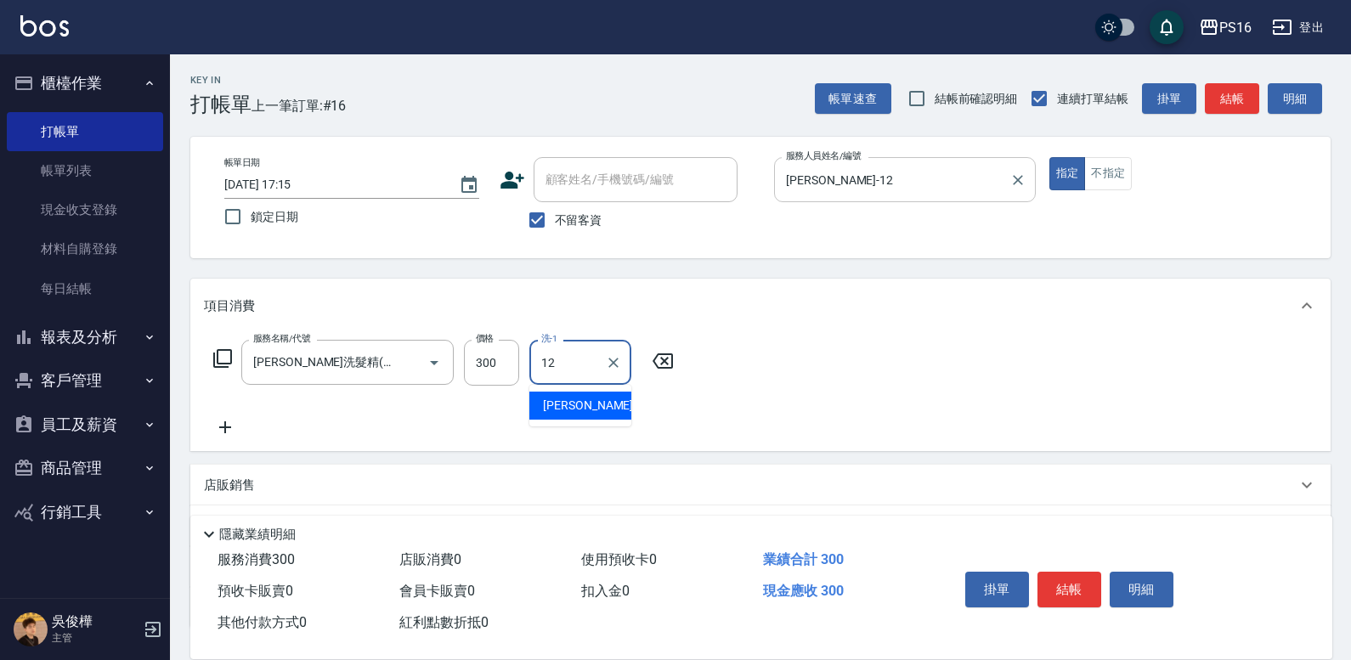
type input "[PERSON_NAME]-12"
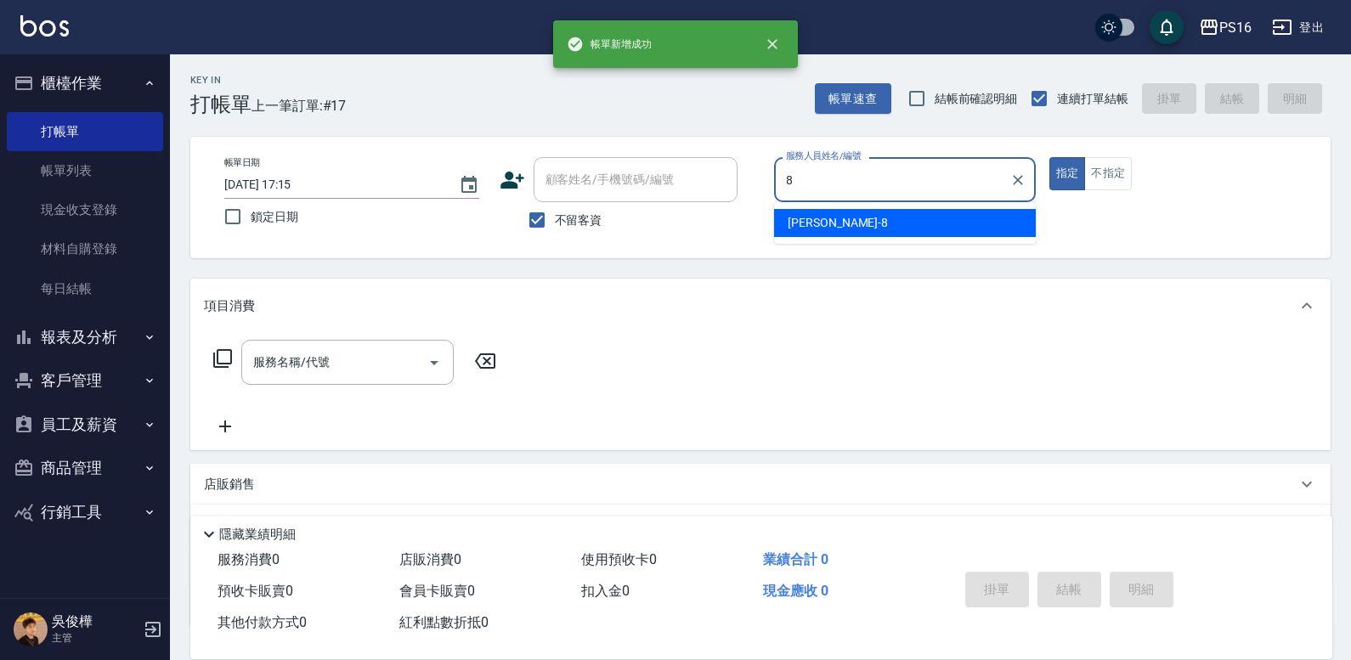
type input "[PERSON_NAME]-8"
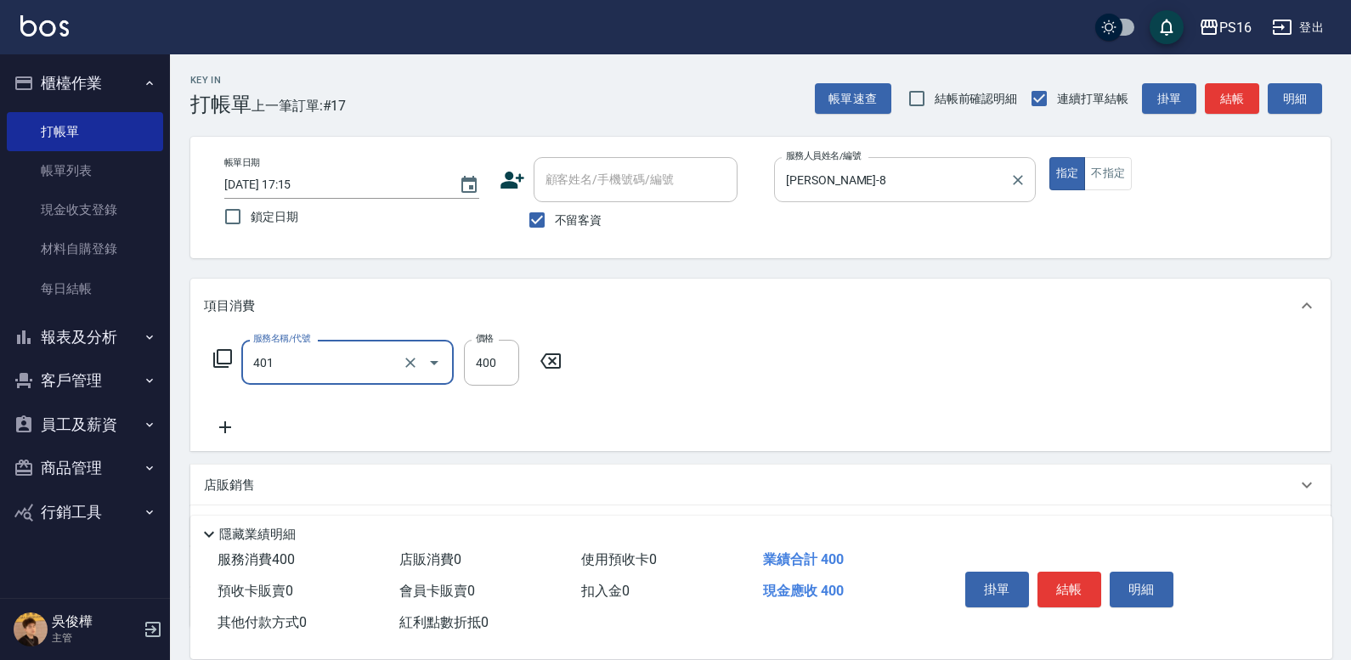
type input "剪髮(401)"
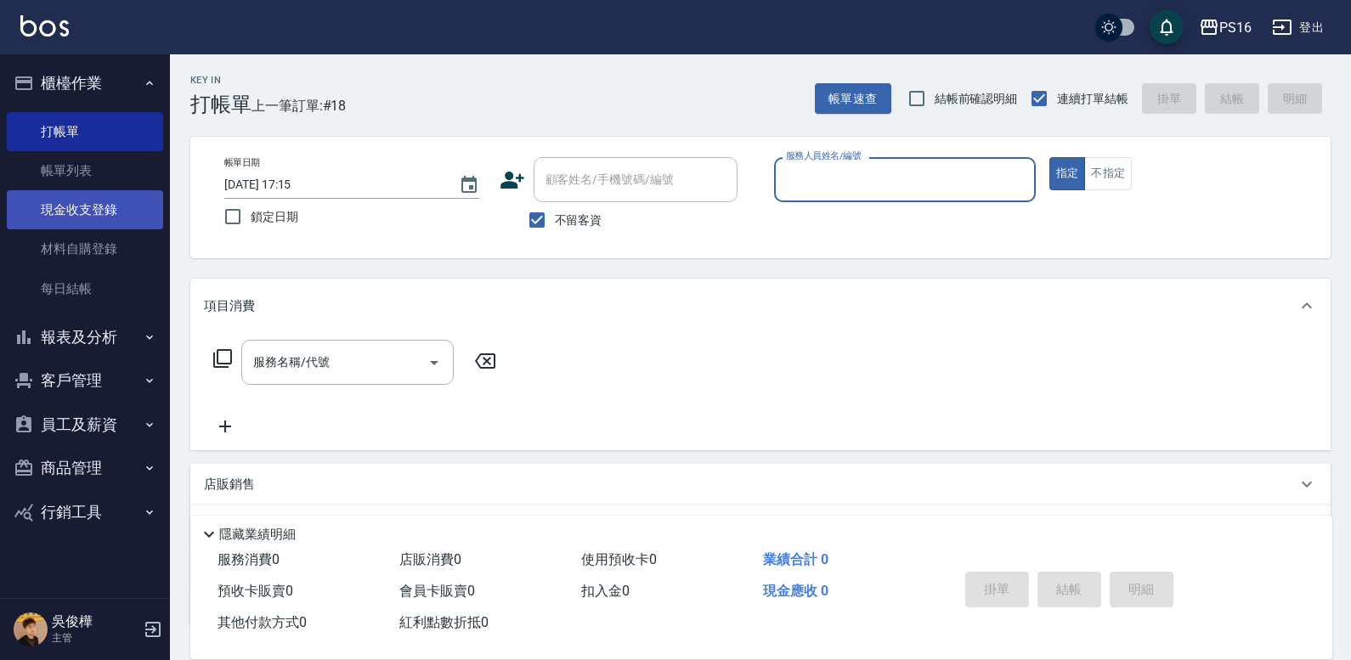
drag, startPoint x: 104, startPoint y: 216, endPoint x: 128, endPoint y: 201, distance: 28.6
click at [104, 216] on link "現金收支登錄" at bounding box center [85, 209] width 156 height 39
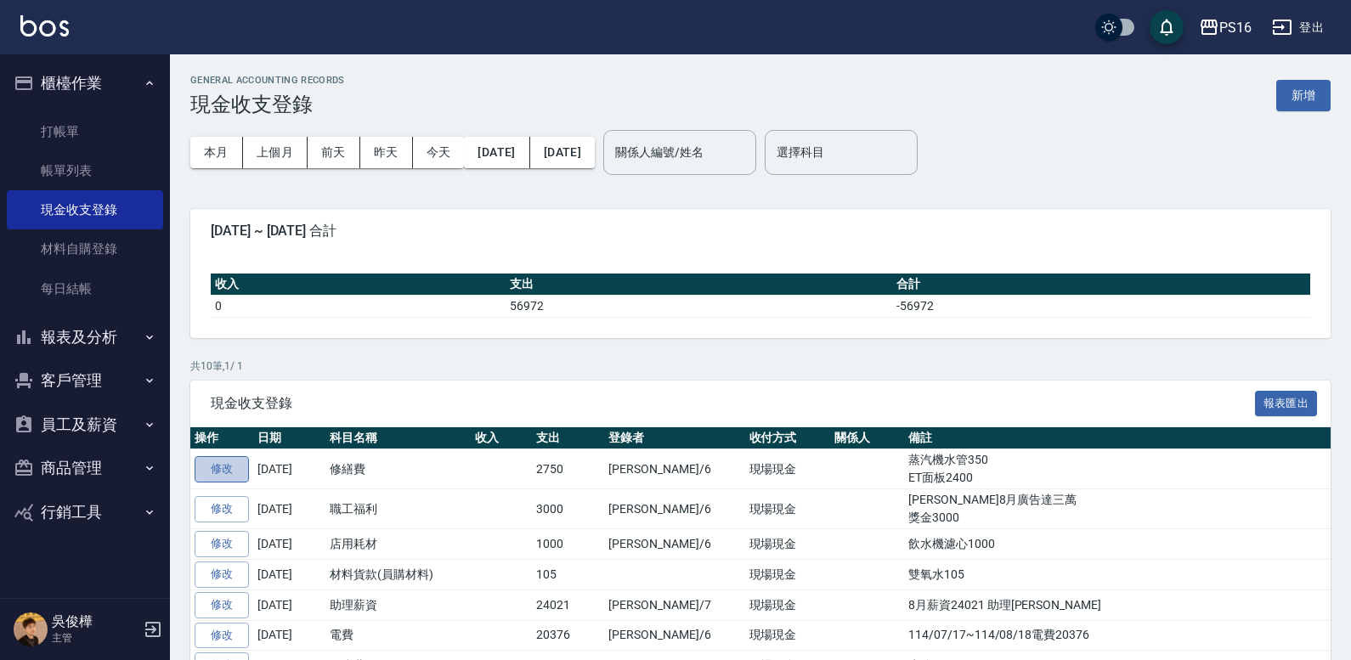
click at [210, 466] on link "修改" at bounding box center [222, 469] width 54 height 26
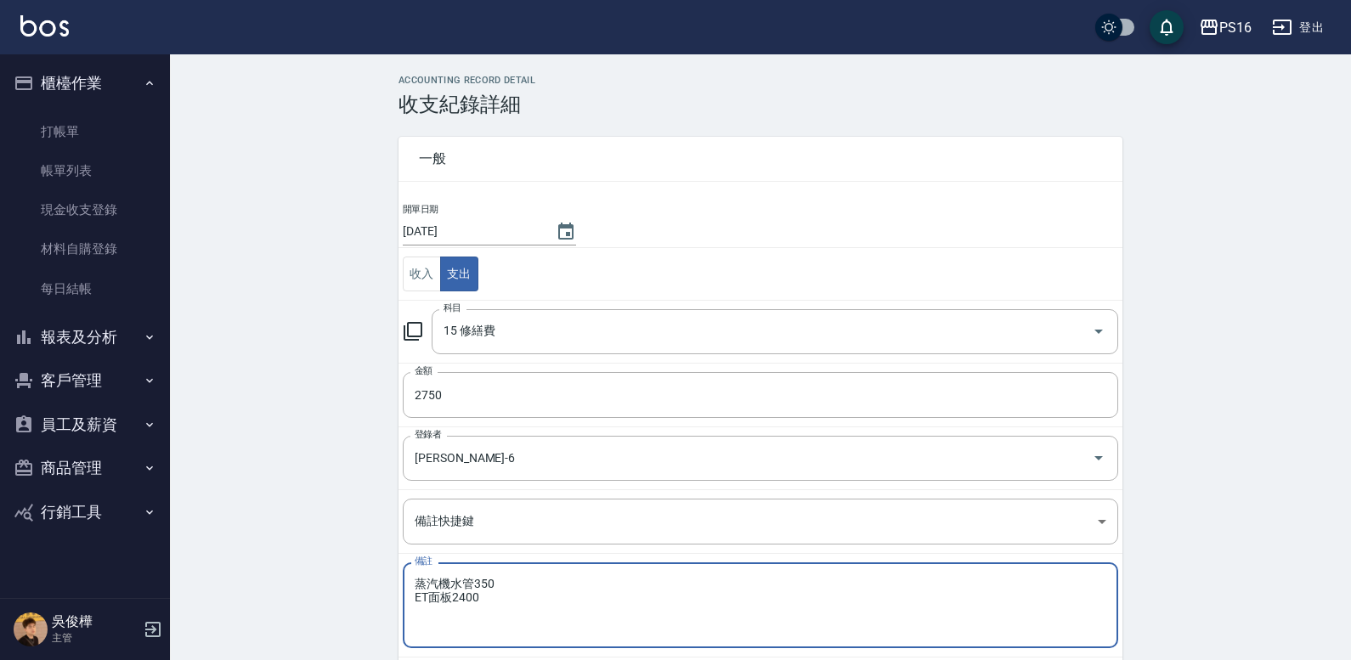
click at [584, 602] on textarea "蒸汽機水管350 ET面板2400" at bounding box center [760, 606] width 691 height 58
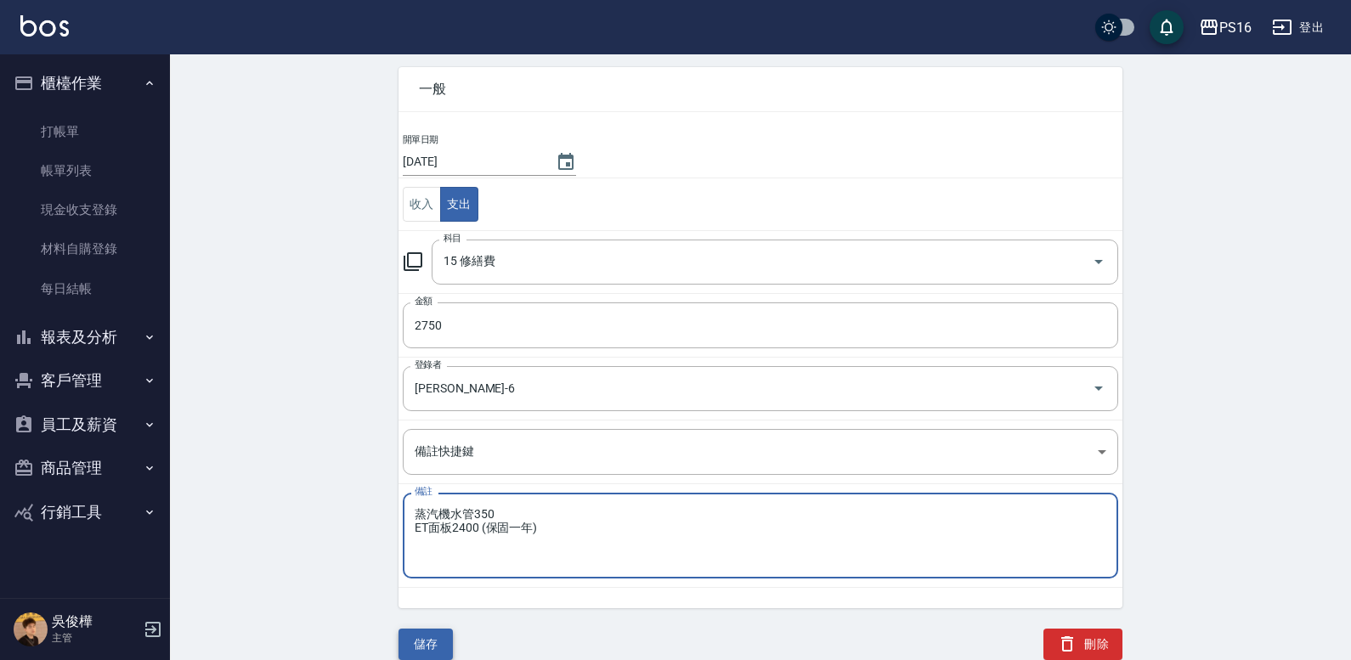
type textarea "蒸汽機水管350 ET面板2400 (保固一年)"
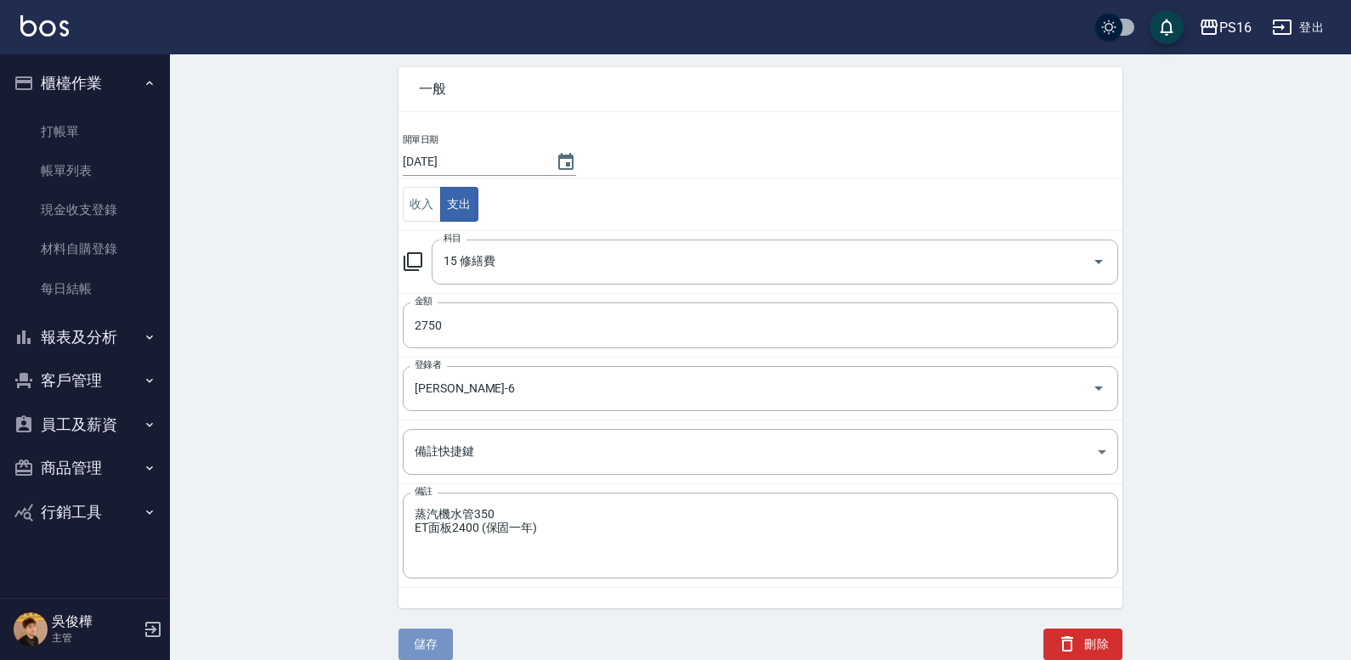
click at [440, 636] on button "儲存" at bounding box center [425, 644] width 54 height 31
